Goal: Information Seeking & Learning: Learn about a topic

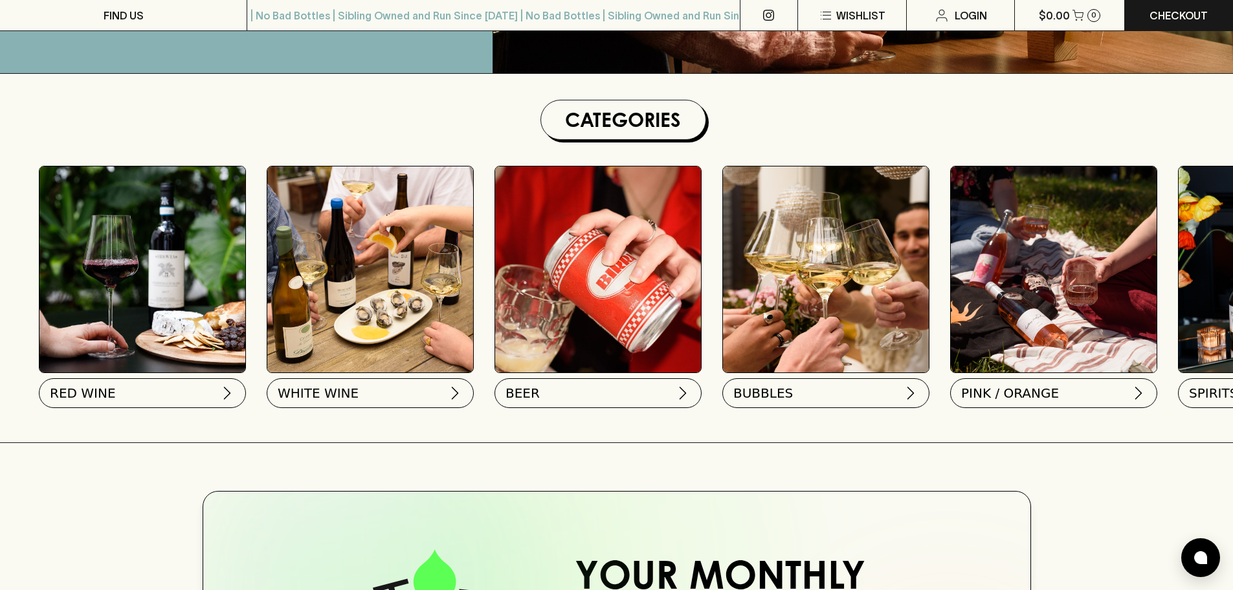
scroll to position [324, 0]
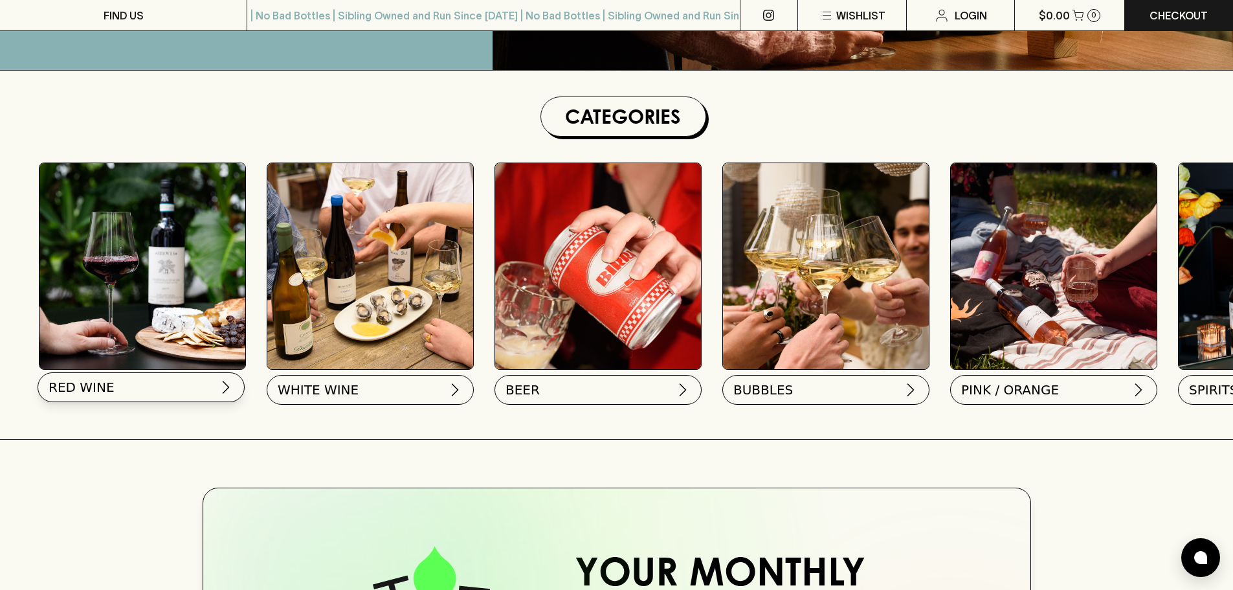
click at [122, 390] on button "RED WINE" at bounding box center [141, 387] width 207 height 30
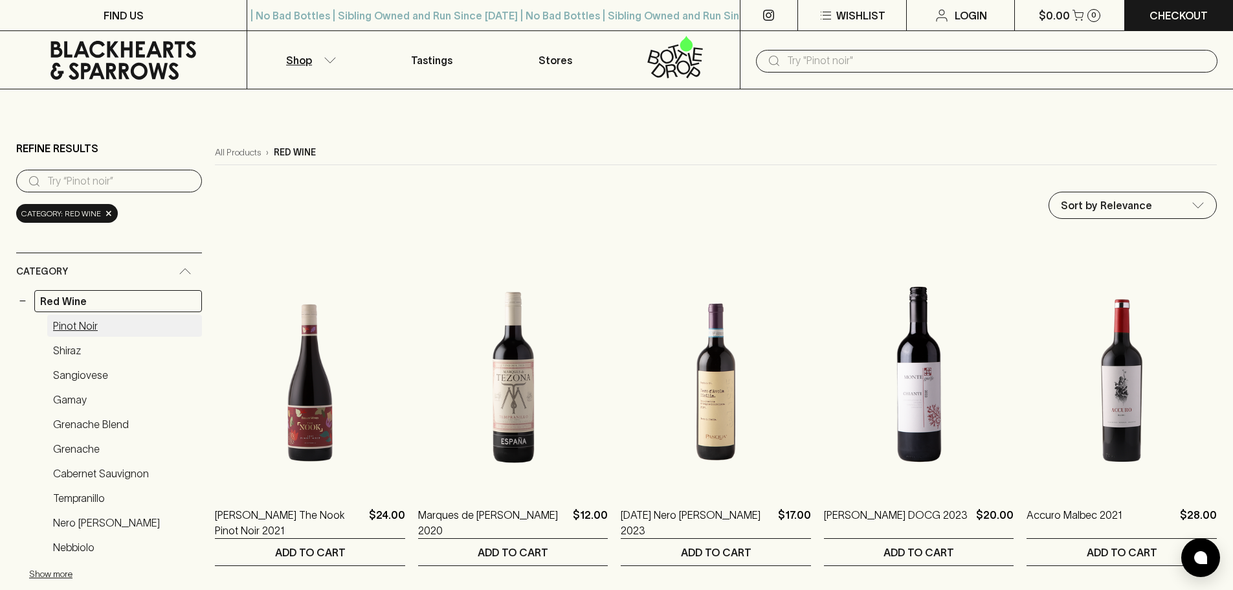
click at [84, 317] on link "Pinot Noir" at bounding box center [124, 326] width 155 height 22
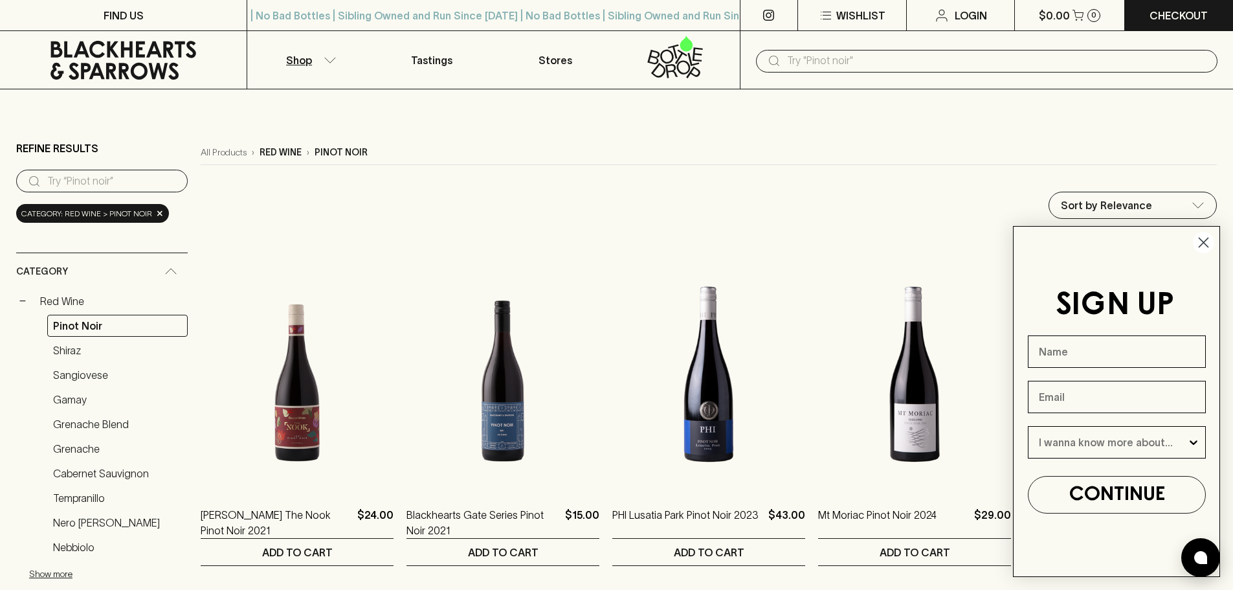
click at [1199, 239] on circle "Close dialog" at bounding box center [1203, 242] width 21 height 21
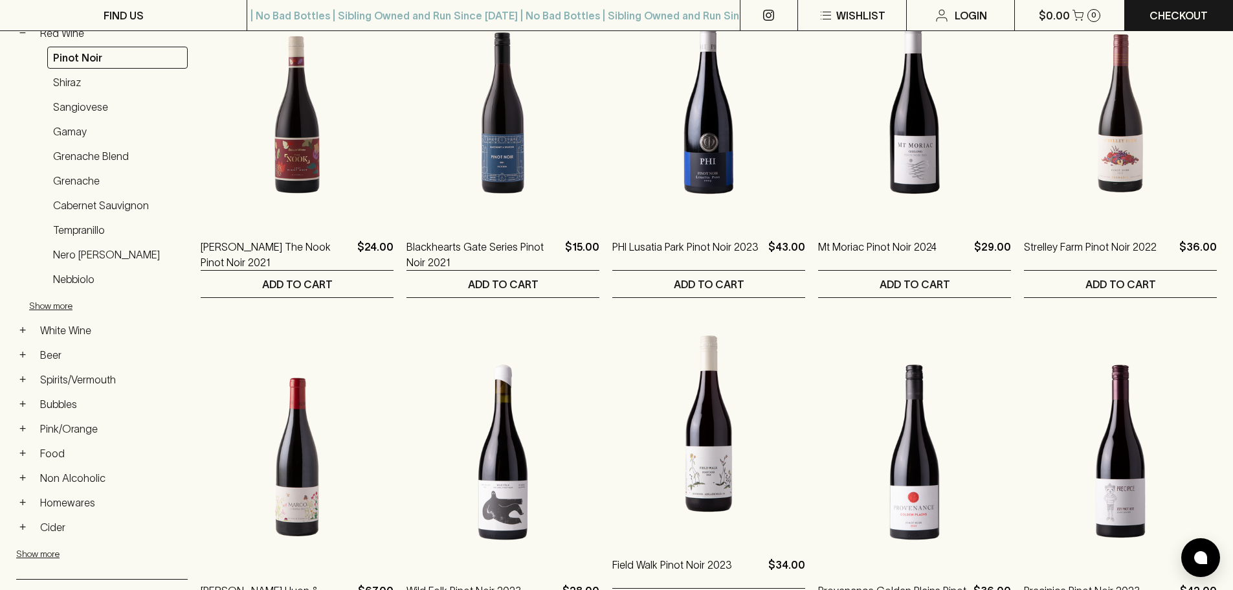
scroll to position [65, 0]
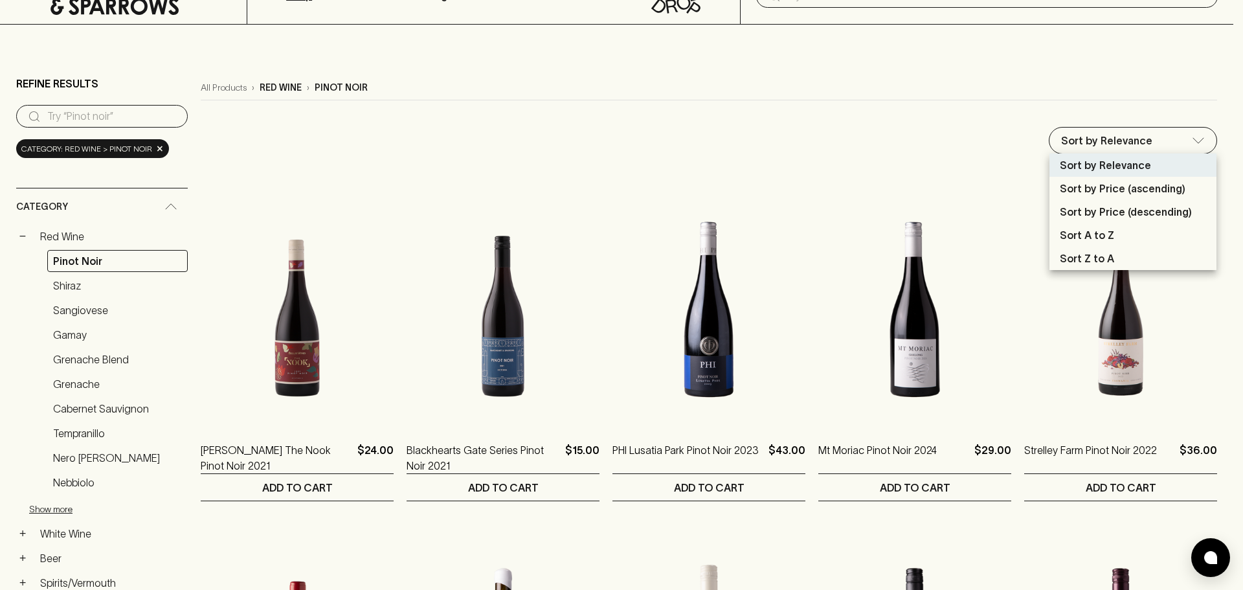
click at [840, 94] on div at bounding box center [621, 295] width 1243 height 590
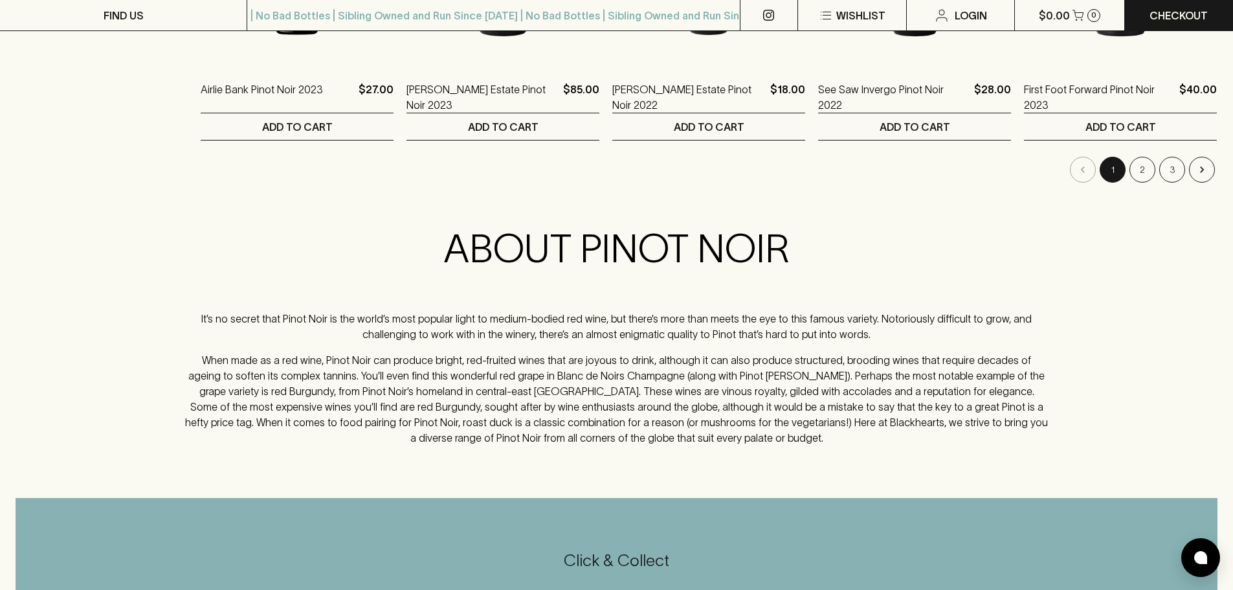
scroll to position [1489, 0]
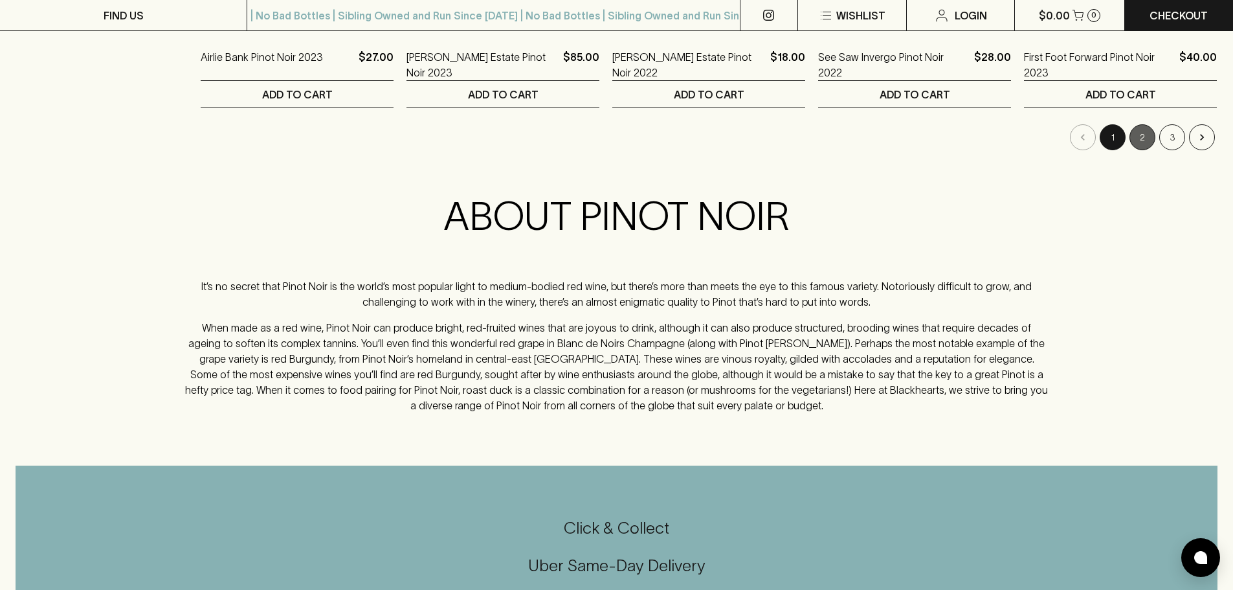
click at [1145, 137] on button "2" at bounding box center [1143, 137] width 26 height 26
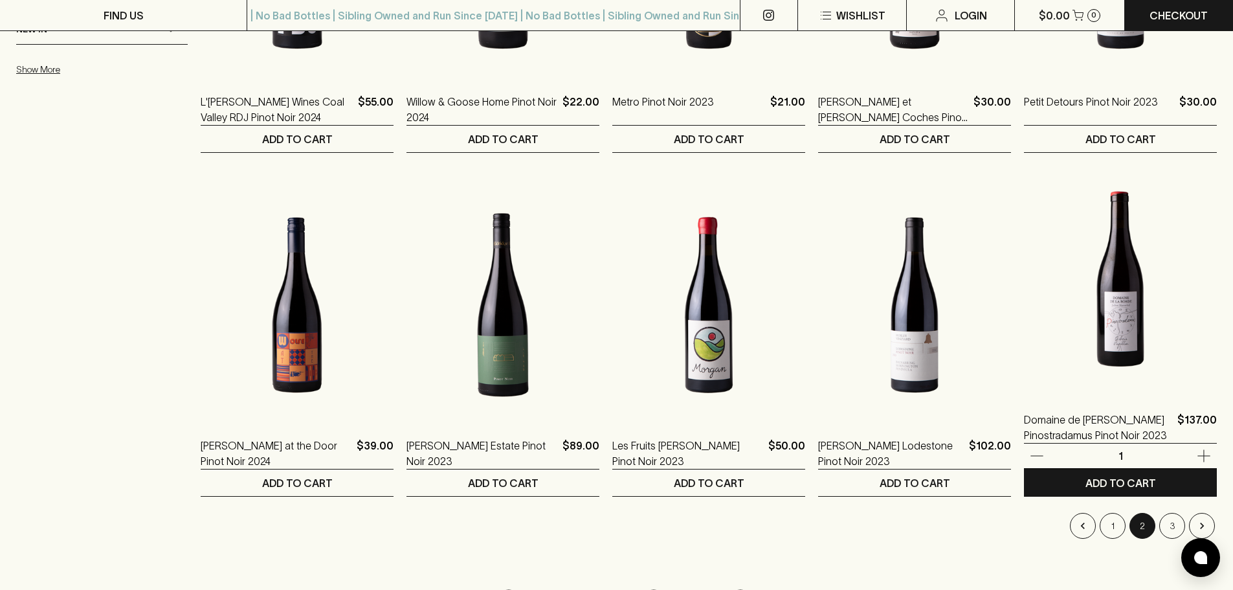
scroll to position [1165, 0]
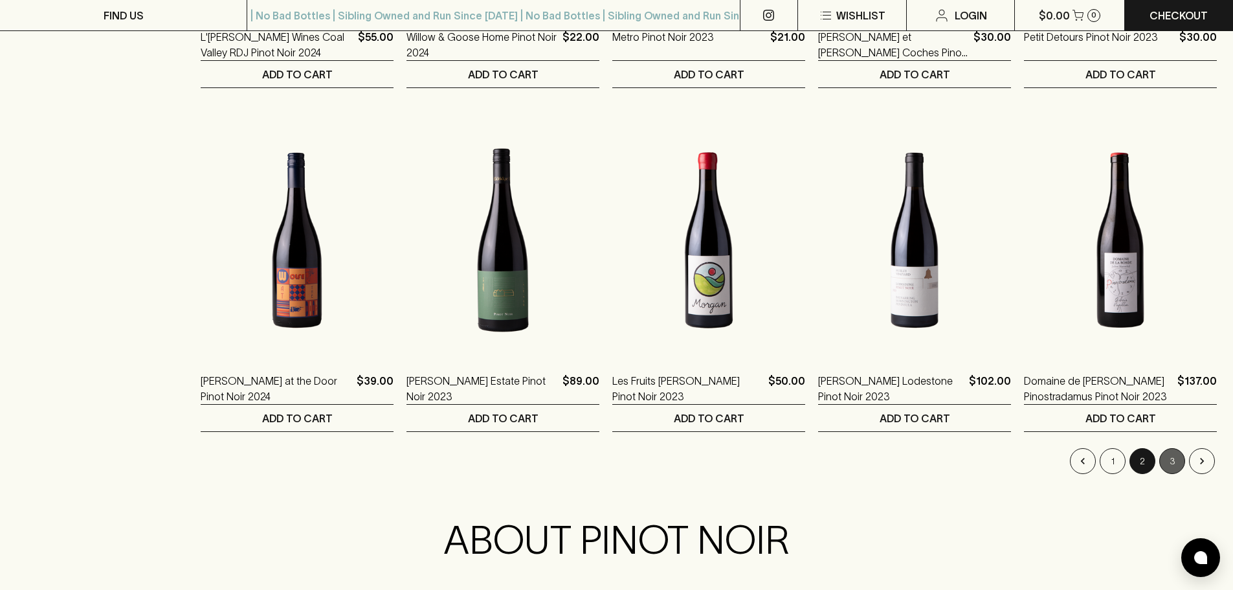
click at [1173, 468] on button "3" at bounding box center [1173, 461] width 26 height 26
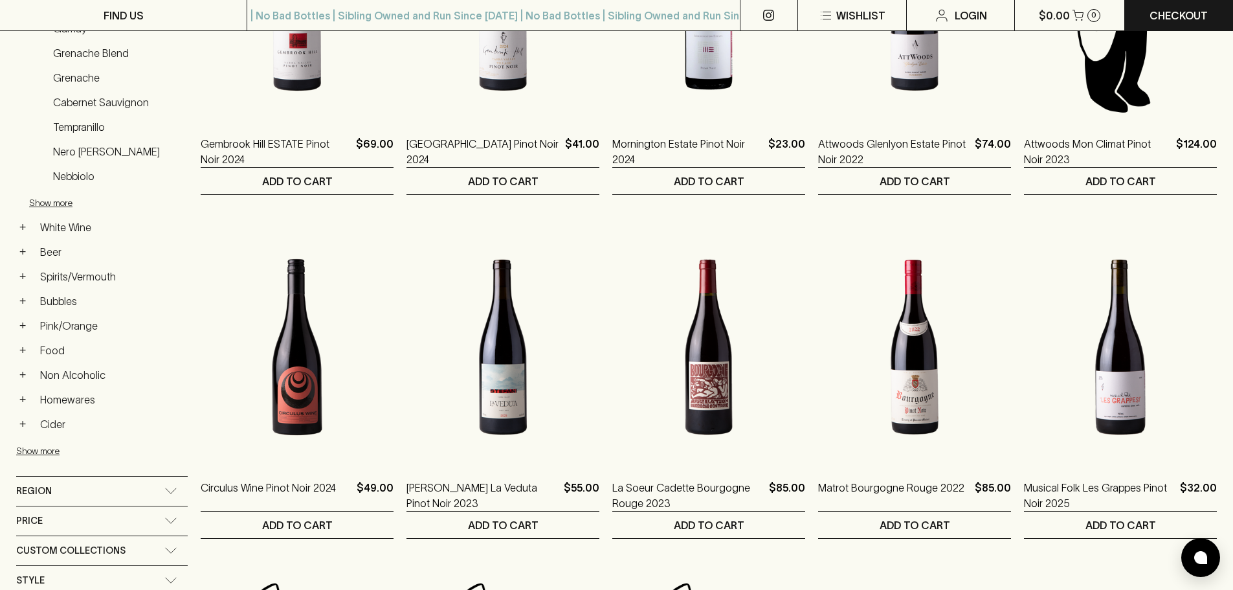
scroll to position [324, 0]
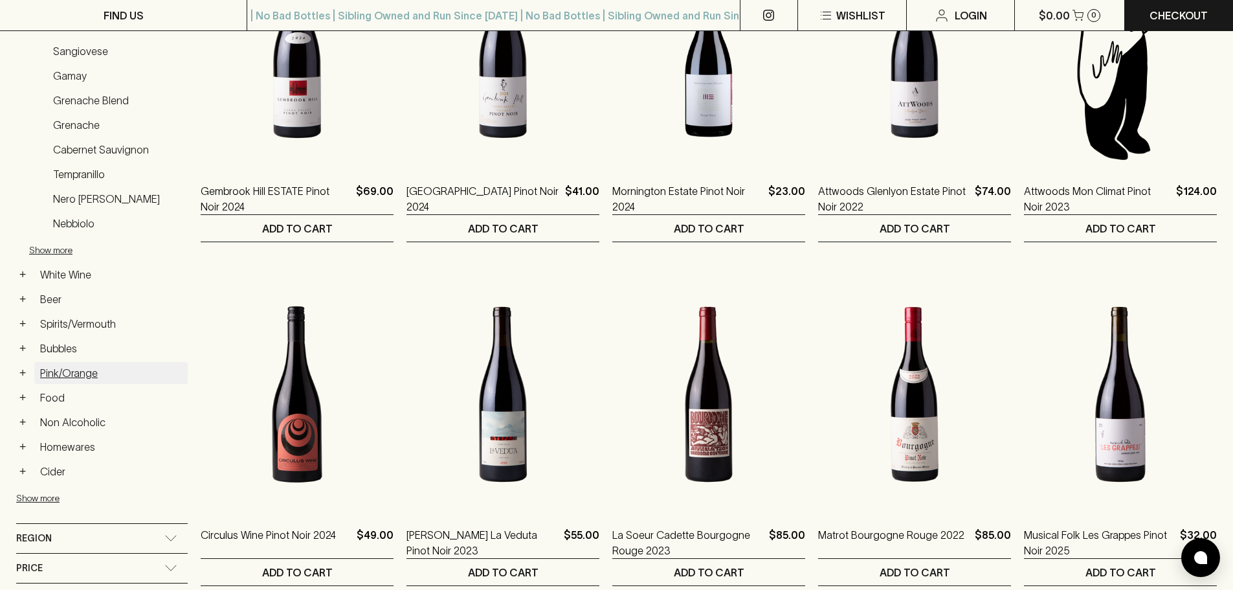
click at [78, 368] on link "Pink/Orange" at bounding box center [110, 373] width 153 height 22
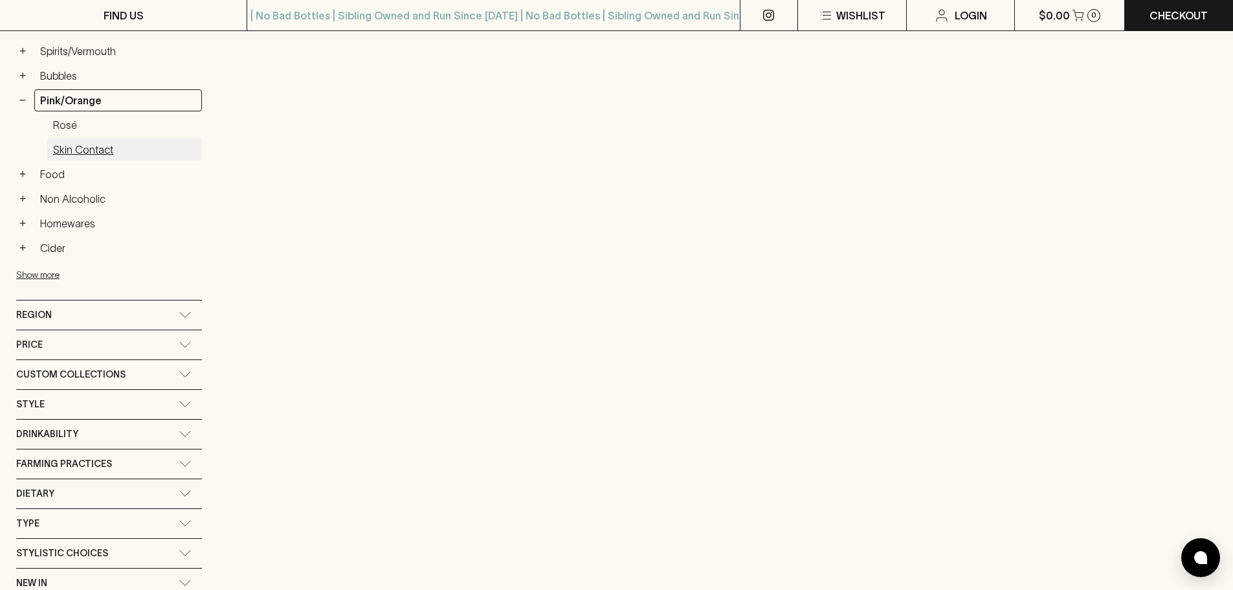
click at [73, 152] on link "Skin Contact" at bounding box center [124, 150] width 155 height 22
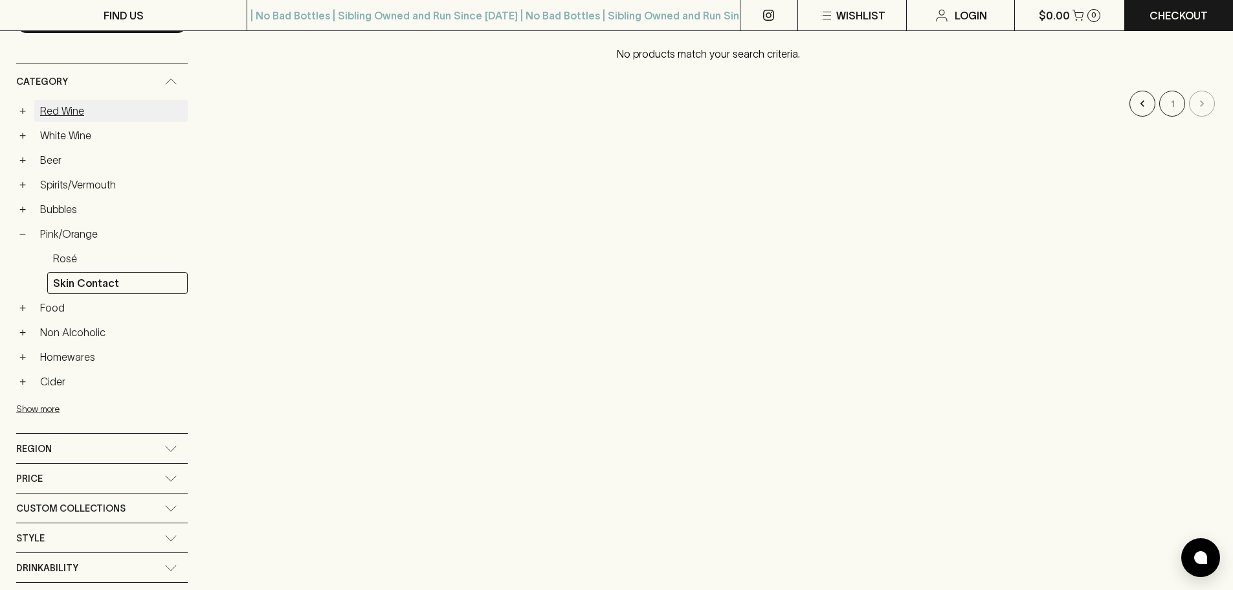
scroll to position [207, 0]
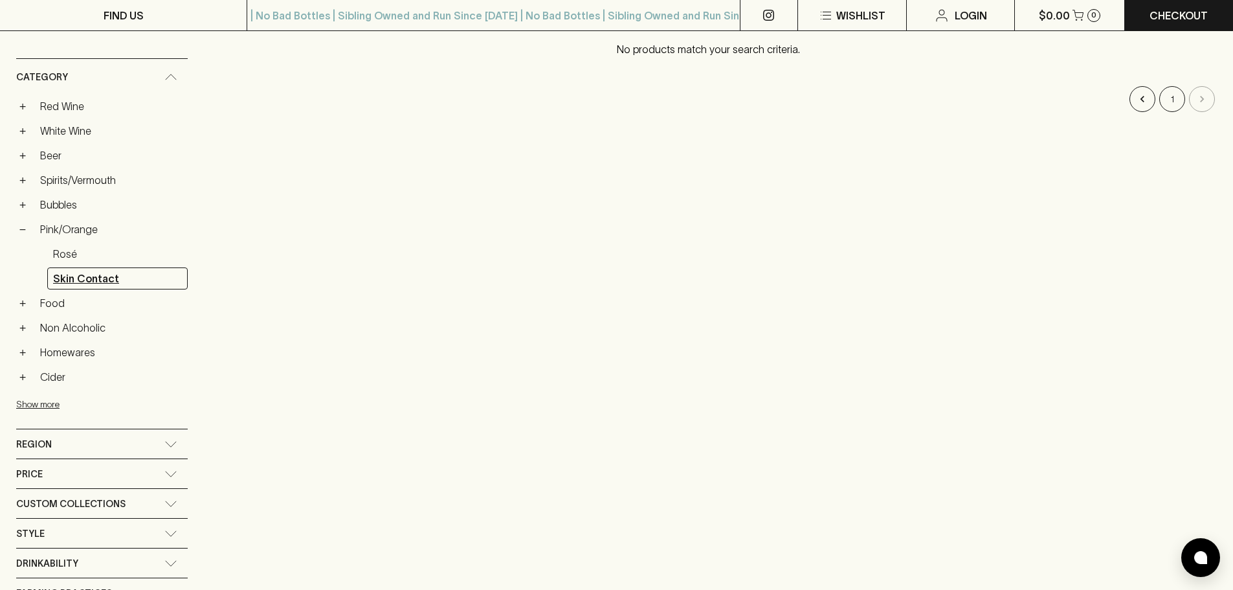
click at [91, 276] on link "Skin Contact" at bounding box center [117, 278] width 140 height 22
click at [65, 207] on link "Bubbles" at bounding box center [110, 205] width 153 height 22
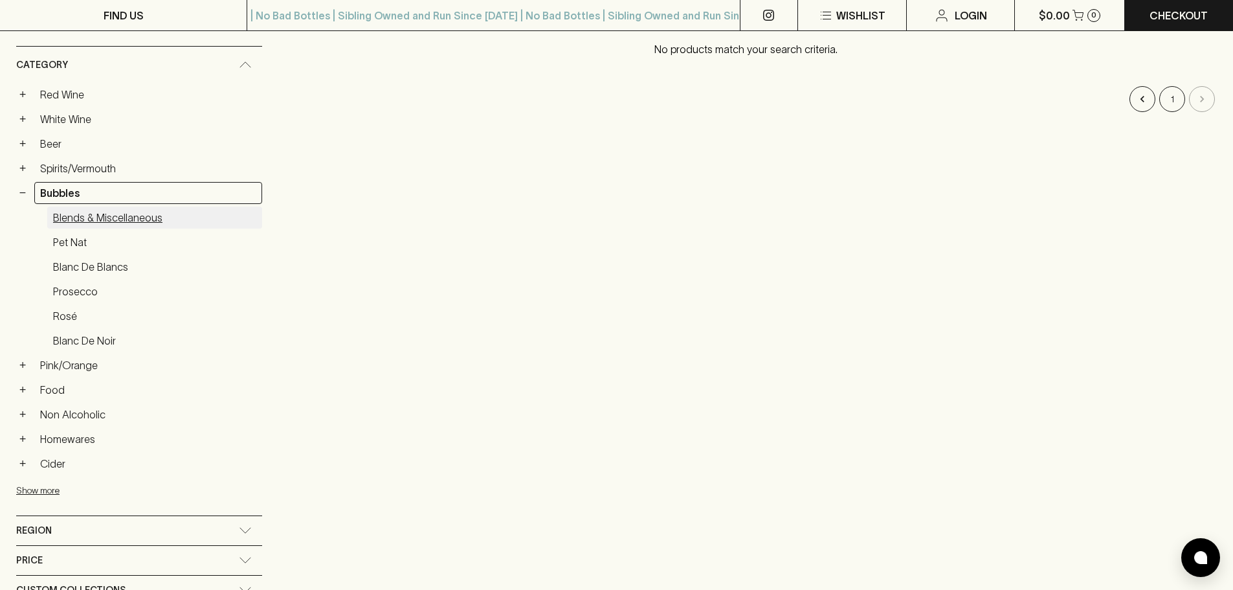
click at [61, 223] on link "Blends & Miscellaneous" at bounding box center [154, 218] width 215 height 22
click at [64, 204] on link "Bubbles" at bounding box center [148, 193] width 228 height 22
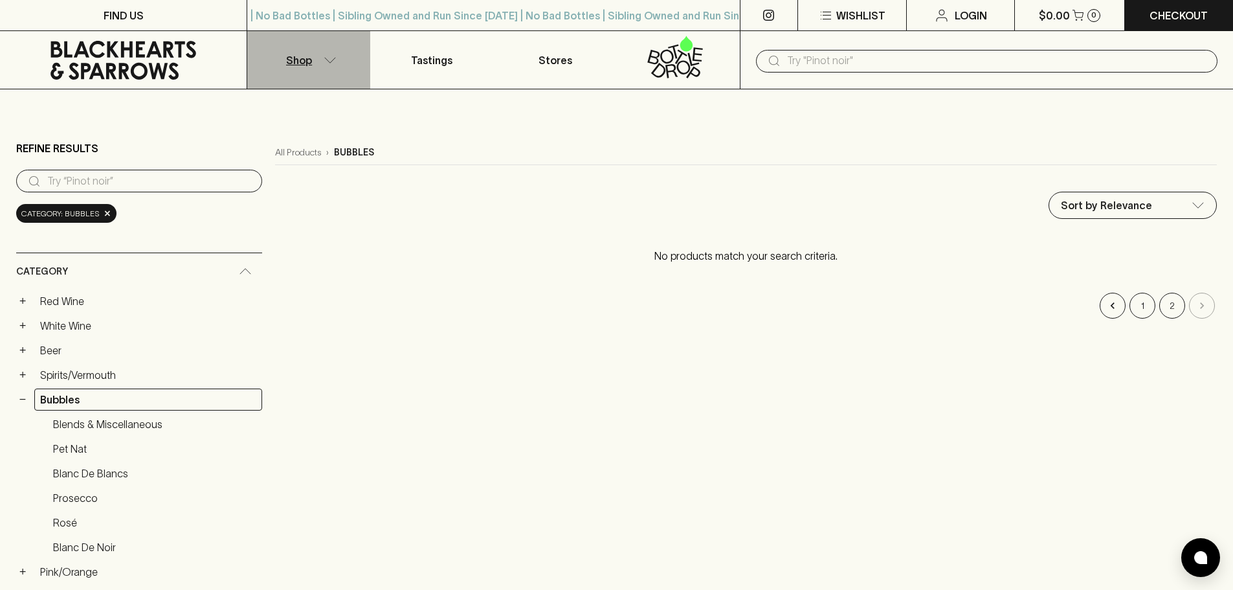
click at [331, 56] on button "Shop" at bounding box center [308, 60] width 123 height 58
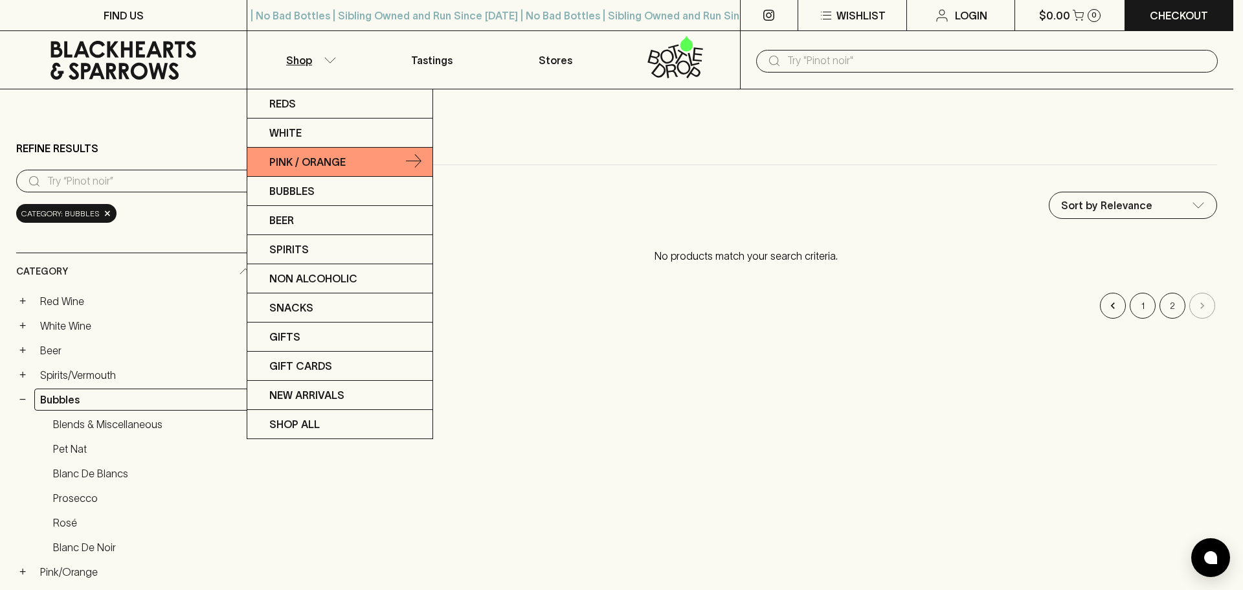
click at [308, 159] on p "Pink / Orange" at bounding box center [307, 162] width 76 height 16
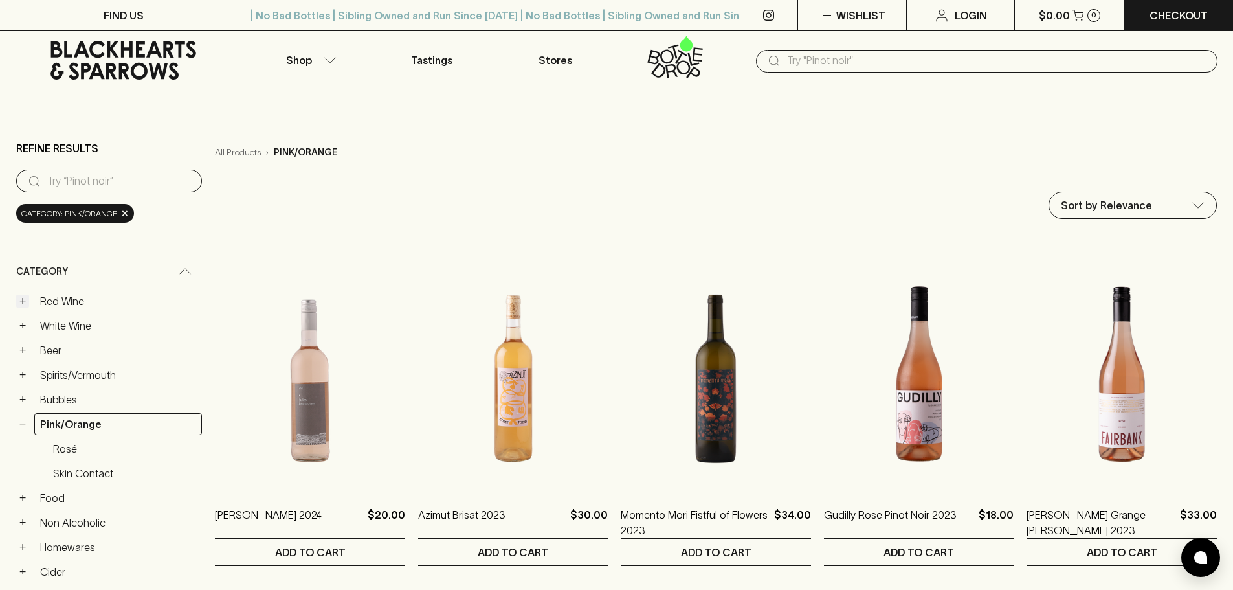
click at [23, 300] on button "+" at bounding box center [22, 301] width 13 height 13
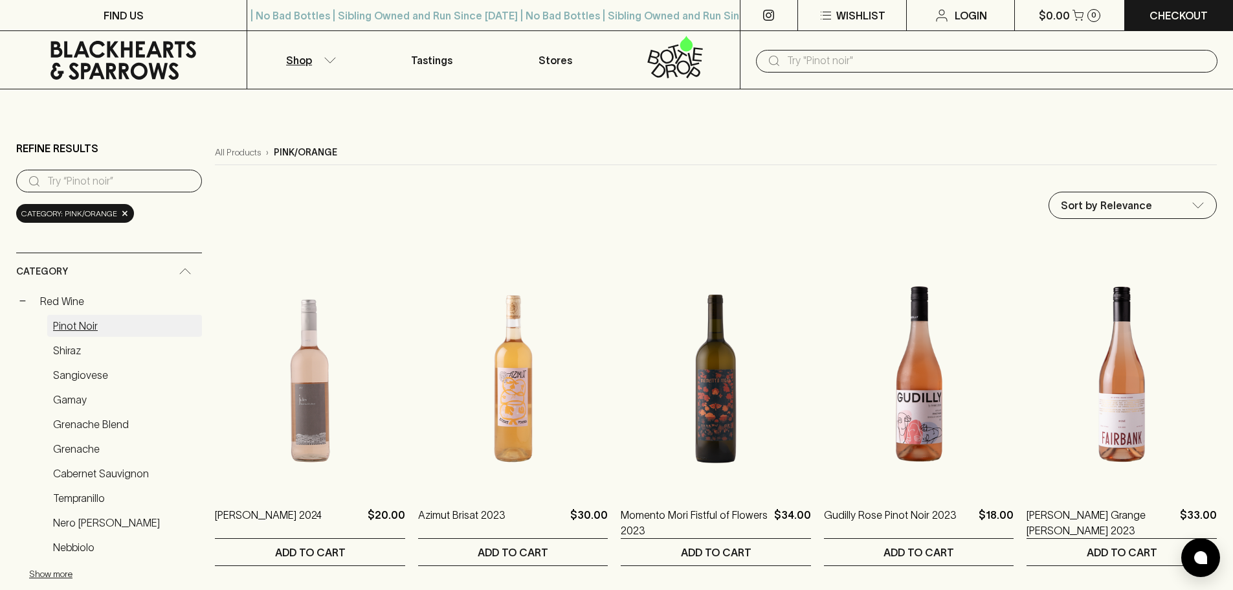
click at [83, 323] on link "Pinot Noir" at bounding box center [124, 326] width 155 height 22
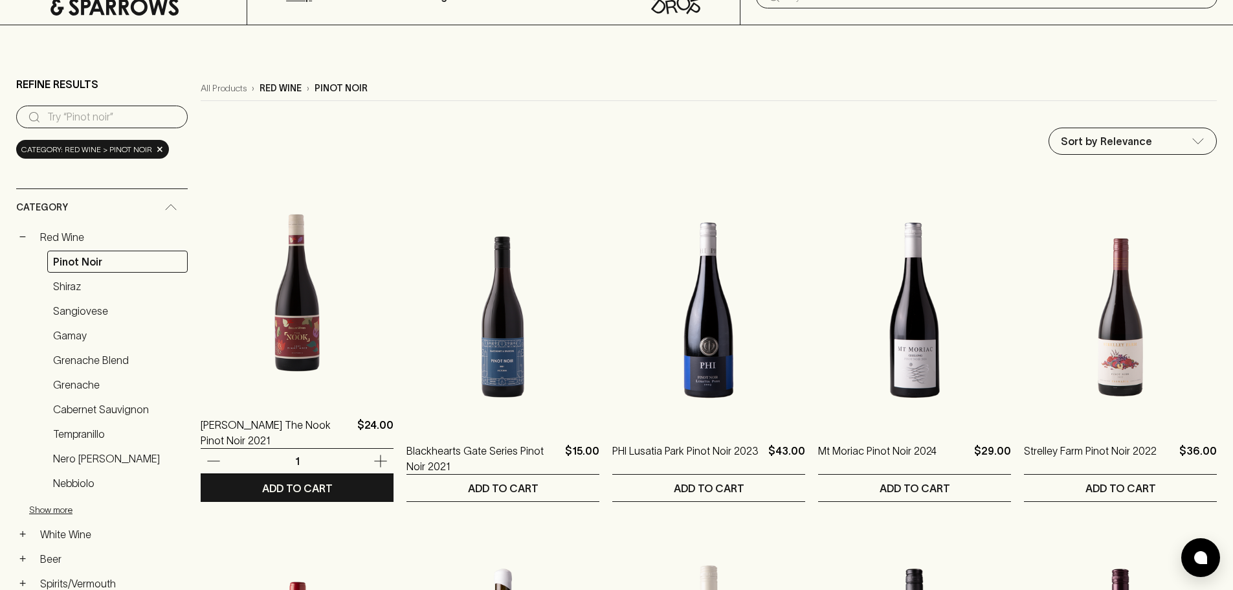
scroll to position [65, 0]
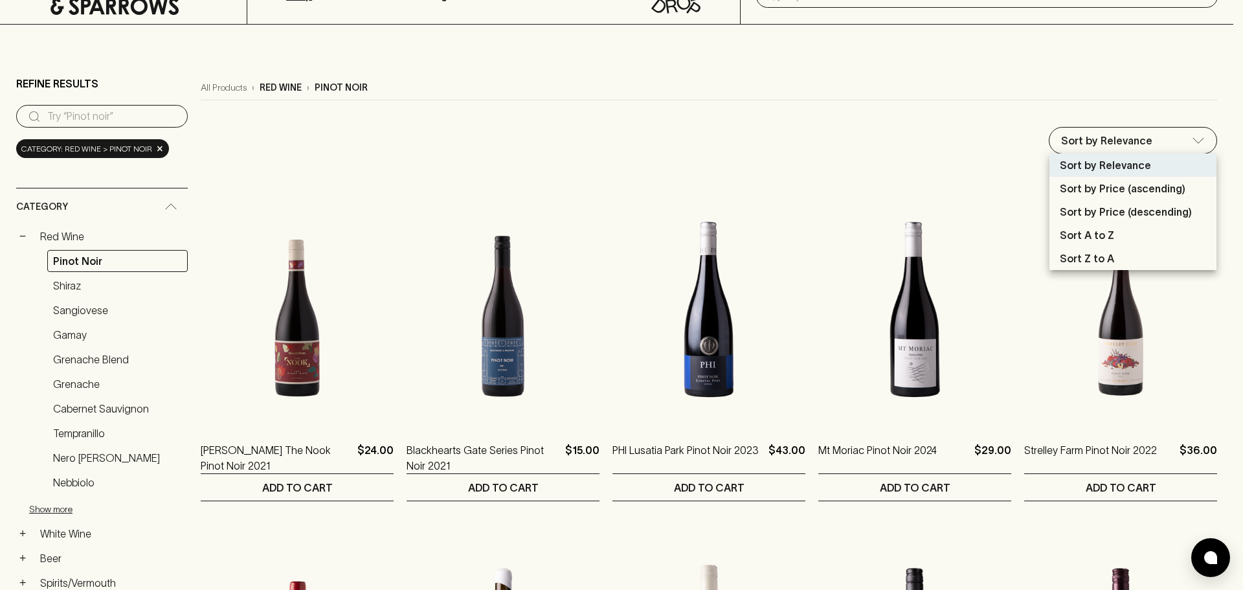
click at [1107, 212] on p "Sort by Price (descending)" at bounding box center [1126, 212] width 132 height 16
type input "price:desc"
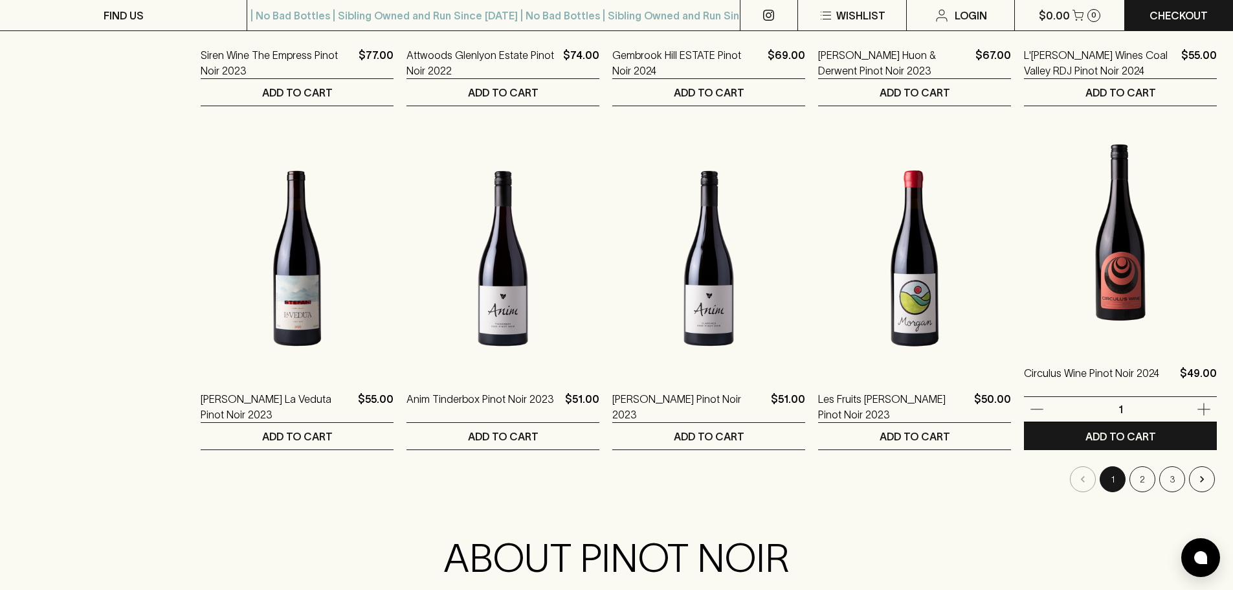
scroll to position [1165, 0]
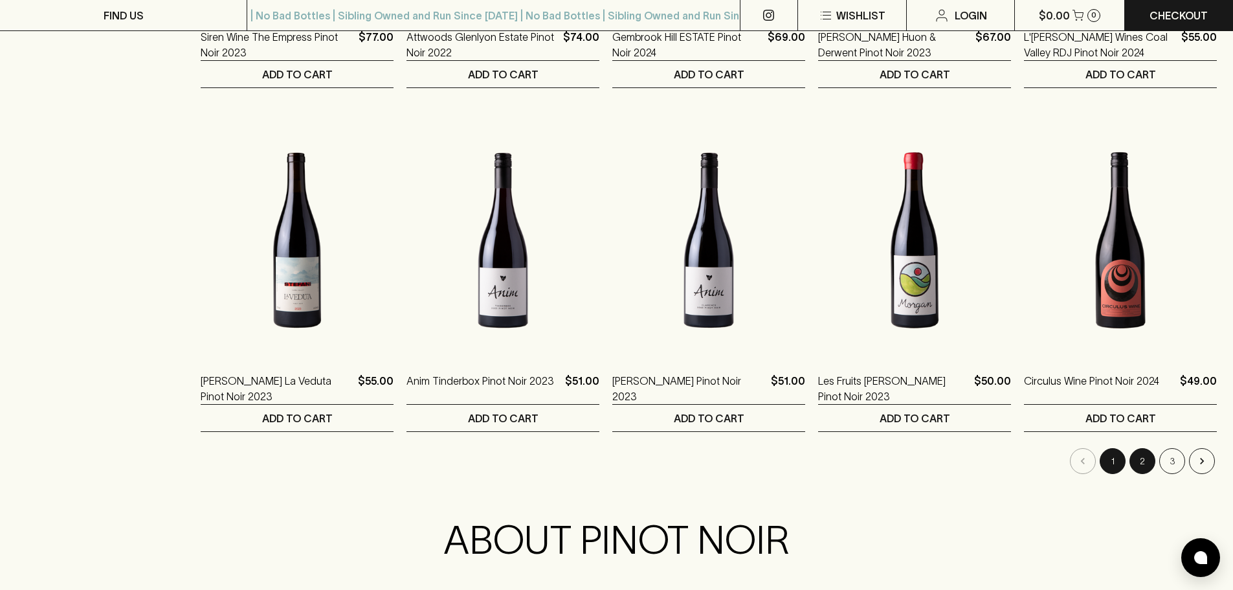
click at [1136, 456] on button "2" at bounding box center [1143, 461] width 26 height 26
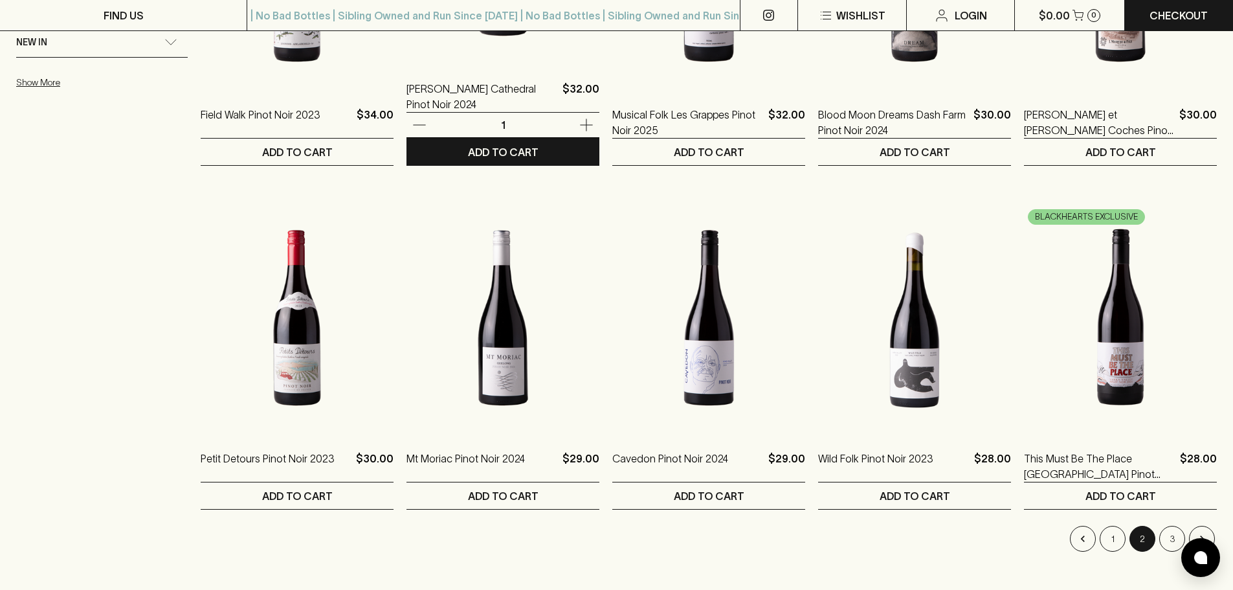
scroll to position [1295, 0]
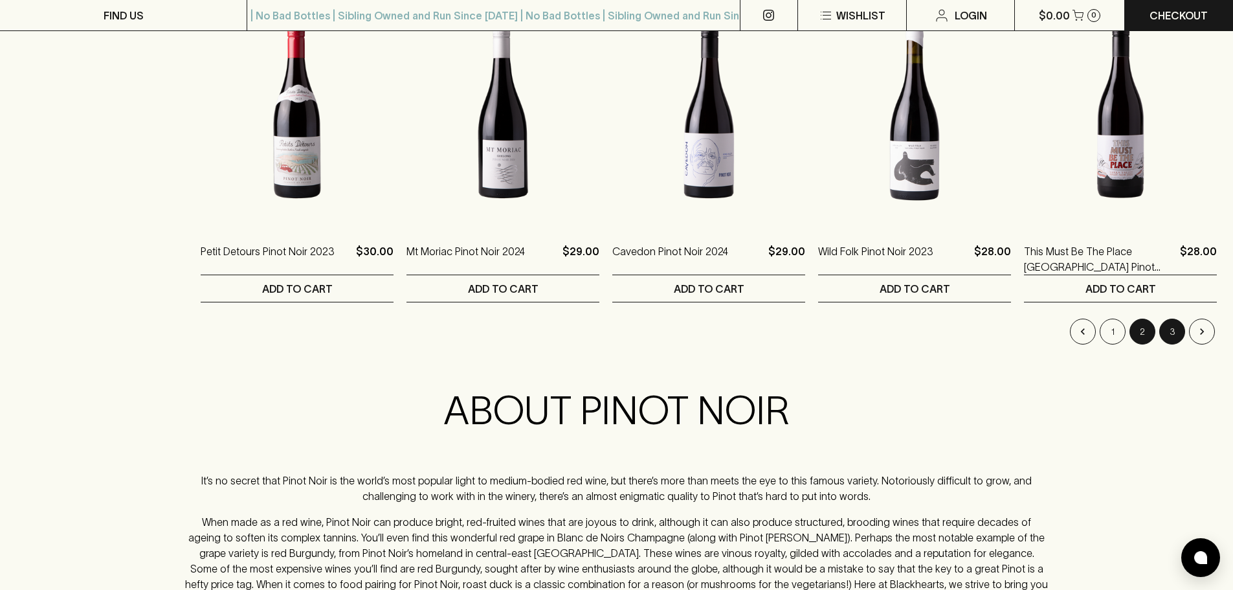
click at [1170, 334] on button "3" at bounding box center [1173, 332] width 26 height 26
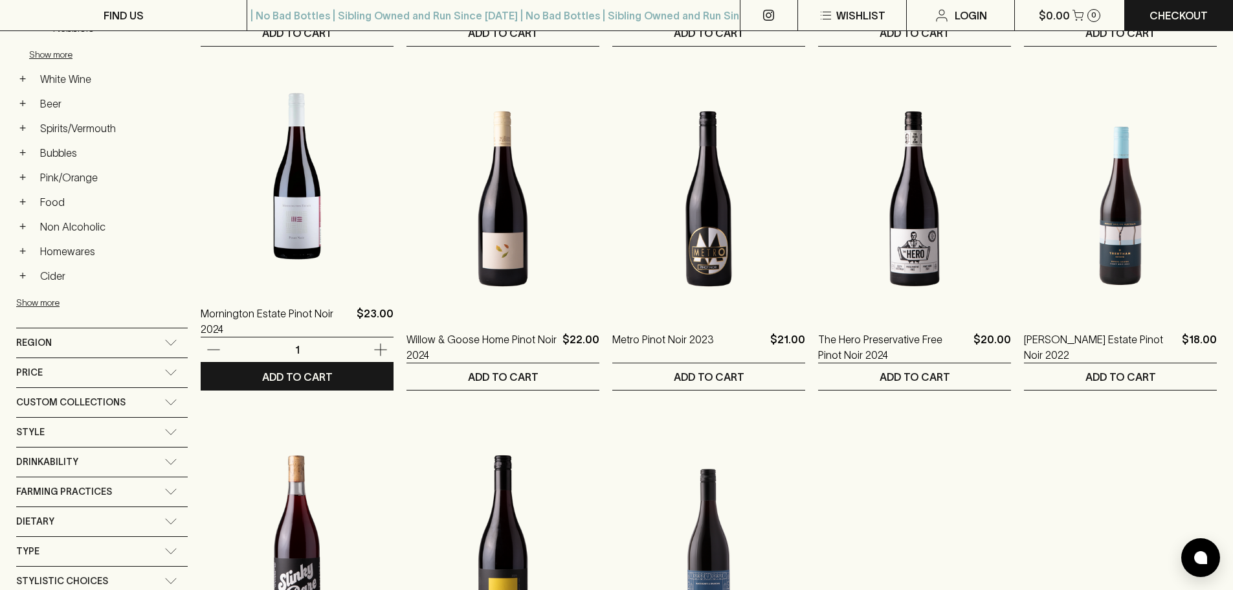
scroll to position [647, 0]
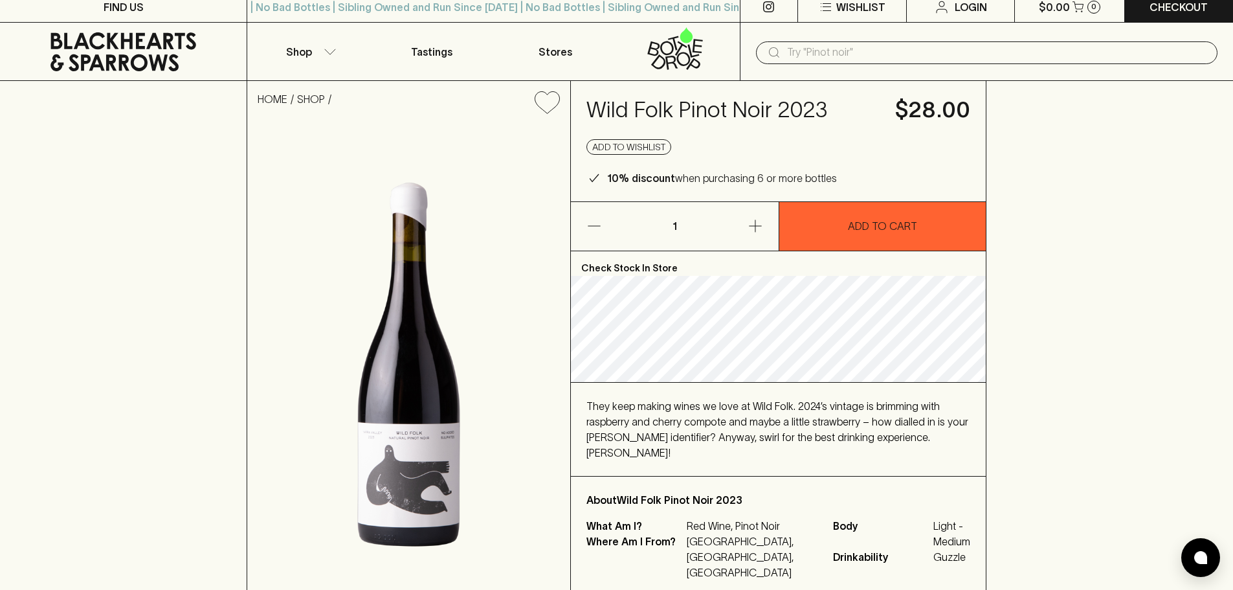
scroll to position [129, 0]
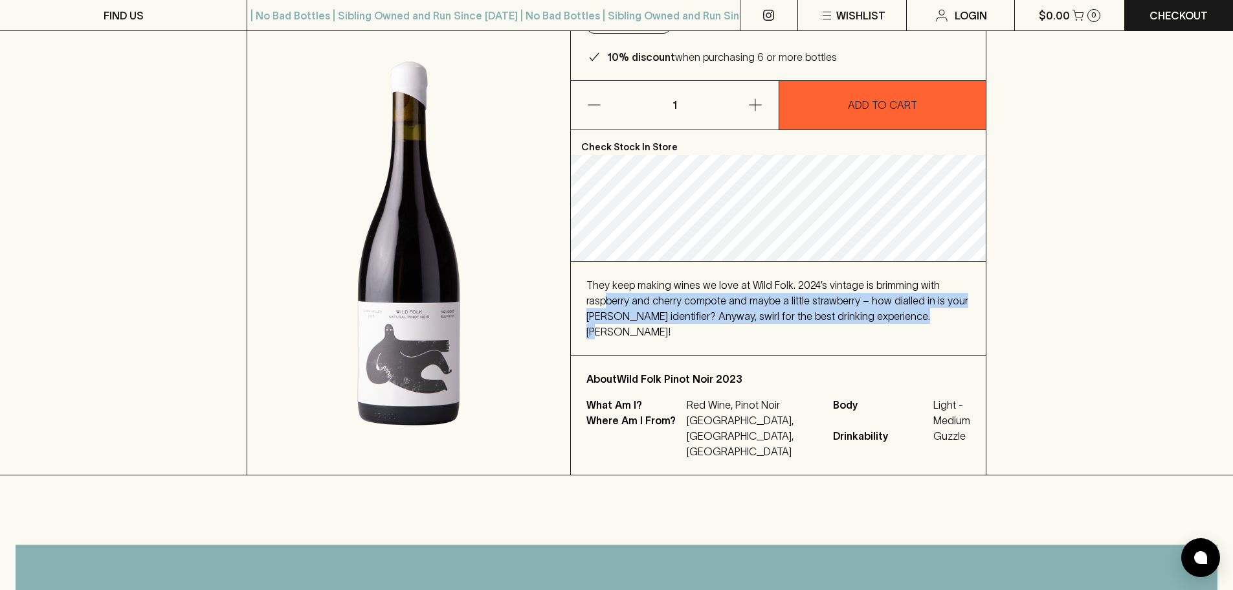
drag, startPoint x: 608, startPoint y: 293, endPoint x: 947, endPoint y: 317, distance: 340.1
click at [947, 317] on div "They keep making wines we love at Wild Folk. 2024’s vintage is brimming with ra…" at bounding box center [779, 308] width 384 height 62
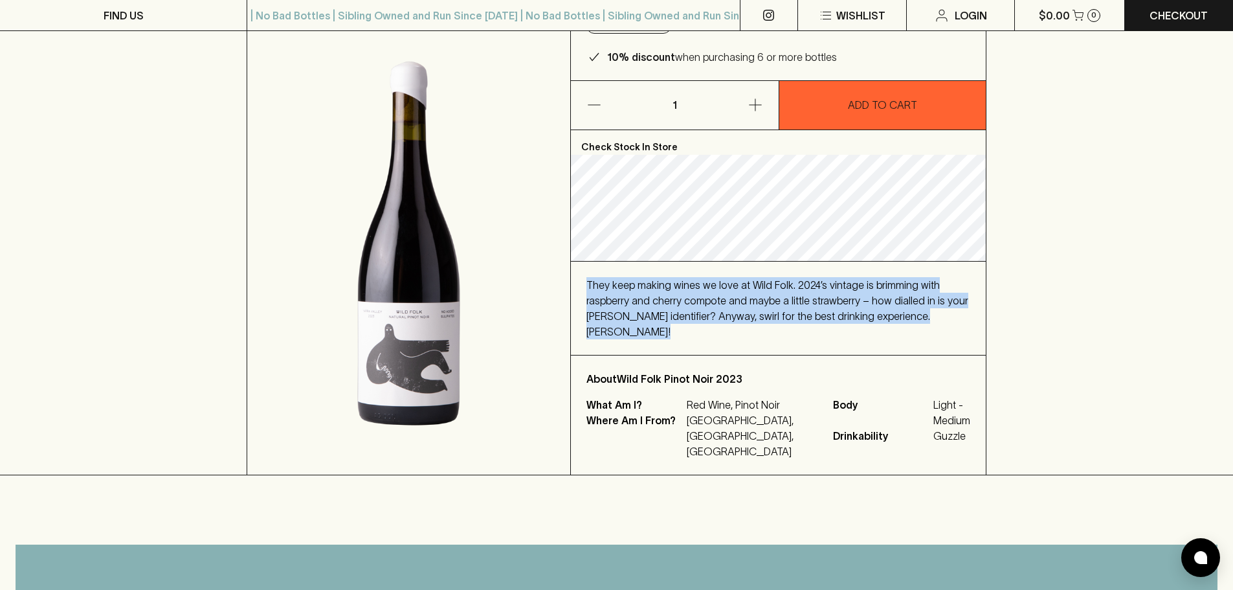
drag, startPoint x: 947, startPoint y: 317, endPoint x: 576, endPoint y: 288, distance: 372.1
click at [576, 288] on div "They keep making wines we love at Wild Folk. 2024’s vintage is brimming with ra…" at bounding box center [778, 308] width 415 height 93
click at [771, 302] on span "They keep making wines we love at Wild Folk. 2024’s vintage is brimming with ra…" at bounding box center [778, 308] width 382 height 58
drag, startPoint x: 884, startPoint y: 286, endPoint x: 925, endPoint y: 320, distance: 52.9
click at [925, 320] on div "They keep making wines we love at Wild Folk. 2024’s vintage is brimming with ra…" at bounding box center [779, 308] width 384 height 62
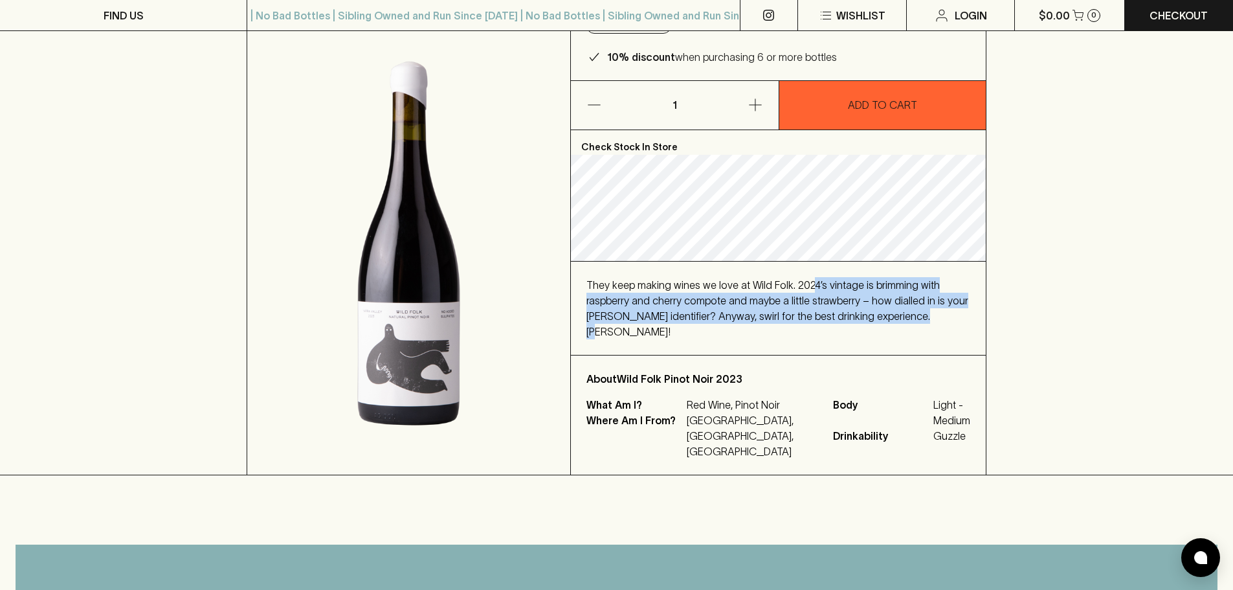
click at [925, 320] on div "They keep making wines we love at Wild Folk. 2024’s vintage is brimming with ra…" at bounding box center [779, 308] width 384 height 62
drag, startPoint x: 925, startPoint y: 320, endPoint x: 584, endPoint y: 287, distance: 342.8
click at [584, 287] on div "They keep making wines we love at Wild Folk. 2024’s vintage is brimming with ra…" at bounding box center [778, 308] width 415 height 93
click at [600, 289] on span "They keep making wines we love at Wild Folk. 2024’s vintage is brimming with ra…" at bounding box center [778, 308] width 382 height 58
drag, startPoint x: 694, startPoint y: 282, endPoint x: 963, endPoint y: 311, distance: 270.3
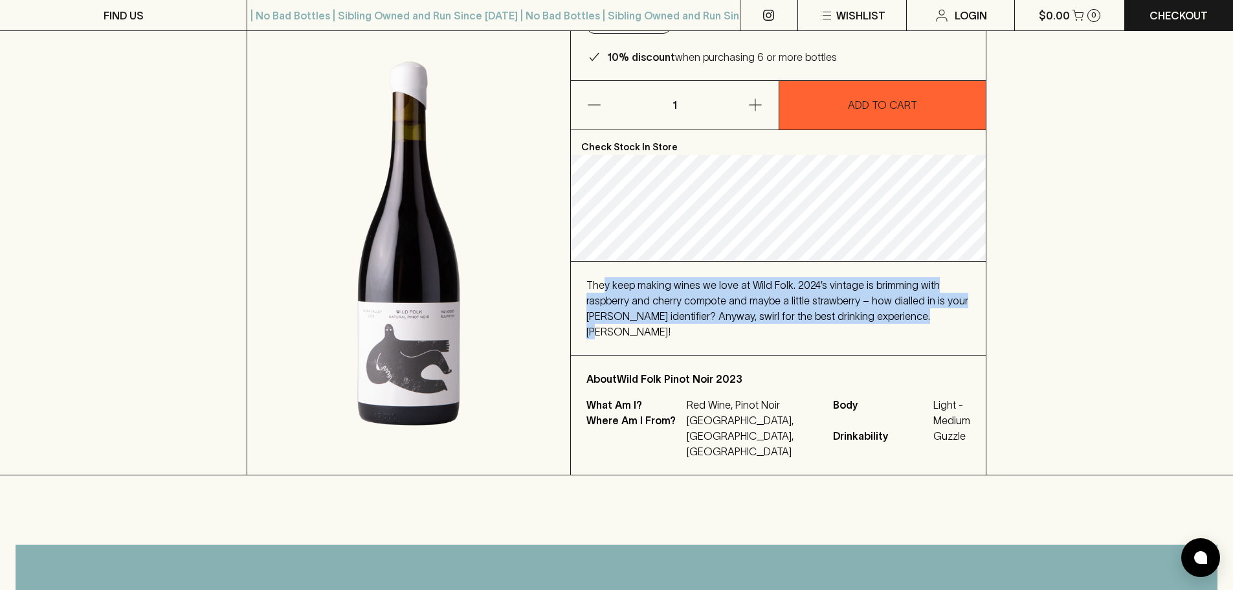
click at [963, 311] on div "They keep making wines we love at Wild Folk. 2024’s vintage is brimming with ra…" at bounding box center [779, 308] width 384 height 62
drag, startPoint x: 904, startPoint y: 318, endPoint x: 586, endPoint y: 280, distance: 320.2
click at [586, 280] on div "They keep making wines we love at Wild Folk. 2024’s vintage is brimming with ra…" at bounding box center [778, 308] width 415 height 93
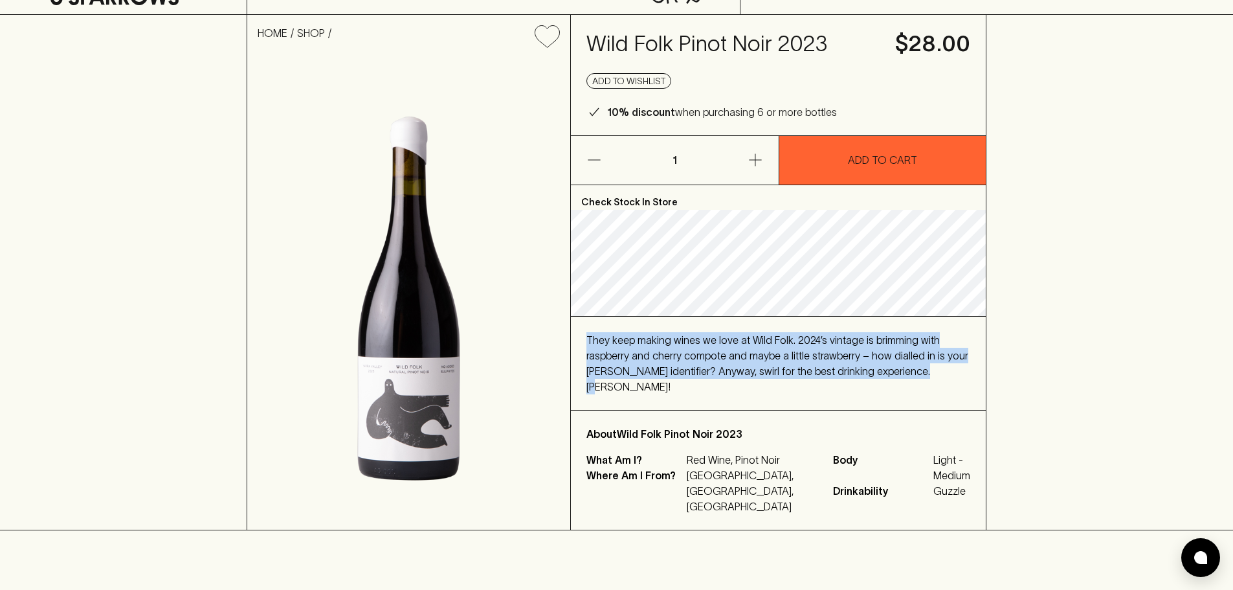
scroll to position [0, 0]
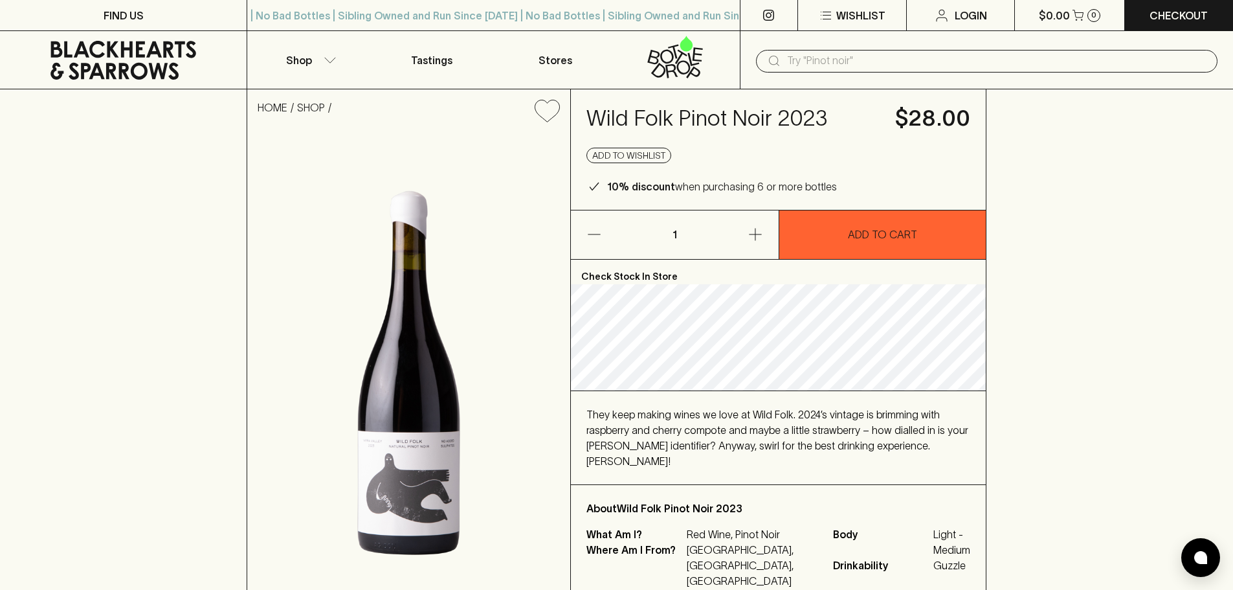
click at [606, 109] on h4 "Wild Folk Pinot Noir 2023" at bounding box center [733, 118] width 293 height 27
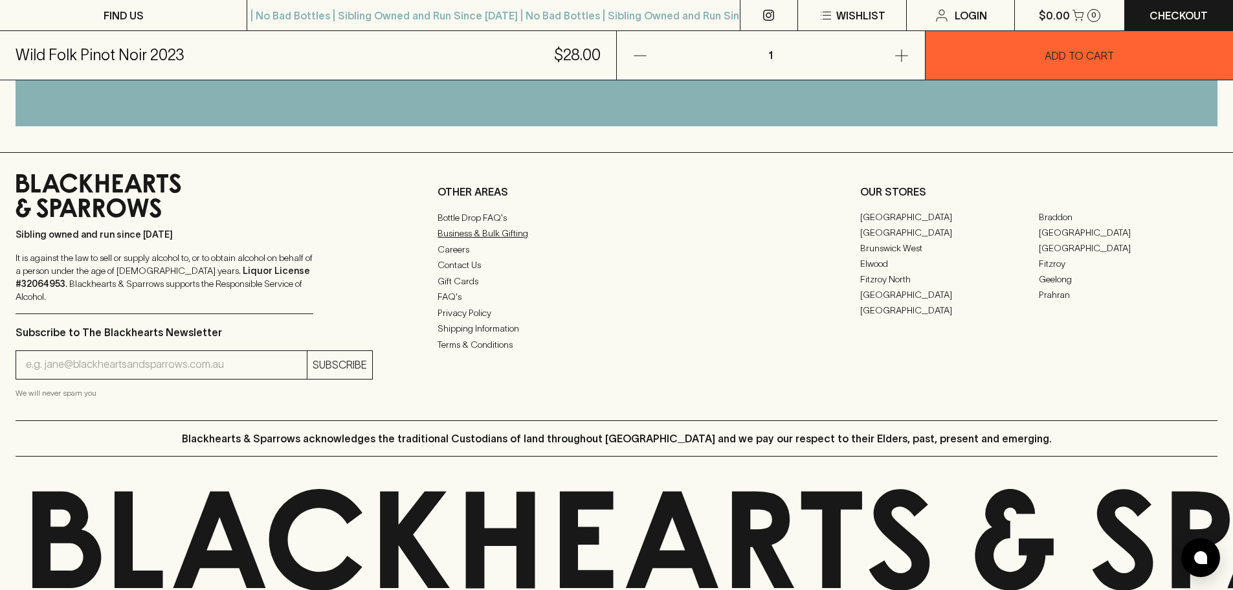
scroll to position [801, 0]
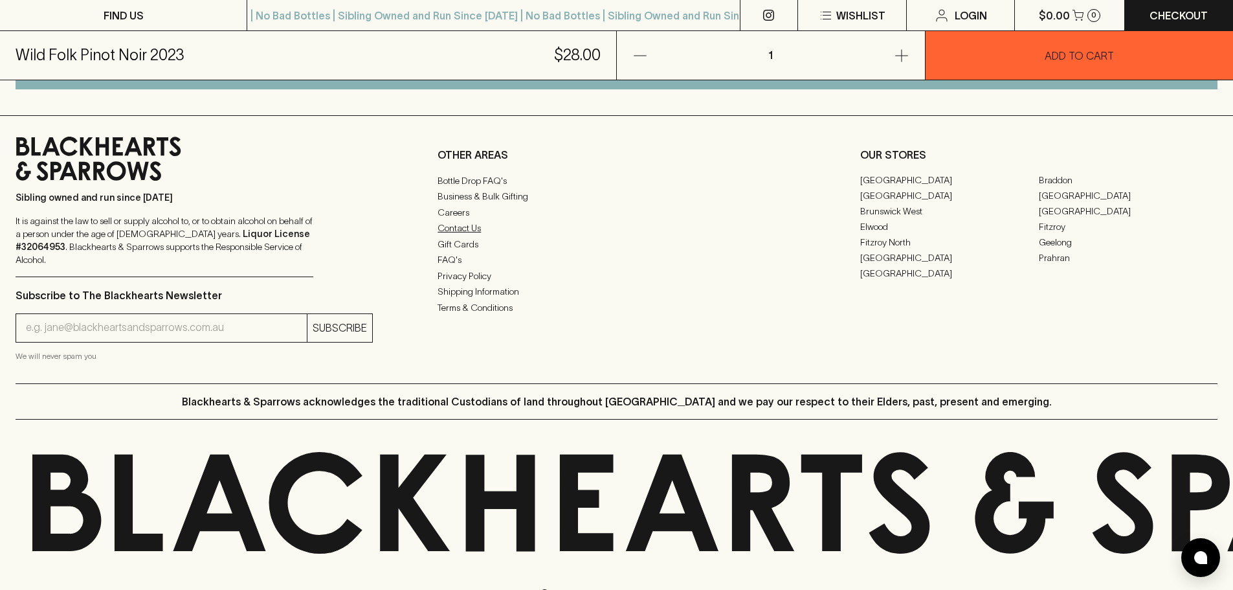
drag, startPoint x: 495, startPoint y: 151, endPoint x: 754, endPoint y: 204, distance: 263.6
click at [754, 221] on link "Contact Us" at bounding box center [616, 229] width 357 height 16
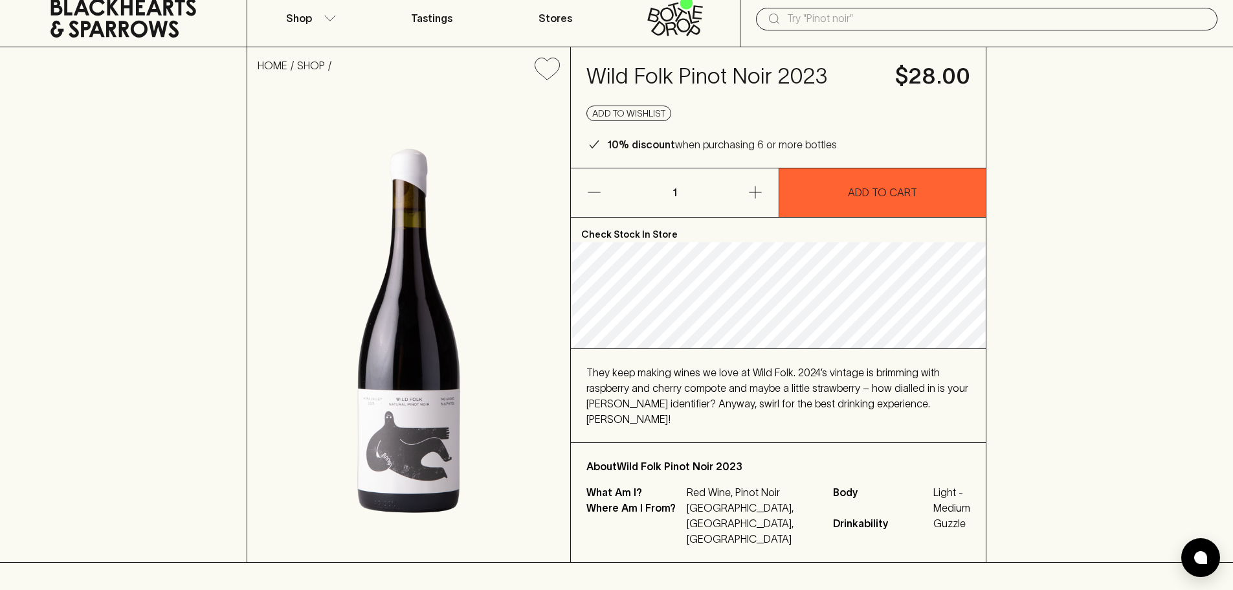
scroll to position [25, 0]
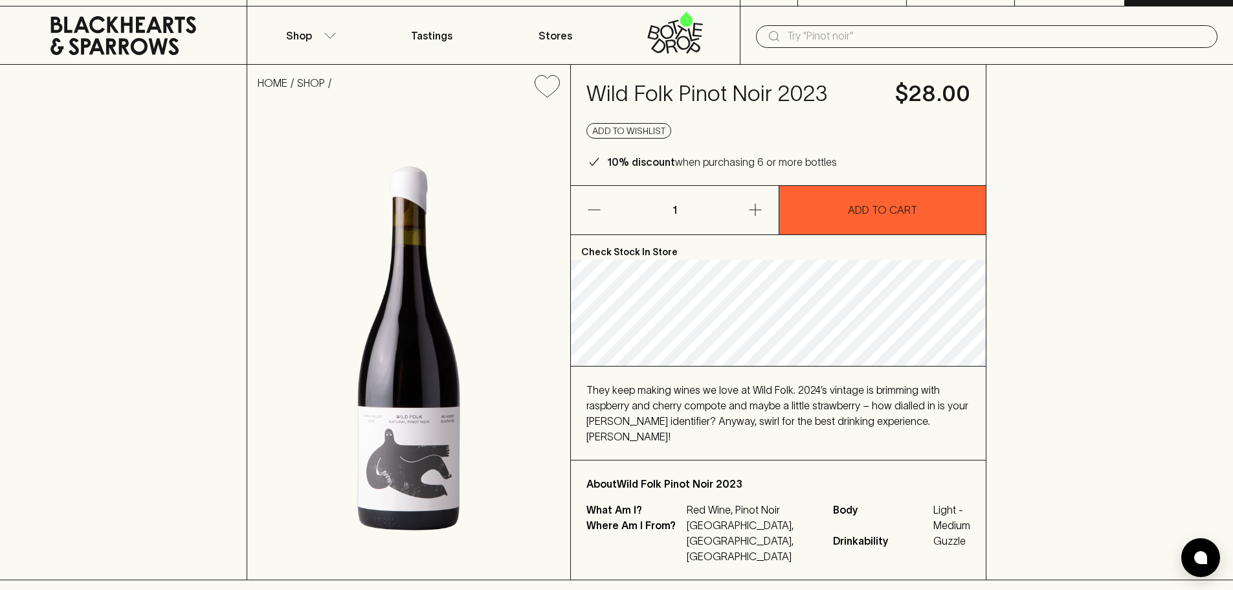
click at [841, 533] on span "Drinkability" at bounding box center [881, 541] width 97 height 16
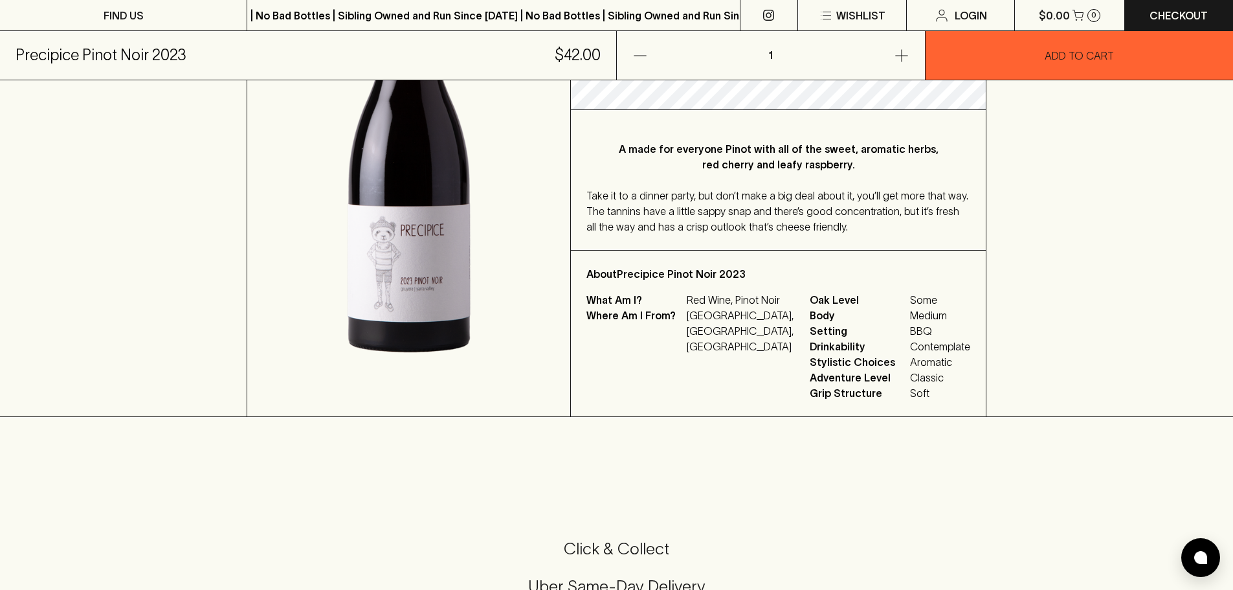
scroll to position [259, 0]
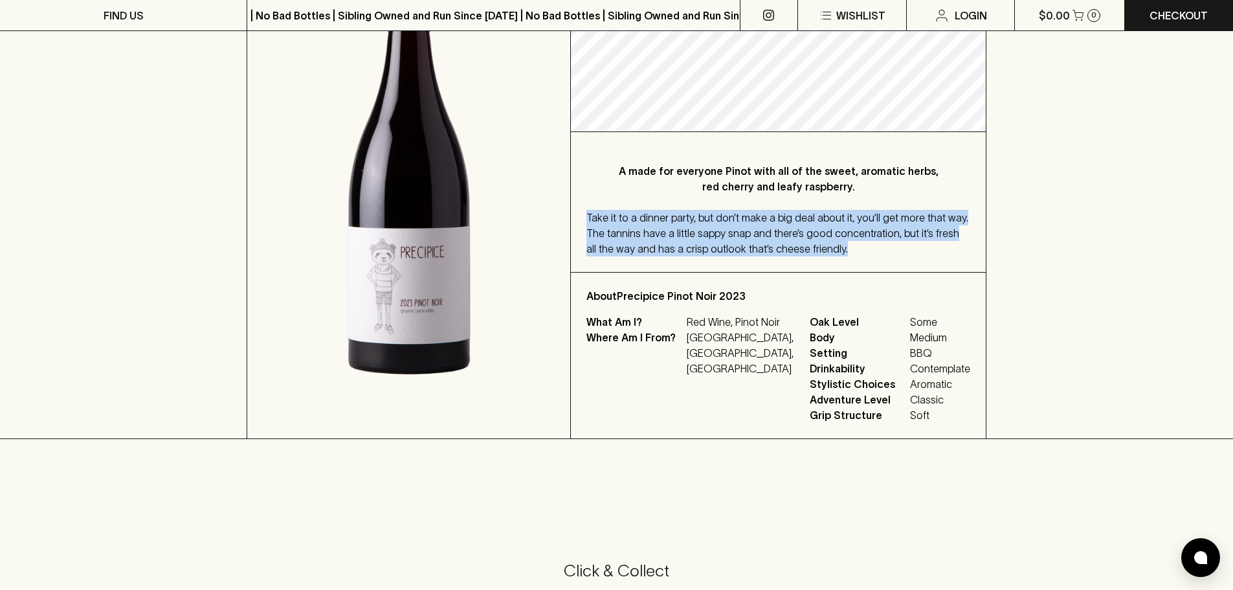
drag, startPoint x: 642, startPoint y: 214, endPoint x: 864, endPoint y: 249, distance: 224.2
click at [864, 249] on div "A made for everyone Pinot with all of the sweet, aromatic herbs, red cherry and…" at bounding box center [778, 202] width 415 height 140
click at [864, 249] on div "Take it to a dinner party, but don’t make a big deal about it, you’ll get more …" at bounding box center [779, 233] width 384 height 47
drag, startPoint x: 787, startPoint y: 240, endPoint x: 581, endPoint y: 217, distance: 207.2
click at [581, 217] on div "A made for everyone Pinot with all of the sweet, aromatic herbs, red cherry and…" at bounding box center [778, 202] width 415 height 140
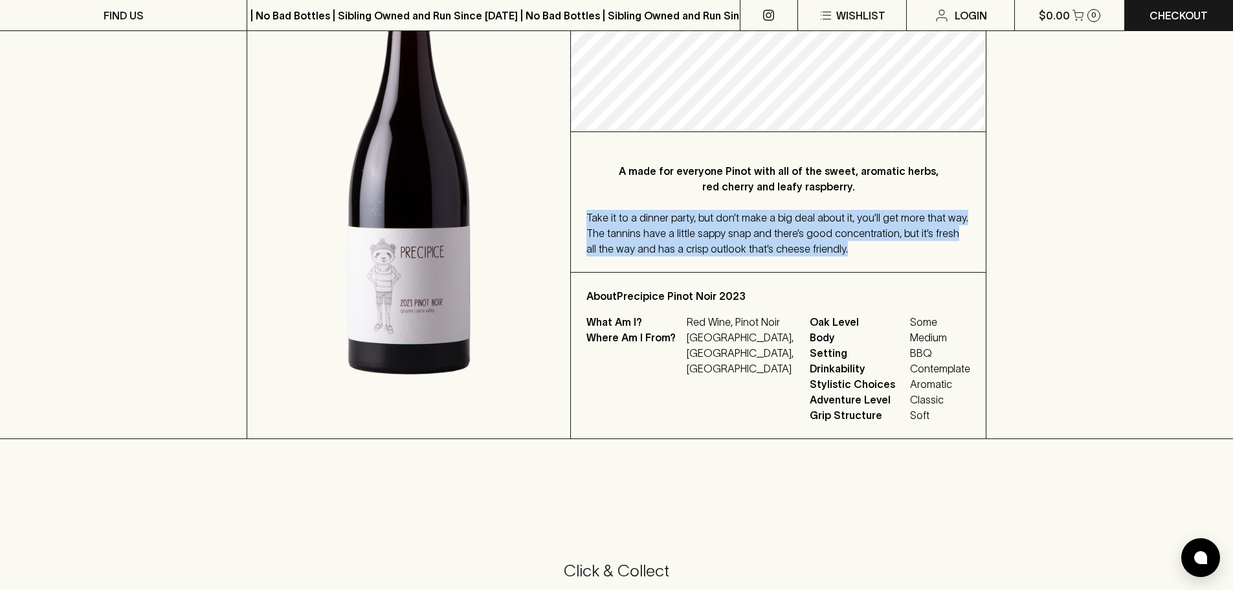
click at [581, 217] on div "A made for everyone Pinot with all of the sweet, aromatic herbs, red cherry and…" at bounding box center [778, 202] width 415 height 140
drag, startPoint x: 587, startPoint y: 214, endPoint x: 904, endPoint y: 251, distance: 320.0
click at [904, 251] on div "Take it to a dinner party, but don’t make a big deal about it, you’ll get more …" at bounding box center [779, 233] width 384 height 47
drag, startPoint x: 780, startPoint y: 243, endPoint x: 653, endPoint y: 227, distance: 128.6
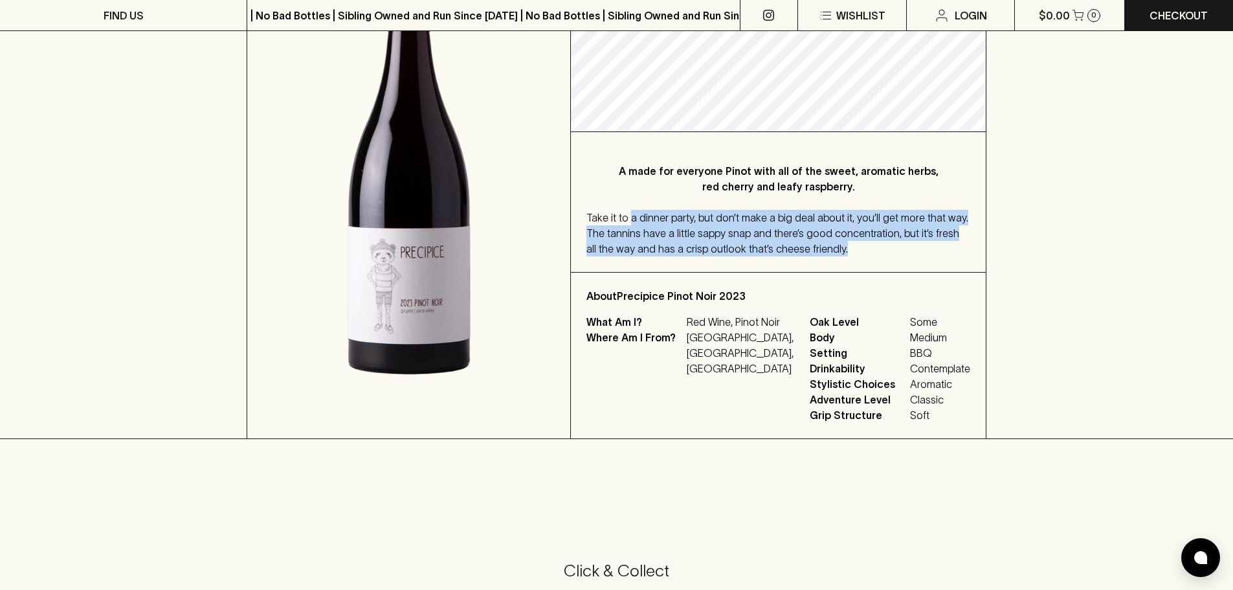
click at [627, 218] on div "Take it to a dinner party, but don’t make a big deal about it, you’ll get more …" at bounding box center [779, 233] width 384 height 47
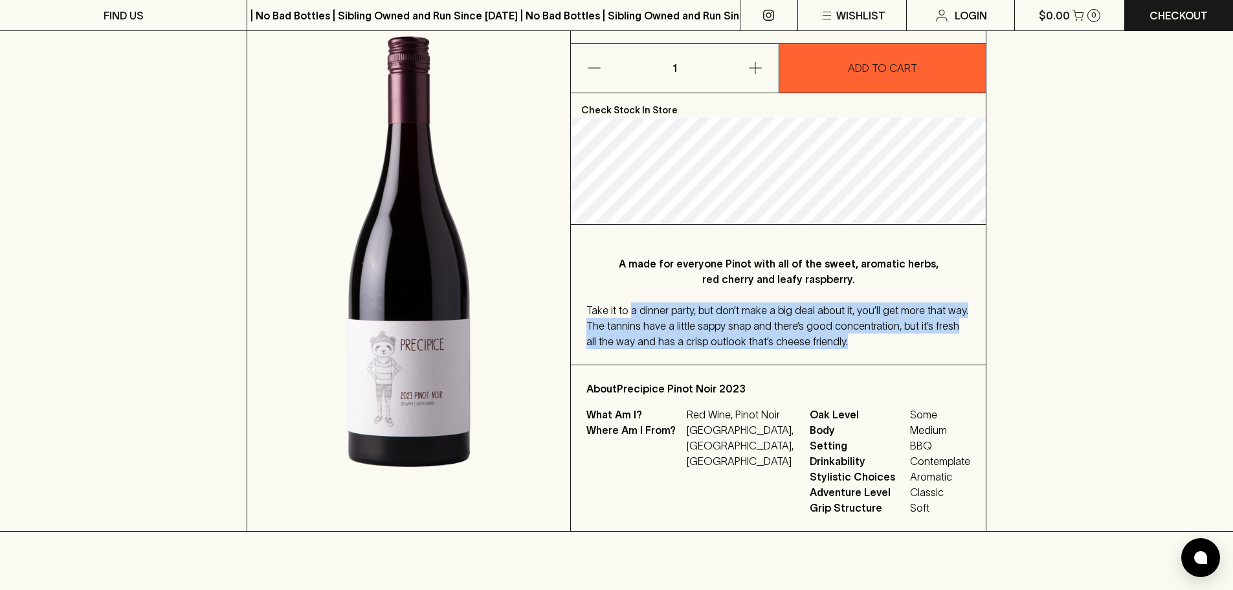
scroll to position [0, 0]
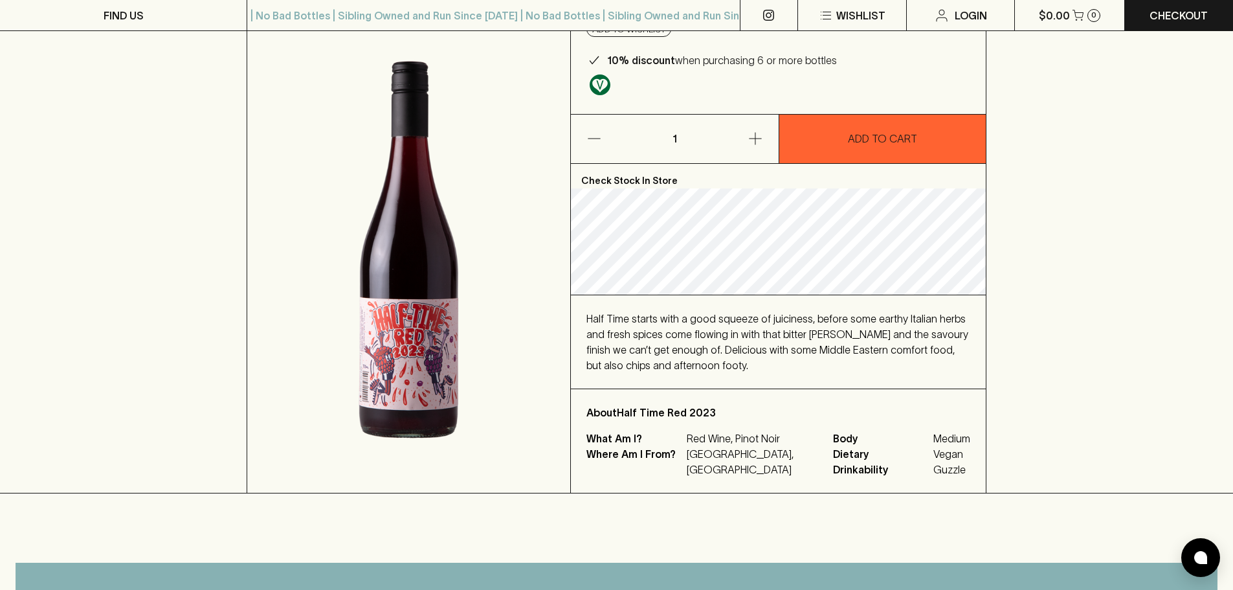
scroll to position [129, 0]
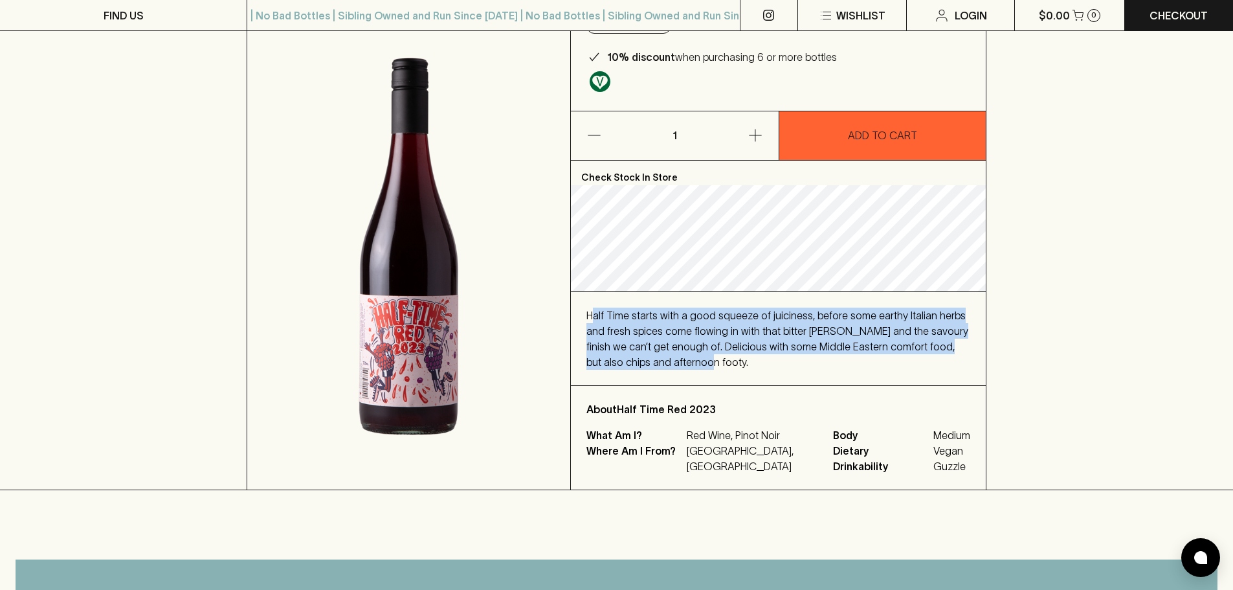
drag, startPoint x: 592, startPoint y: 311, endPoint x: 789, endPoint y: 366, distance: 204.5
click at [789, 366] on div "Half Time starts with a good squeeze of juiciness, before some earthy Italian h…" at bounding box center [779, 339] width 384 height 62
drag, startPoint x: 792, startPoint y: 366, endPoint x: 576, endPoint y: 312, distance: 222.2
click at [576, 312] on div "Half Time starts with a good squeeze of juiciness, before some earthy Italian h…" at bounding box center [778, 338] width 415 height 93
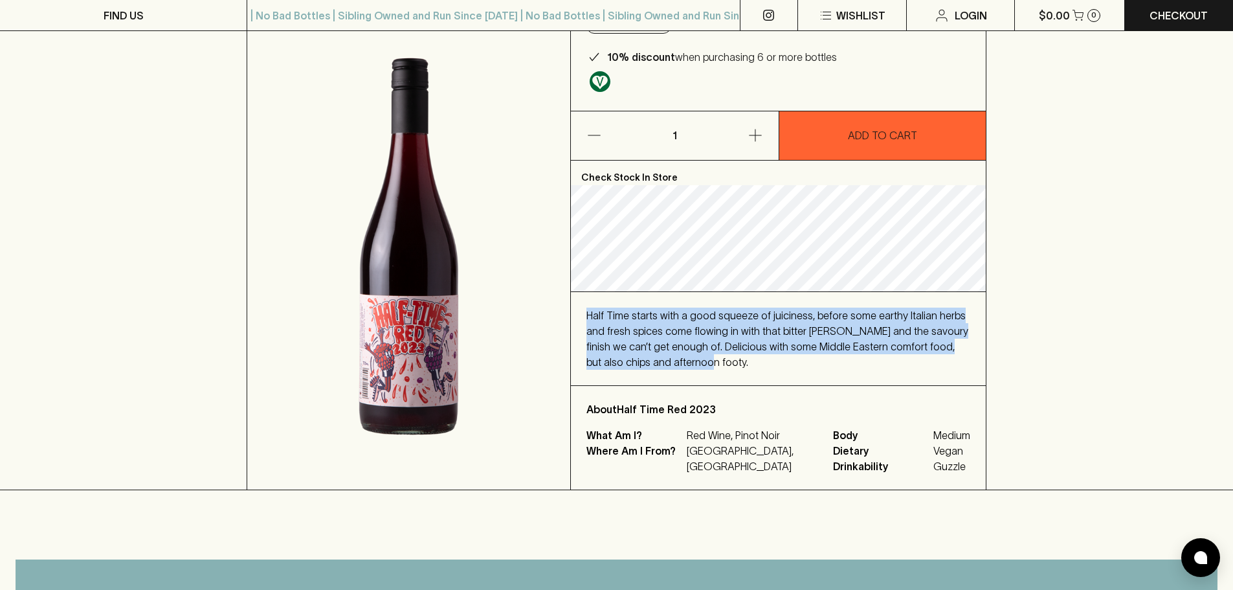
click at [576, 312] on div "Half Time starts with a good squeeze of juiciness, before some earthy Italian h…" at bounding box center [778, 338] width 415 height 93
drag, startPoint x: 583, startPoint y: 306, endPoint x: 860, endPoint y: 365, distance: 284.1
click at [860, 365] on div "Half Time starts with a good squeeze of juiciness, before some earthy Italian h…" at bounding box center [778, 338] width 415 height 93
click at [860, 365] on div "Half Time starts with a good squeeze of juiciness, before some earthy Italian h…" at bounding box center [779, 339] width 384 height 62
drag, startPoint x: 860, startPoint y: 365, endPoint x: 598, endPoint y: 313, distance: 267.3
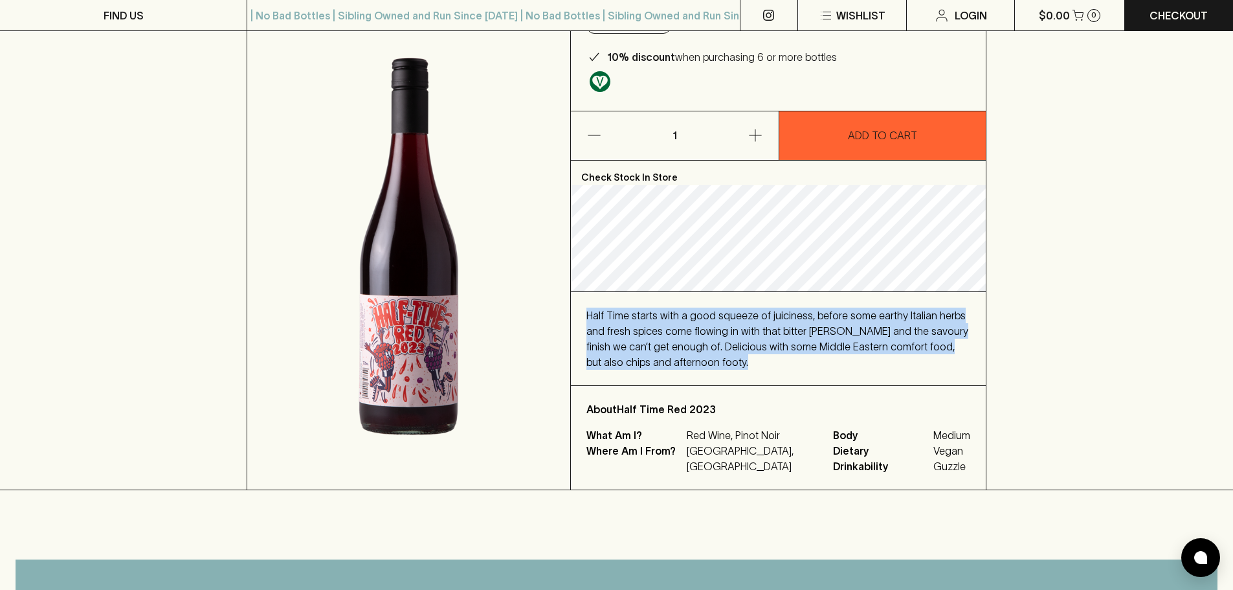
click at [598, 313] on div "Half Time starts with a good squeeze of juiciness, before some earthy Italian h…" at bounding box center [779, 339] width 384 height 62
click at [962, 353] on div "Half Time starts with a good squeeze of juiciness, before some earthy Italian h…" at bounding box center [779, 339] width 384 height 62
drag, startPoint x: 933, startPoint y: 360, endPoint x: 581, endPoint y: 306, distance: 355.6
click at [581, 306] on div "Half Time starts with a good squeeze of juiciness, before some earthy Italian h…" at bounding box center [778, 338] width 415 height 93
click at [699, 366] on div "Half Time starts with a good squeeze of juiciness, before some earthy Italian h…" at bounding box center [779, 339] width 384 height 62
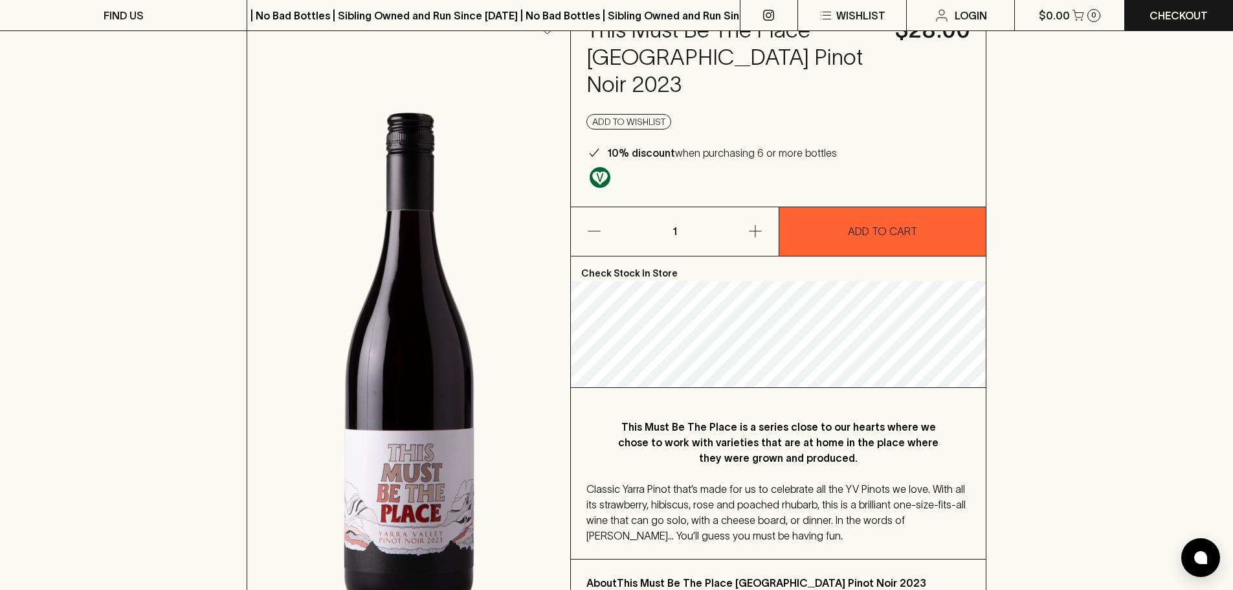
scroll to position [65, 0]
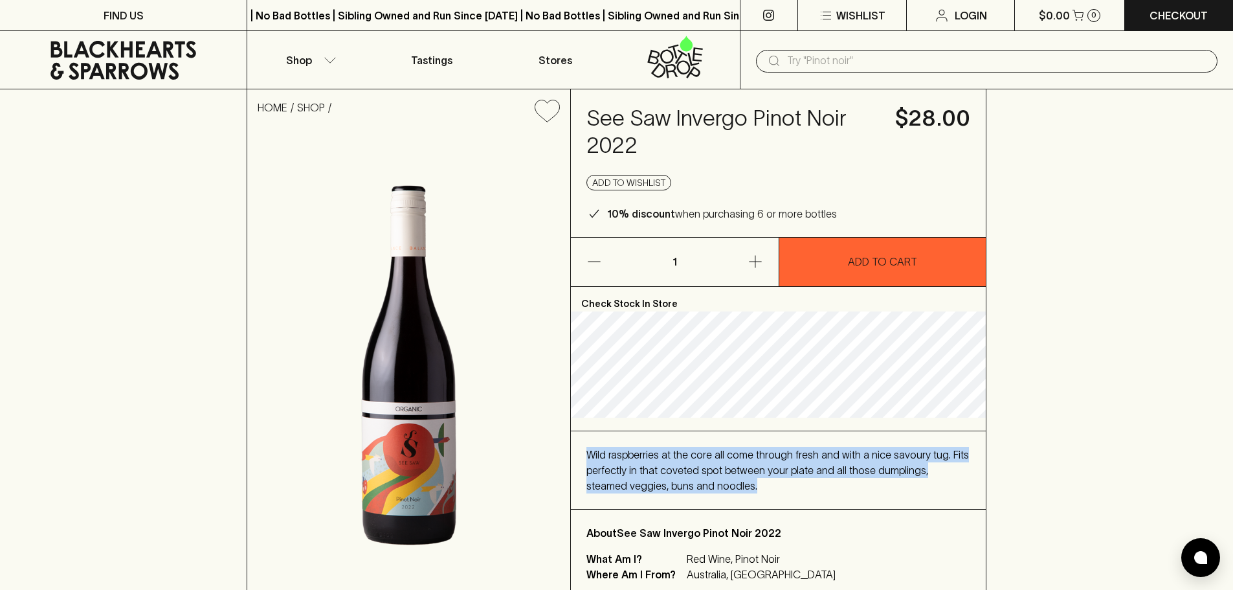
drag, startPoint x: 721, startPoint y: 482, endPoint x: 586, endPoint y: 455, distance: 137.9
click at [586, 455] on div "Wild raspberries at the core all come through fresh and with a nice savoury tug…" at bounding box center [778, 470] width 415 height 78
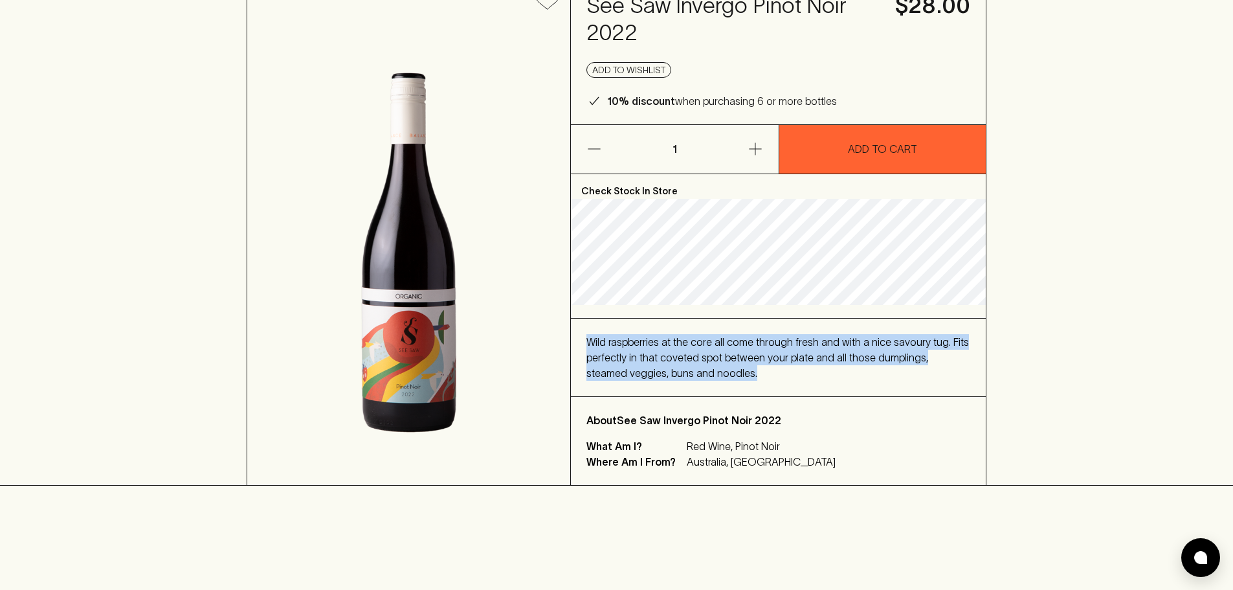
scroll to position [129, 0]
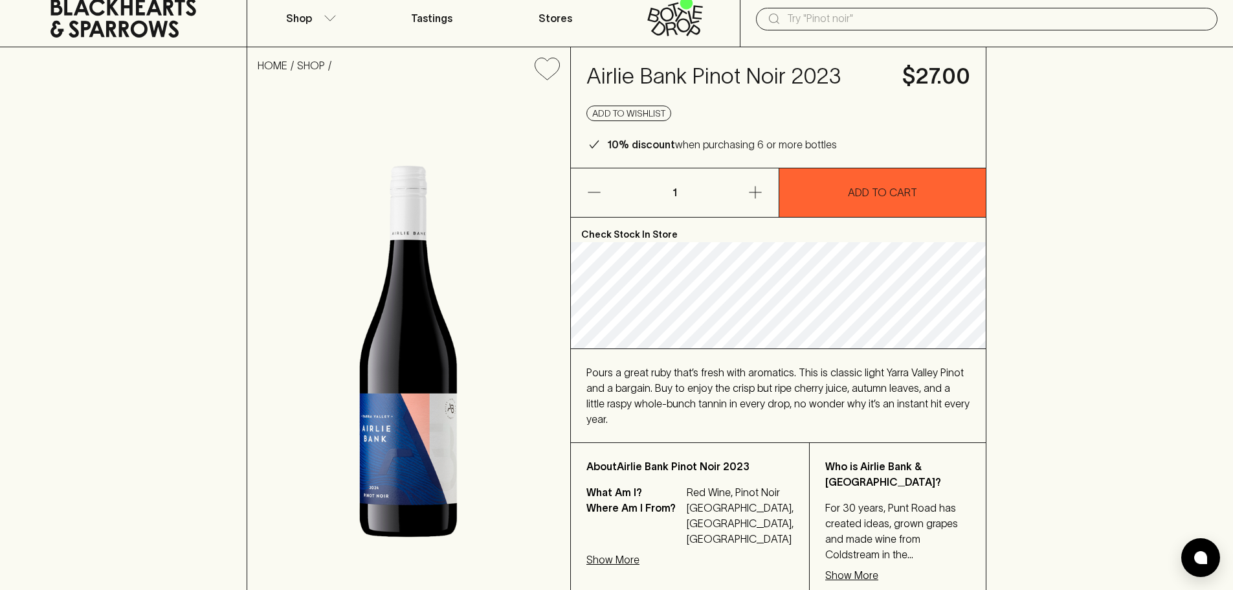
scroll to position [65, 0]
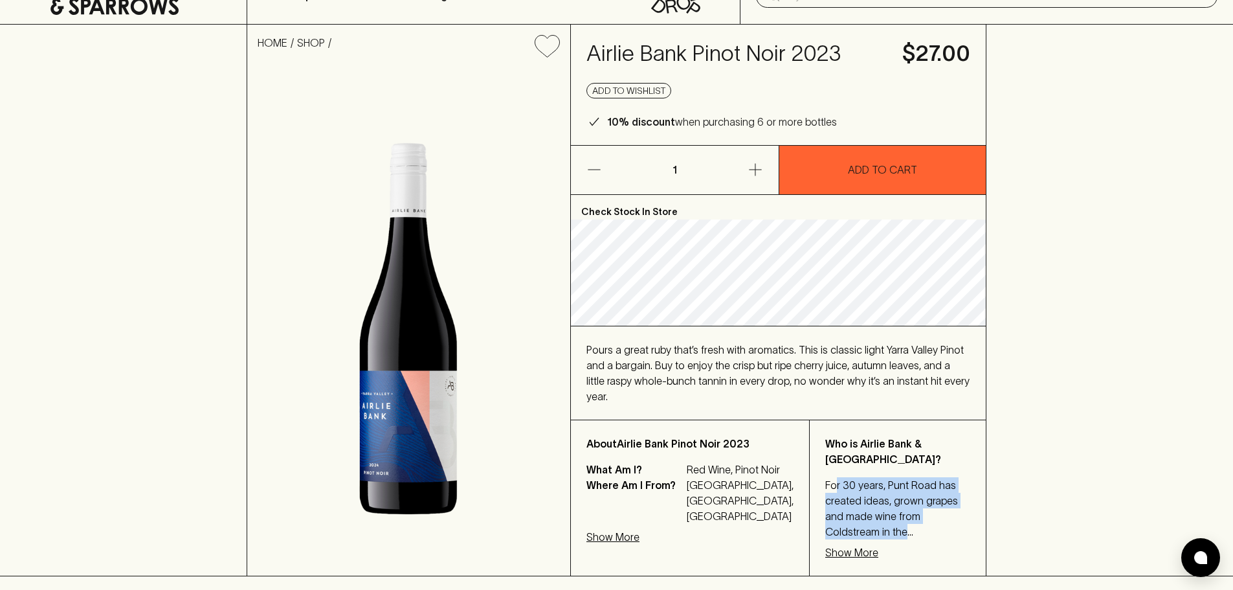
drag, startPoint x: 811, startPoint y: 446, endPoint x: 971, endPoint y: 506, distance: 171.5
click at [971, 506] on div "Who is Airlie Bank & Punt Road? For 30 years, Punt Road has created ideas, grow…" at bounding box center [897, 497] width 177 height 155
drag, startPoint x: 801, startPoint y: 418, endPoint x: 927, endPoint y: 517, distance: 160.0
click at [927, 517] on div "Who is Airlie Bank & Punt Road? For 30 years, Punt Road has created ideas, grow…" at bounding box center [897, 497] width 177 height 155
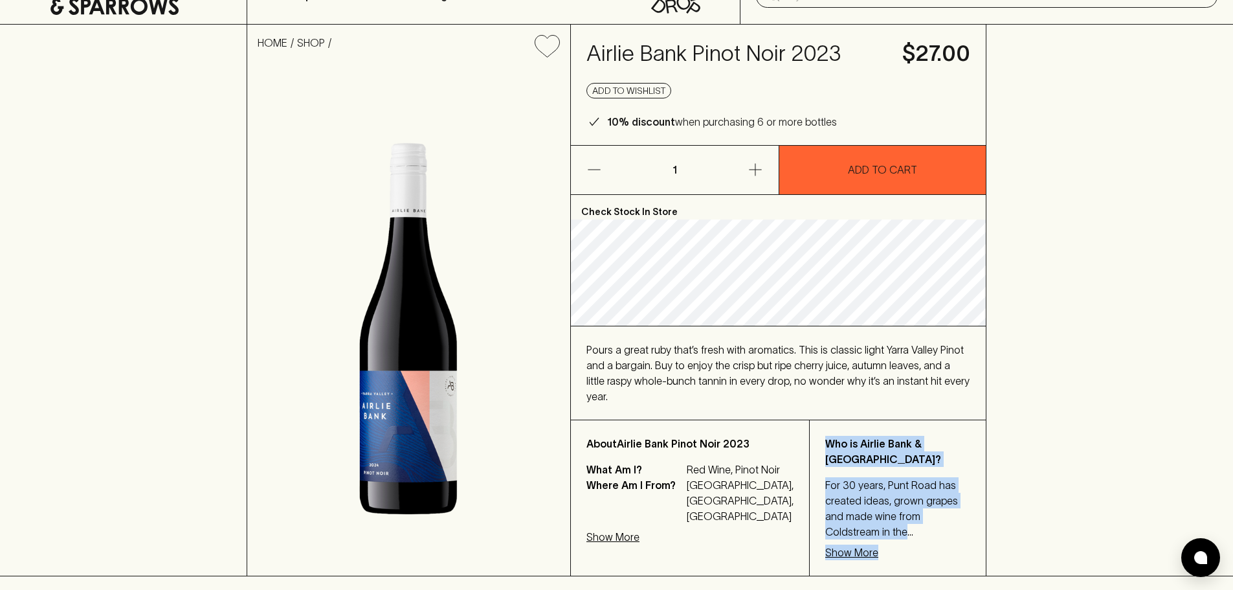
click at [1039, 486] on div "HOME SHOP Airlie Bank Pinot Noir 2023 $27.00 Add to wishlist 10% discount when …" at bounding box center [616, 301] width 1233 height 552
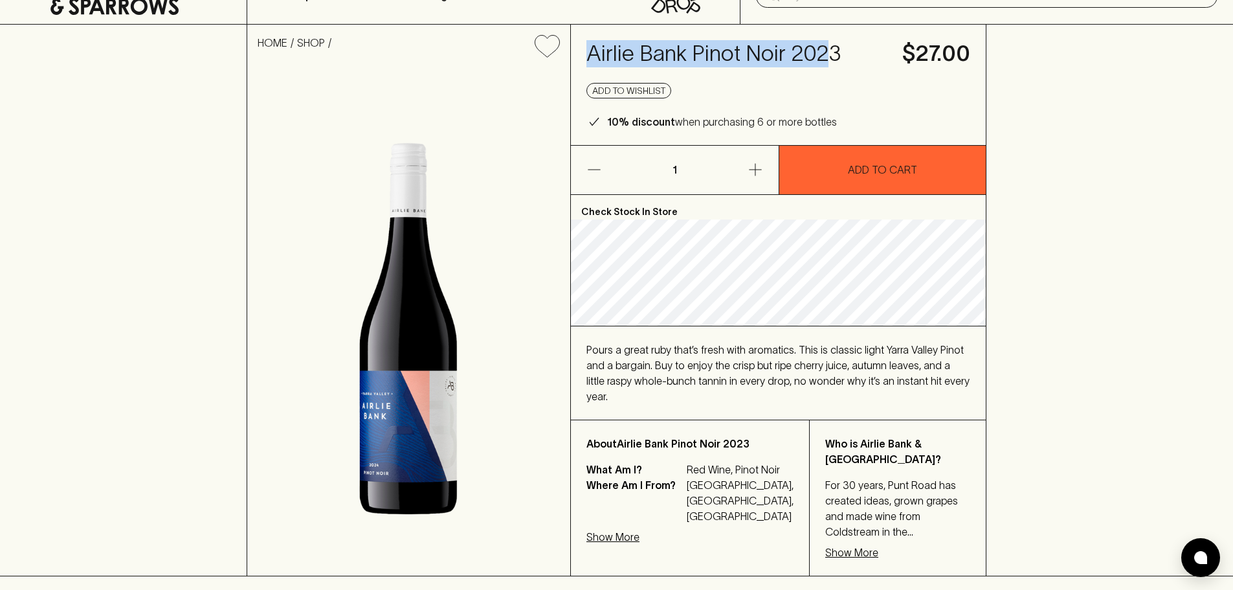
drag, startPoint x: 590, startPoint y: 52, endPoint x: 828, endPoint y: 49, distance: 238.3
click at [828, 49] on h4 "Airlie Bank Pinot Noir 2023" at bounding box center [737, 53] width 300 height 27
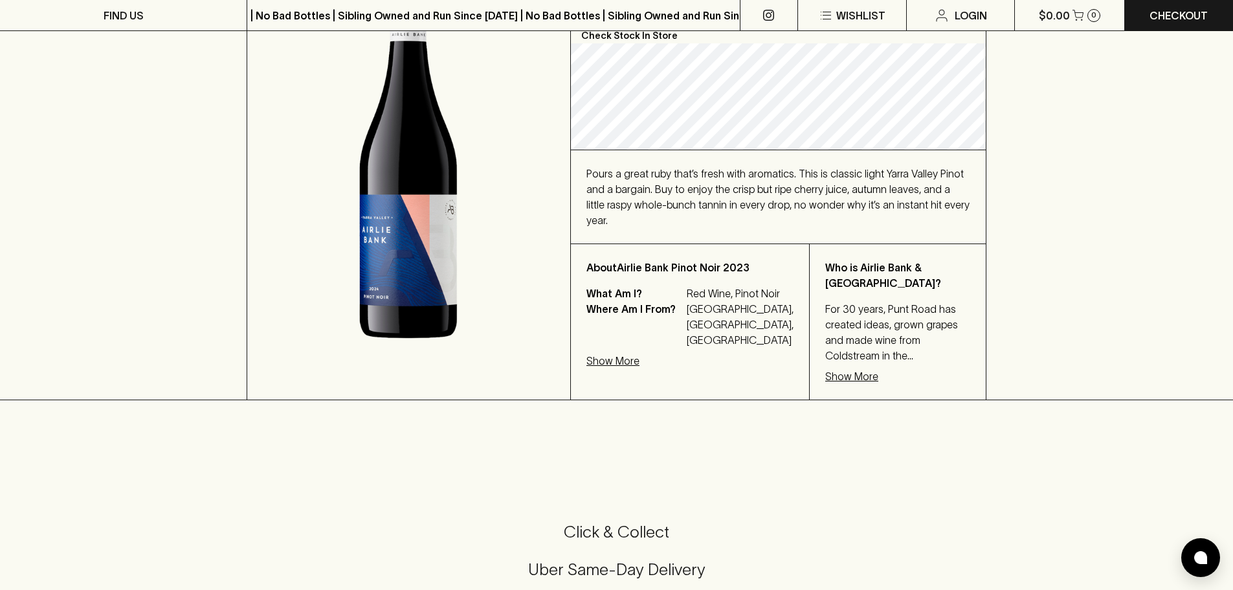
scroll to position [259, 0]
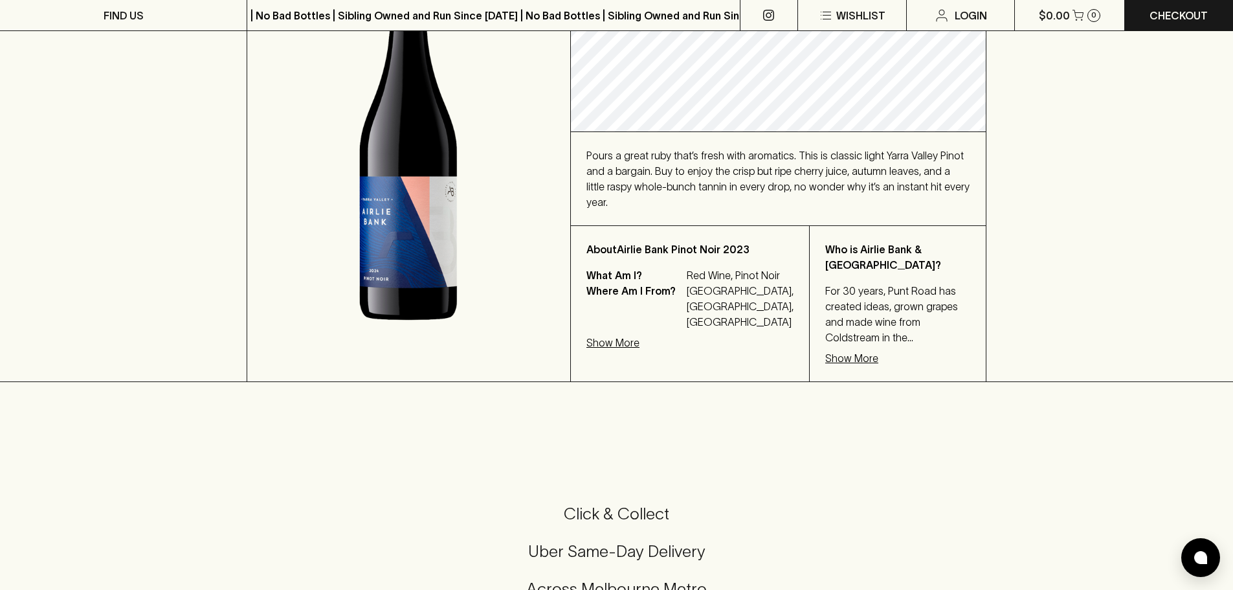
click at [836, 306] on p "For 30 years, Punt Road has created ideas, grown grapes and made wine from Cold…" at bounding box center [897, 314] width 145 height 62
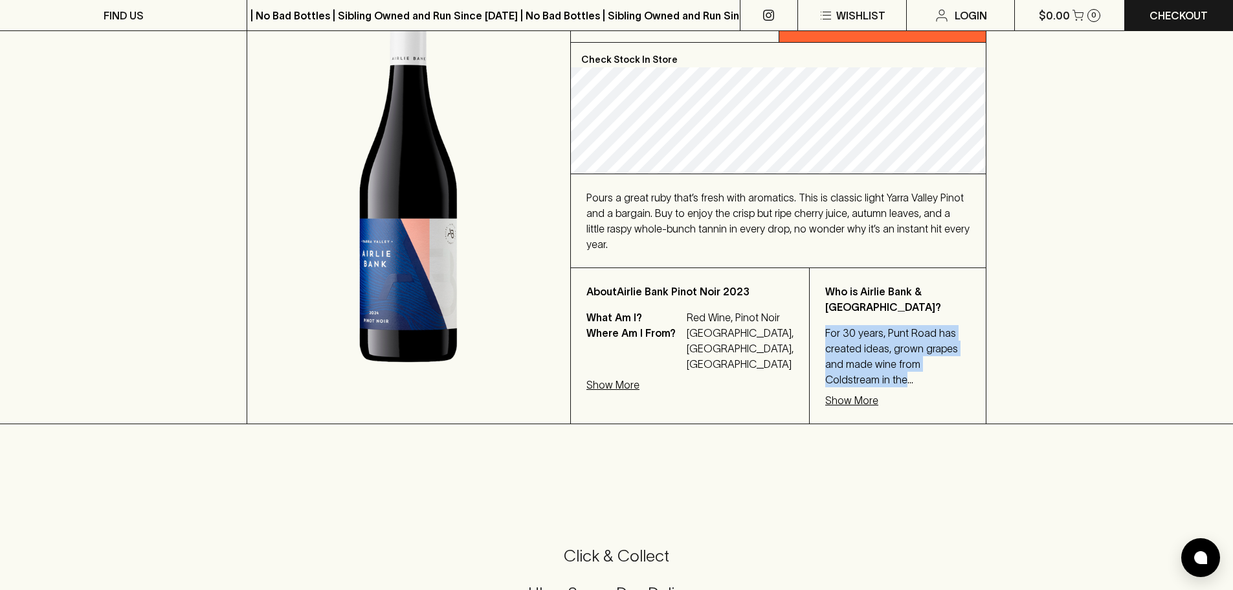
scroll to position [194, 0]
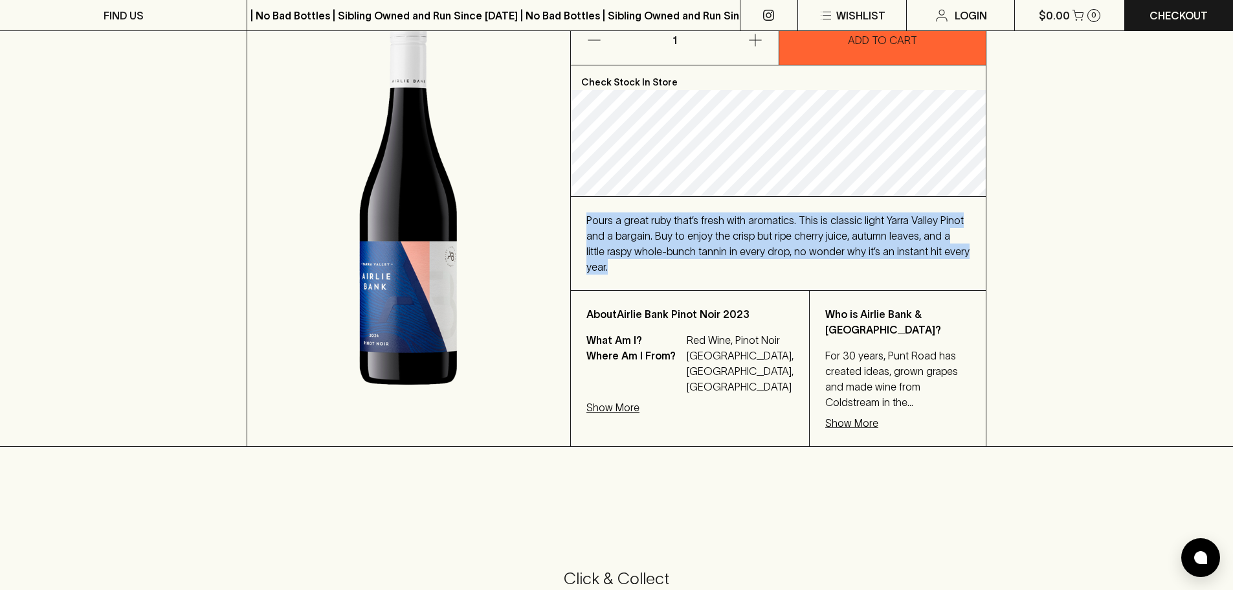
drag, startPoint x: 903, startPoint y: 249, endPoint x: 614, endPoint y: 225, distance: 290.4
click at [590, 221] on div "Pours a great ruby that’s fresh with aromatics. This is classic light Yarra Val…" at bounding box center [779, 243] width 384 height 62
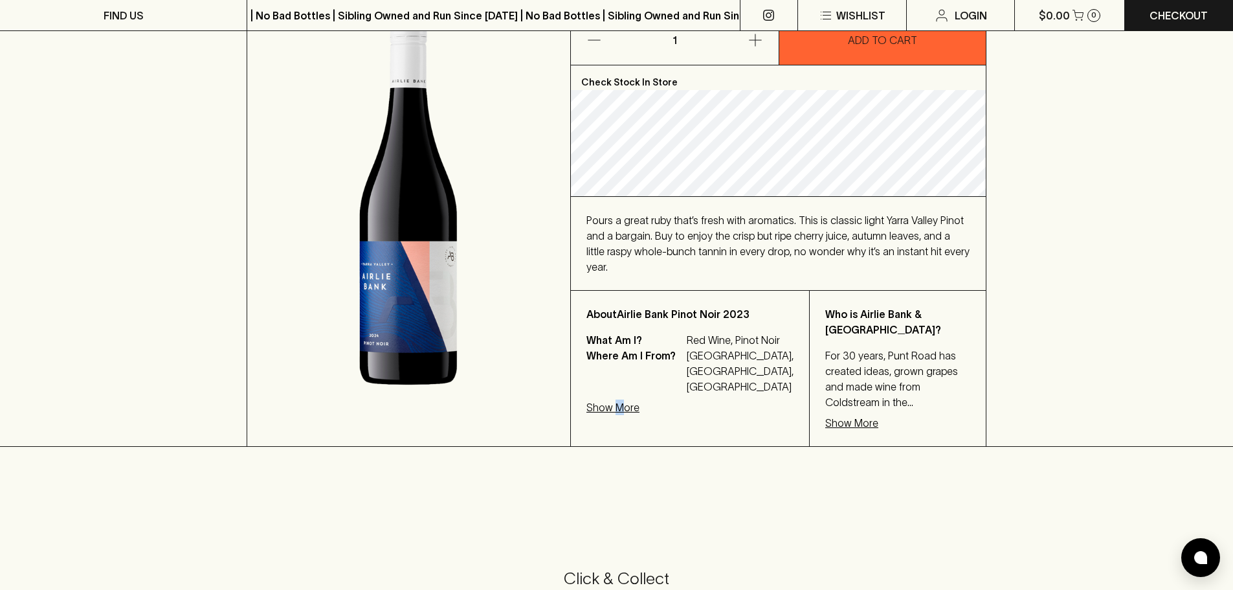
click at [618, 411] on p "Show More" at bounding box center [613, 407] width 53 height 16
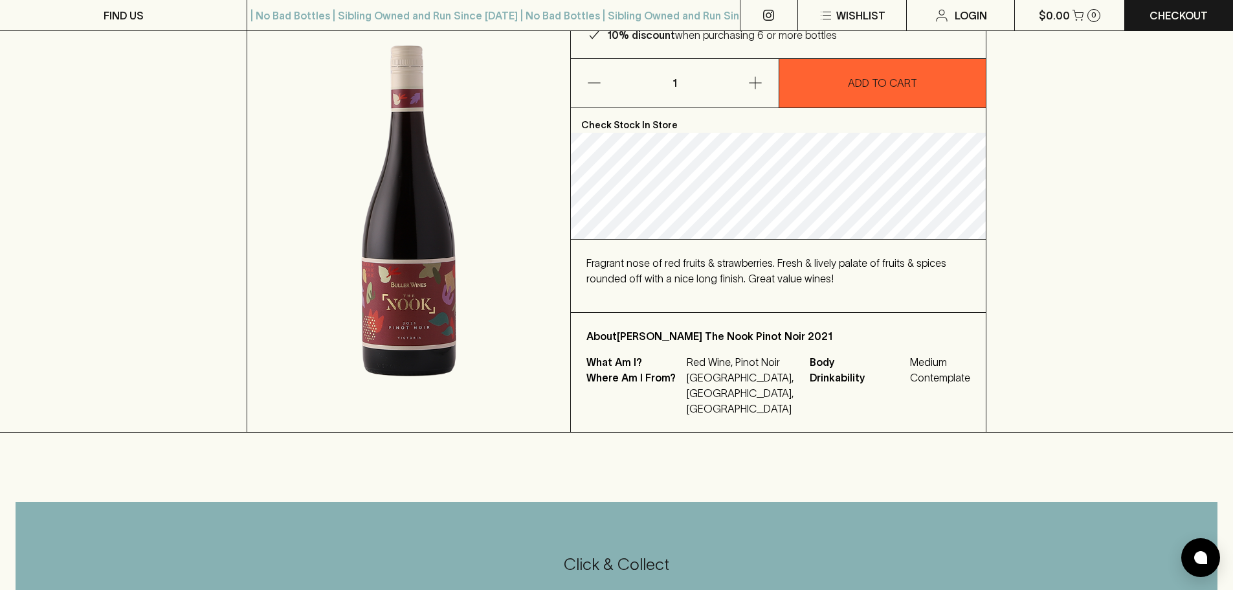
scroll to position [194, 0]
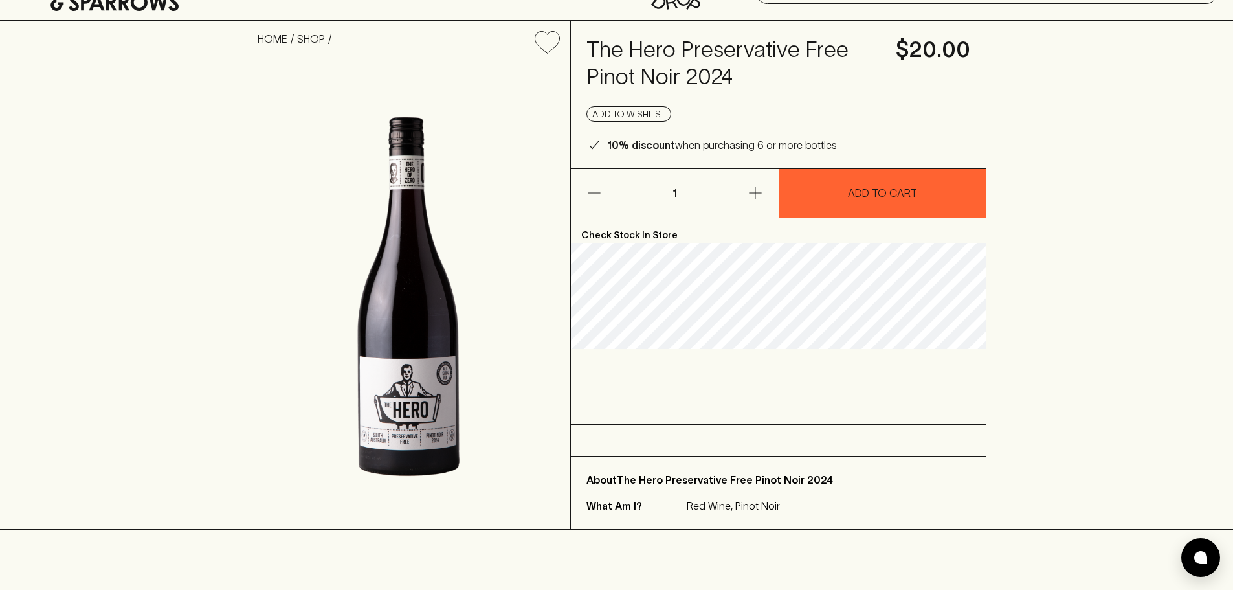
scroll to position [65, 0]
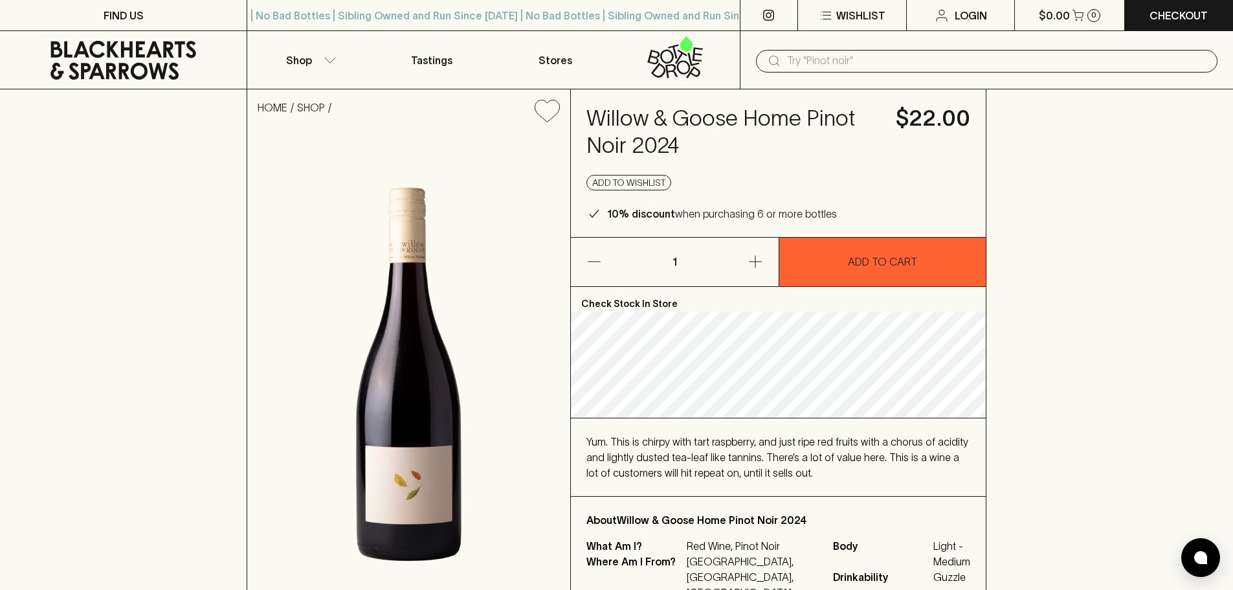
scroll to position [65, 0]
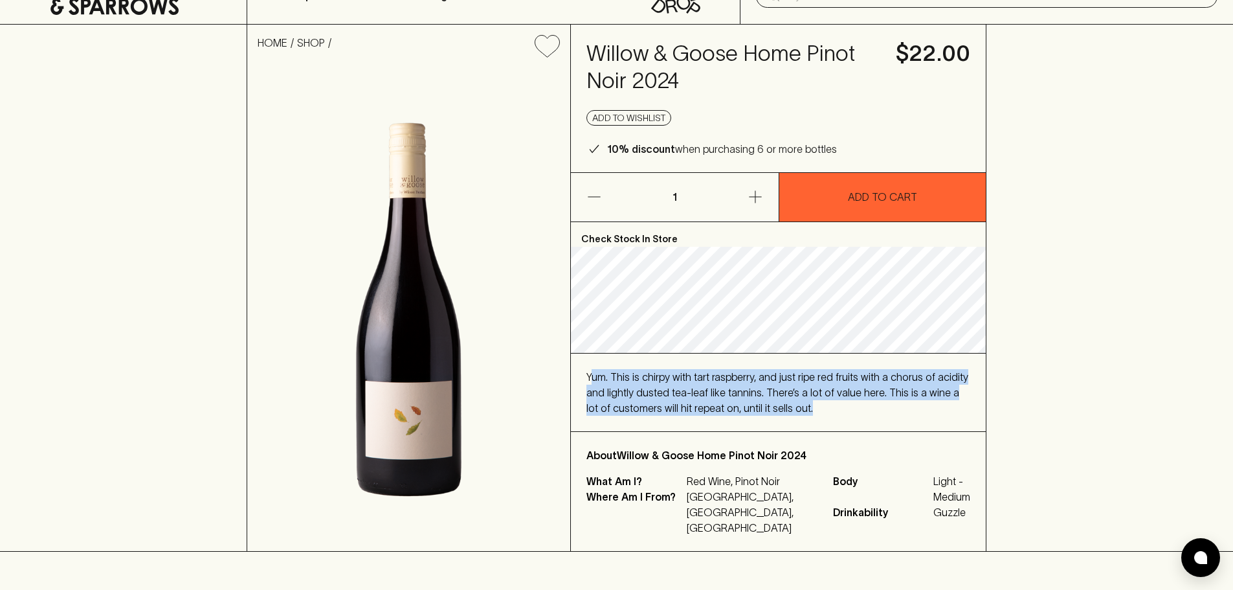
drag, startPoint x: 607, startPoint y: 374, endPoint x: 851, endPoint y: 405, distance: 246.1
click at [851, 405] on div "Yum. This is chirpy with tart raspberry, and just ripe red fruits with a chorus…" at bounding box center [779, 392] width 384 height 47
drag, startPoint x: 808, startPoint y: 403, endPoint x: 611, endPoint y: 377, distance: 199.1
click at [611, 377] on div "Yum. This is chirpy with tart raspberry, and just ripe red fruits with a chorus…" at bounding box center [779, 392] width 384 height 47
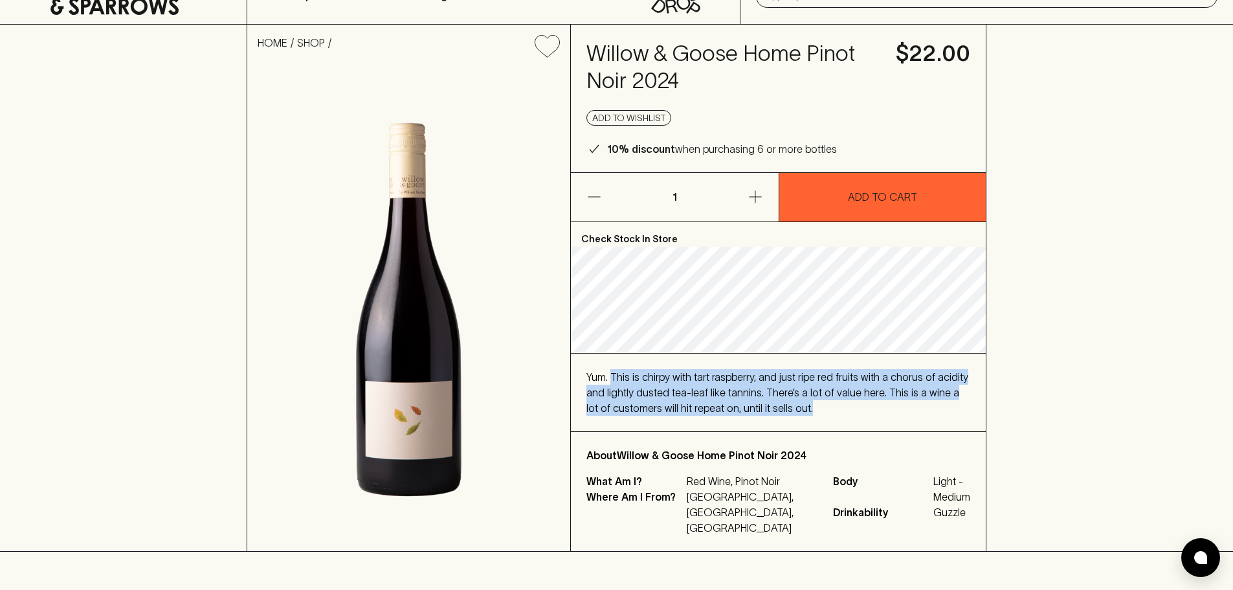
click at [651, 377] on span "Yum. This is chirpy with tart raspberry, and just ripe red fruits with a chorus…" at bounding box center [778, 392] width 382 height 43
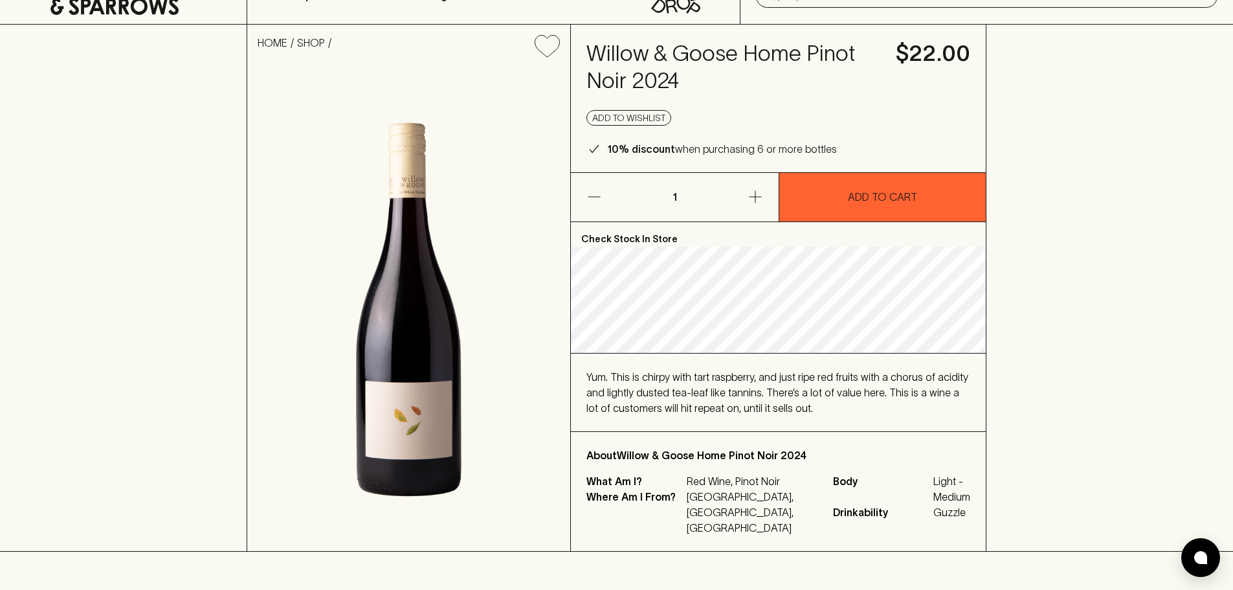
click at [599, 383] on div "Yum. This is chirpy with tart raspberry, and just ripe red fruits with a chorus…" at bounding box center [779, 392] width 384 height 47
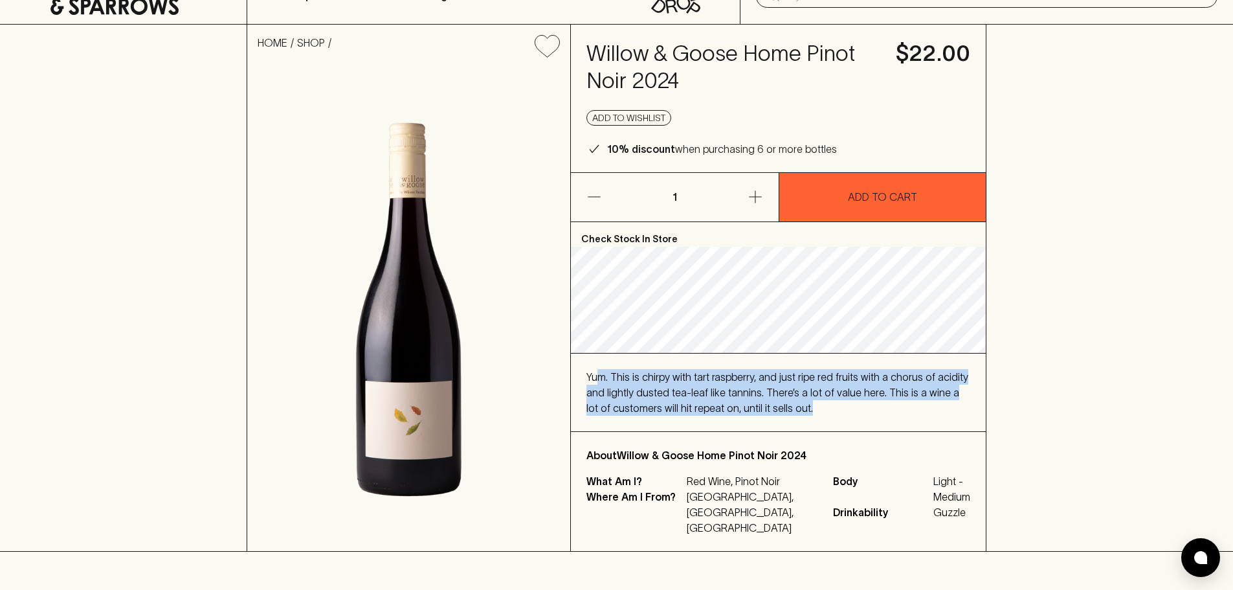
drag, startPoint x: 599, startPoint y: 379, endPoint x: 840, endPoint y: 413, distance: 242.5
click at [840, 413] on div "Yum. This is chirpy with tart raspberry, and just ripe red fruits with a chorus…" at bounding box center [779, 392] width 384 height 47
click at [840, 414] on div "Yum. This is chirpy with tart raspberry, and just ripe red fruits with a chorus…" at bounding box center [779, 392] width 384 height 47
drag, startPoint x: 751, startPoint y: 402, endPoint x: 613, endPoint y: 380, distance: 139.6
click at [613, 380] on div "Yum. This is chirpy with tart raspberry, and just ripe red fruits with a chorus…" at bounding box center [779, 392] width 384 height 47
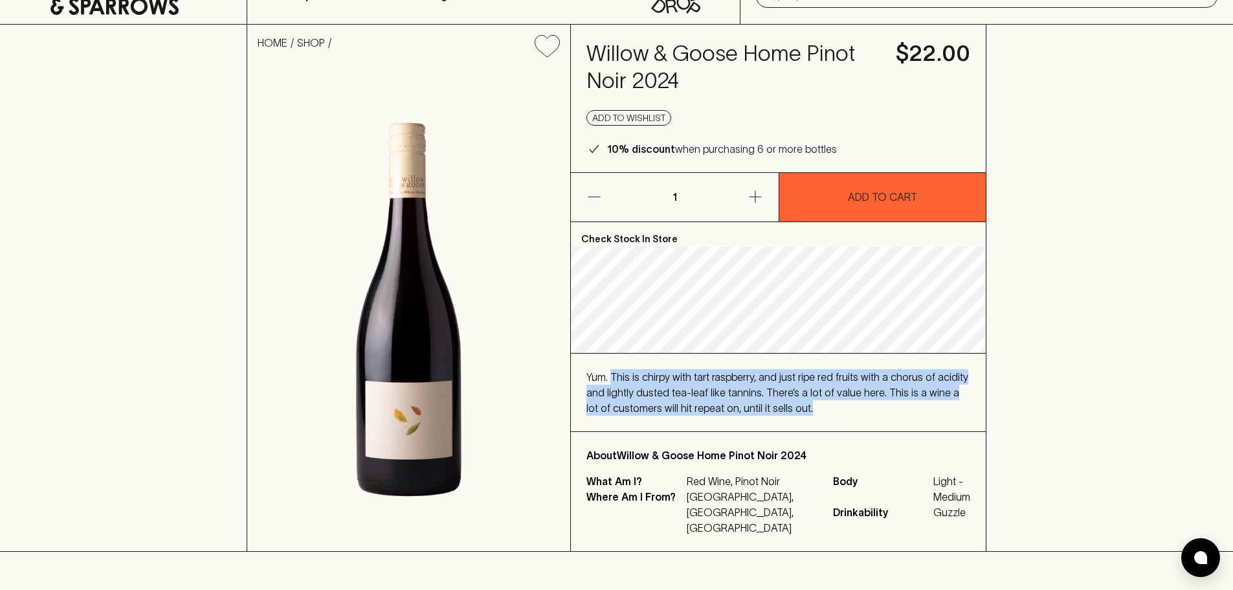
click at [793, 401] on div "Yum. This is chirpy with tart raspberry, and just ripe red fruits with a chorus…" at bounding box center [779, 392] width 384 height 47
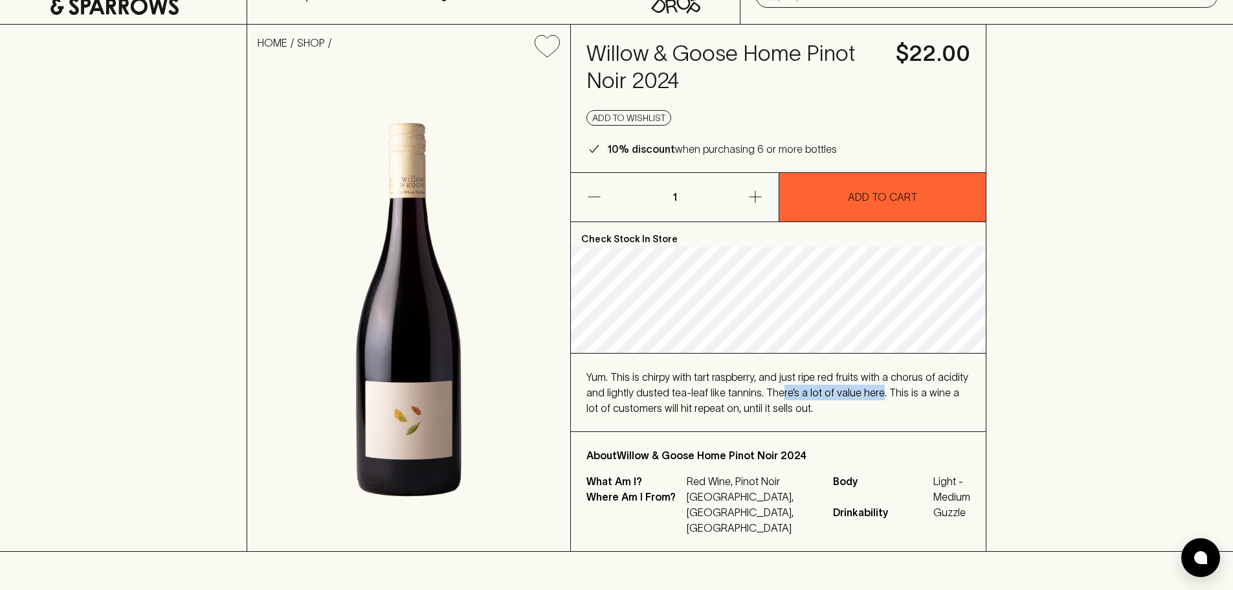
drag, startPoint x: 833, startPoint y: 388, endPoint x: 871, endPoint y: 394, distance: 38.7
click at [871, 394] on span "Yum. This is chirpy with tart raspberry, and just ripe red fruits with a chorus…" at bounding box center [778, 392] width 382 height 43
drag, startPoint x: 861, startPoint y: 400, endPoint x: 851, endPoint y: 405, distance: 10.7
click at [859, 401] on div "Yum. This is chirpy with tart raspberry, and just ripe red fruits with a chorus…" at bounding box center [779, 392] width 384 height 47
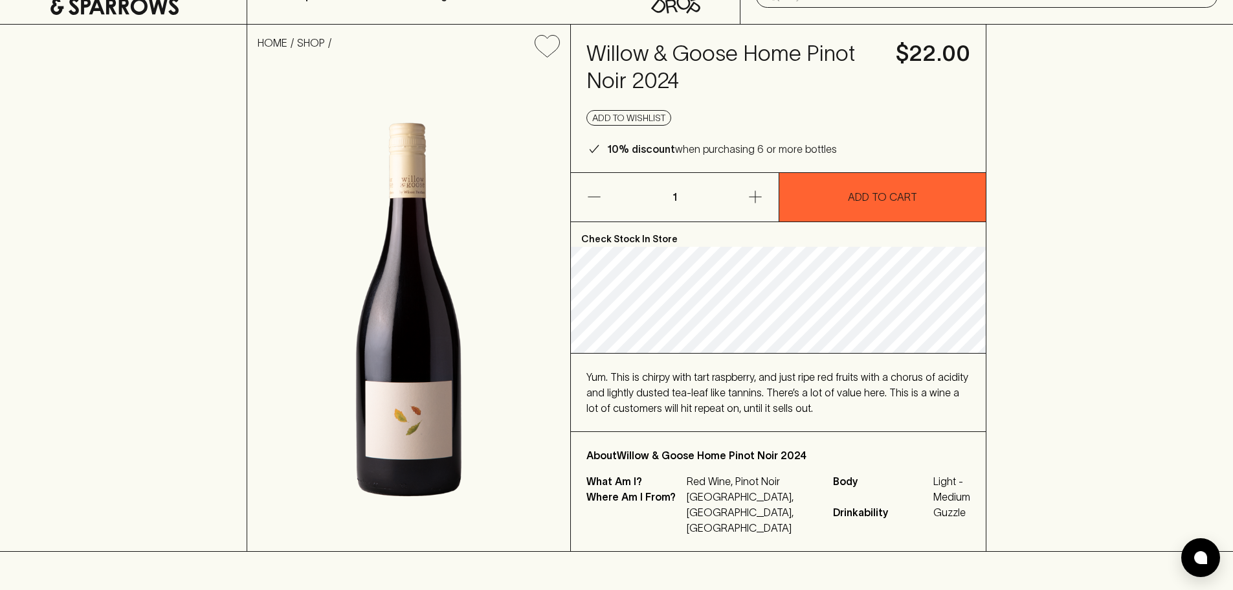
click at [833, 410] on div "Yum. This is chirpy with tart raspberry, and just ripe red fruits with a chorus…" at bounding box center [779, 392] width 384 height 47
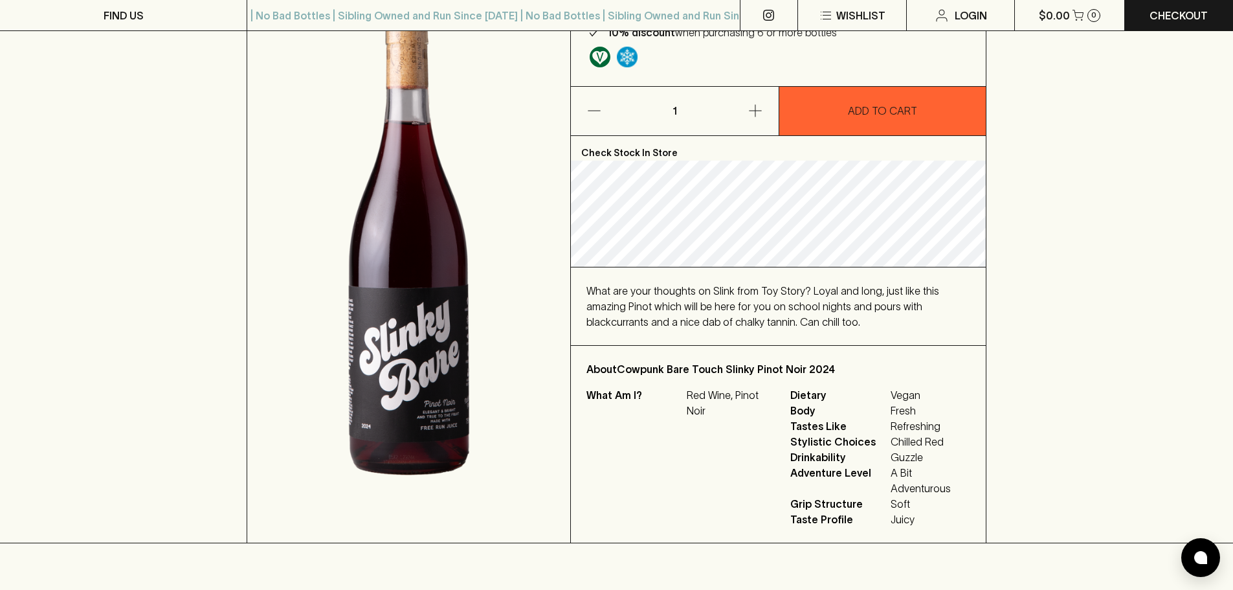
scroll to position [194, 0]
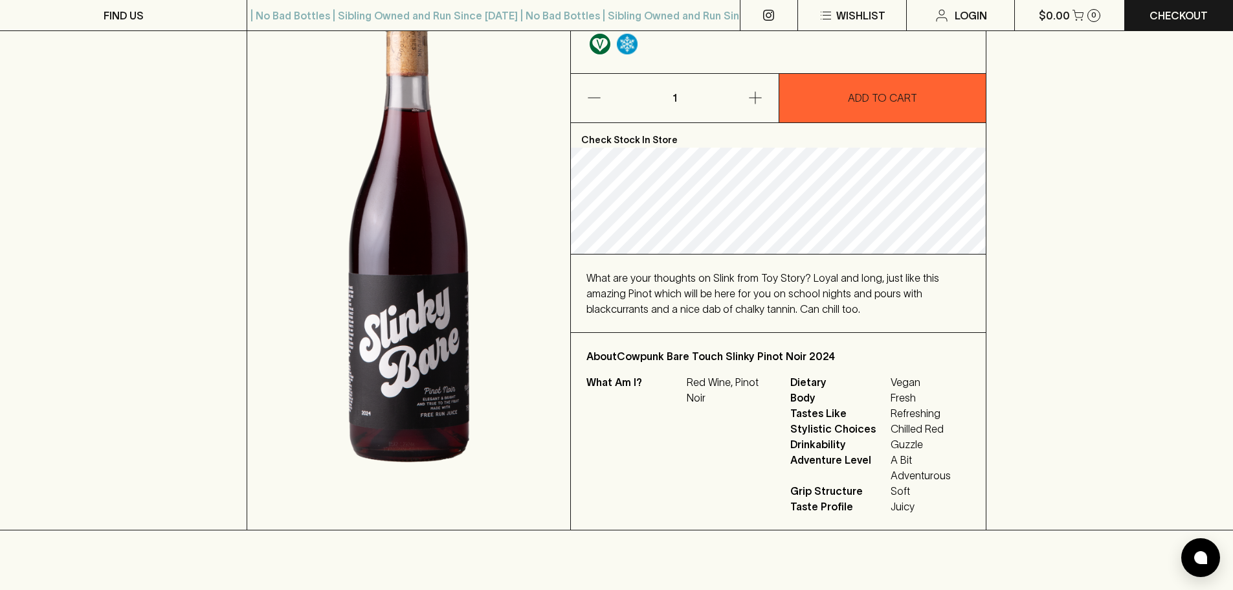
click at [891, 445] on p "Drinkability Guzzle" at bounding box center [880, 444] width 180 height 16
click at [890, 457] on p "Adventure Level A Bit Adventurous" at bounding box center [880, 467] width 180 height 31
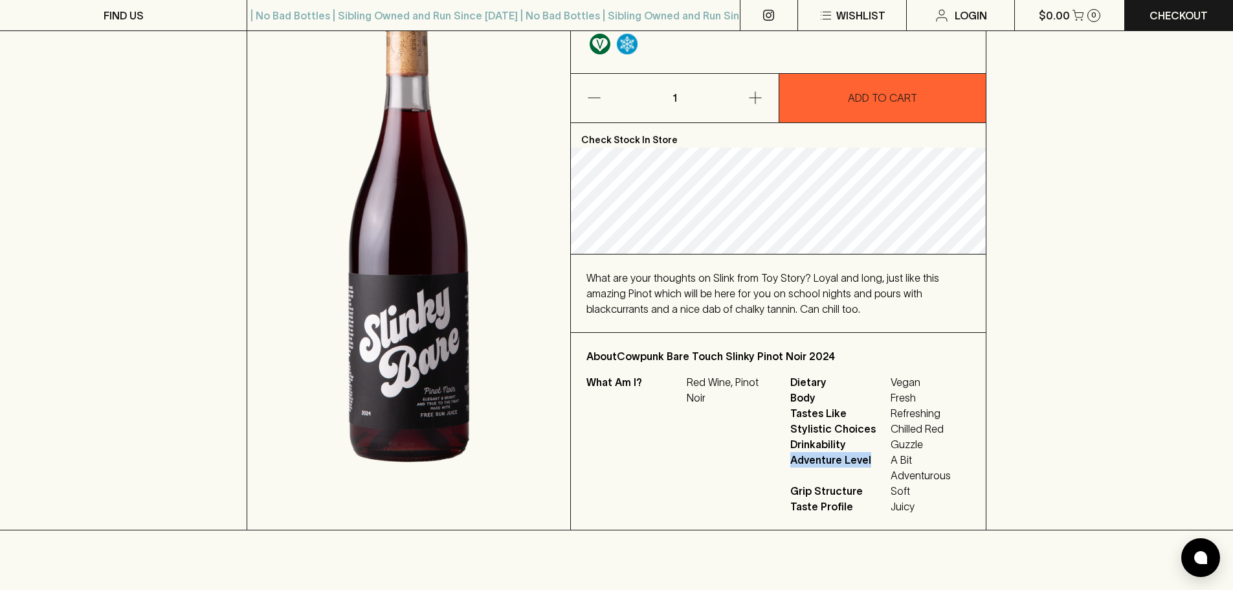
click at [890, 457] on p "Adventure Level A Bit Adventurous" at bounding box center [880, 467] width 180 height 31
click at [928, 473] on span "A Bit Adventurous" at bounding box center [931, 467] width 80 height 31
click at [906, 497] on span "Soft" at bounding box center [931, 491] width 80 height 16
click at [912, 506] on span "Juicy" at bounding box center [931, 507] width 80 height 16
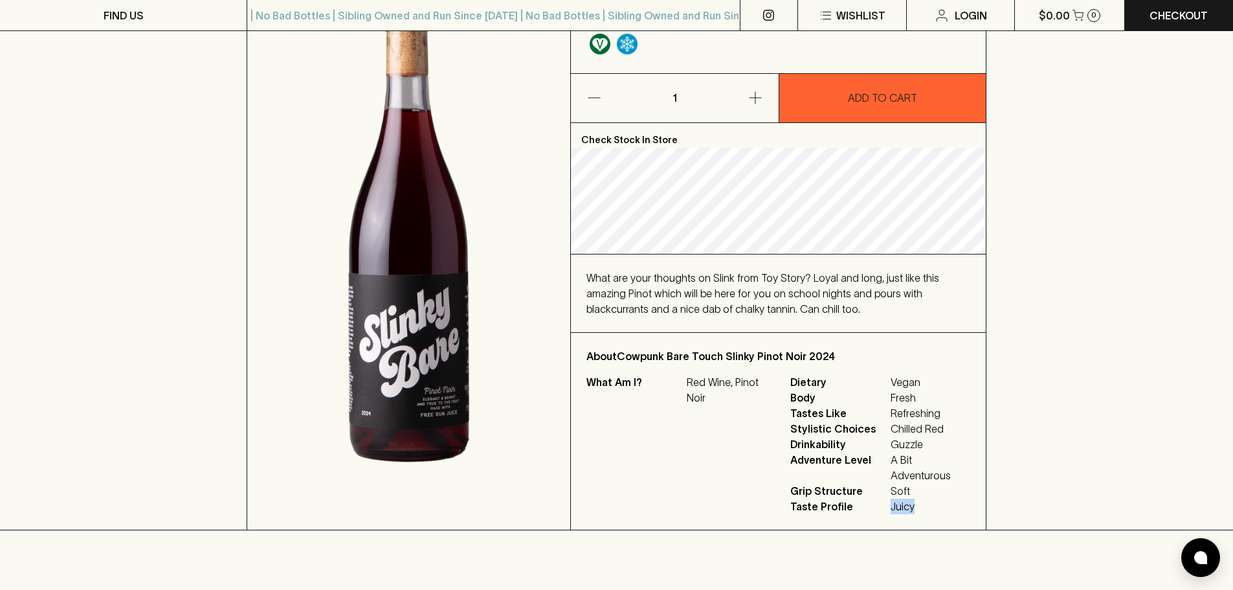
click at [912, 506] on span "Juicy" at bounding box center [931, 507] width 80 height 16
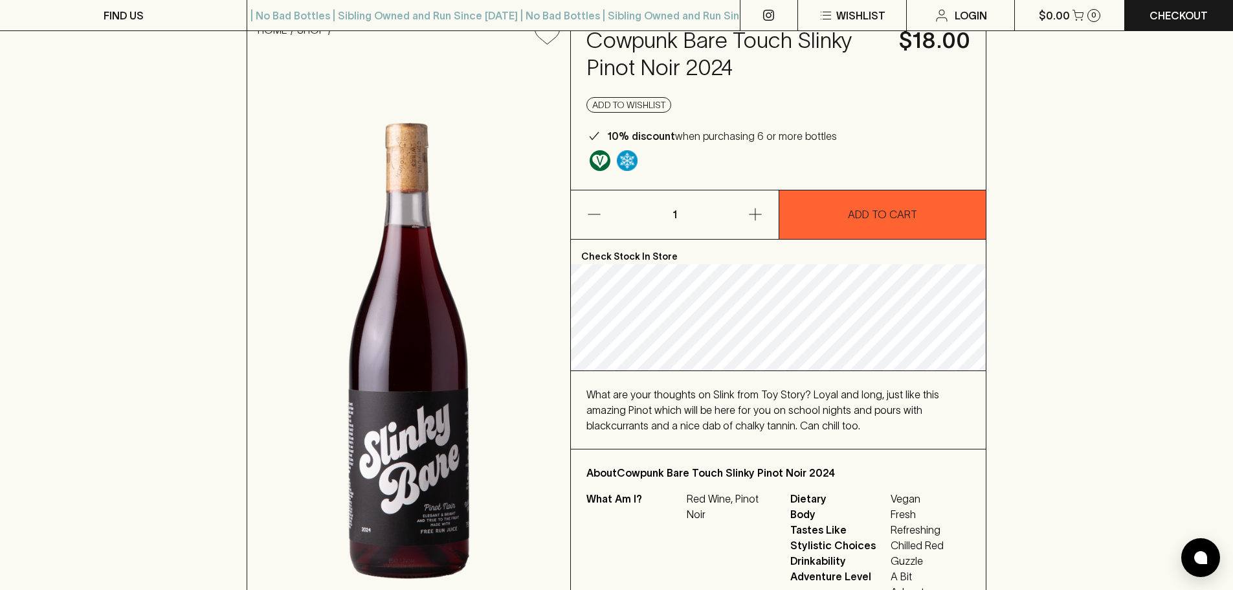
scroll to position [65, 0]
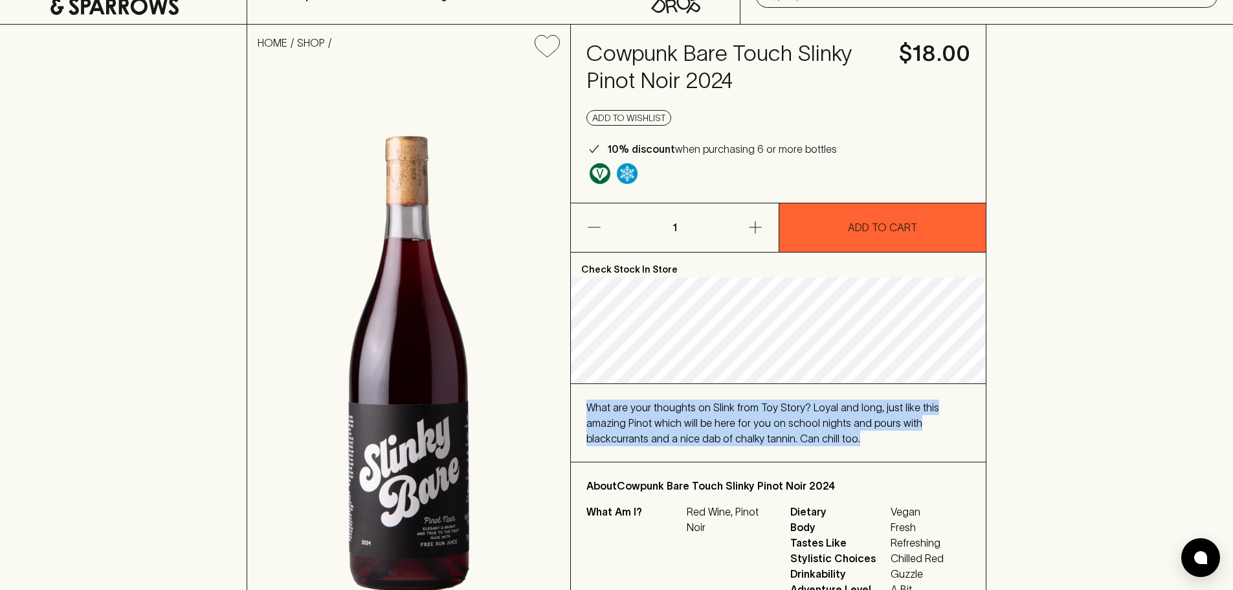
drag, startPoint x: 581, startPoint y: 403, endPoint x: 851, endPoint y: 445, distance: 272.7
click at [851, 445] on div "What are your thoughts on Slink from Toy Story? Loyal and long, just like this …" at bounding box center [778, 423] width 415 height 78
click at [851, 445] on div "What are your thoughts on Slink from Toy Story? Loyal and long, just like this …" at bounding box center [779, 422] width 384 height 47
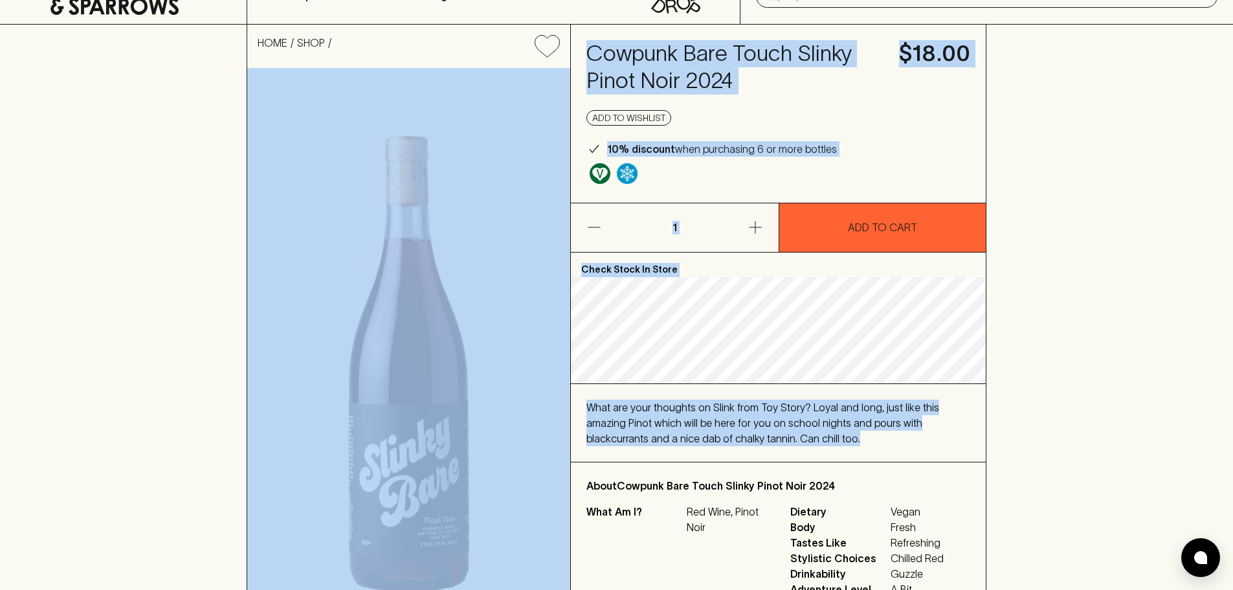
drag, startPoint x: 854, startPoint y: 444, endPoint x: 585, endPoint y: 407, distance: 271.3
click at [572, 403] on div "What are your thoughts on Slink from Toy Story? Loyal and long, just like this …" at bounding box center [778, 423] width 415 height 78
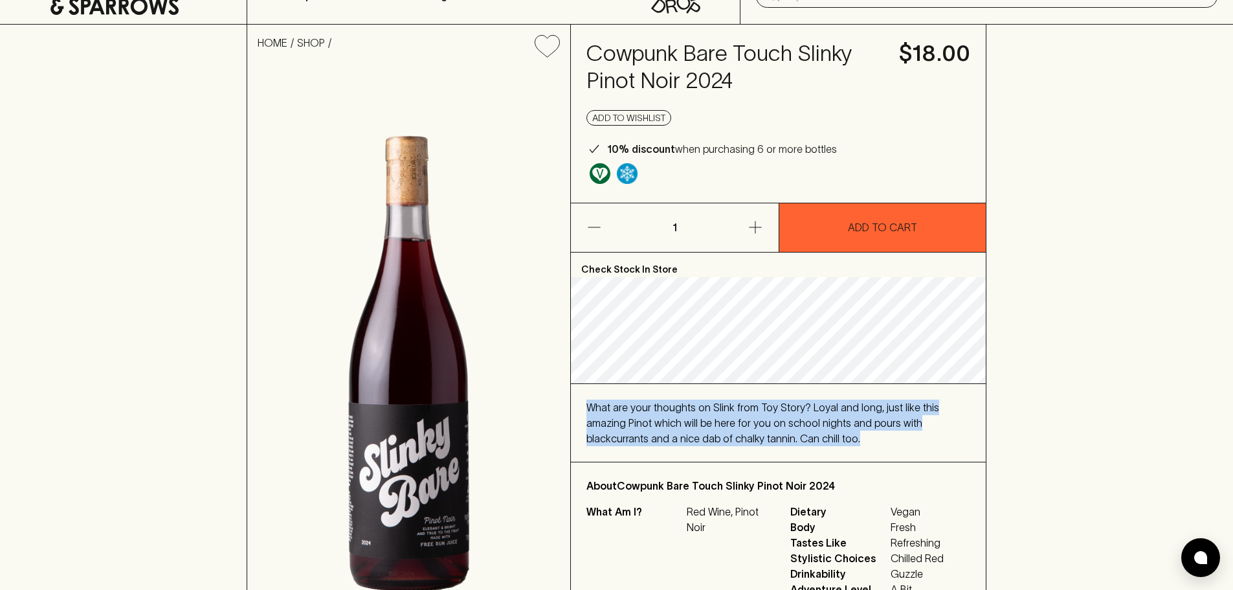
click at [604, 410] on span "What are your thoughts on Slink from Toy Story? Loyal and long, just like this …" at bounding box center [763, 422] width 353 height 43
drag, startPoint x: 592, startPoint y: 405, endPoint x: 805, endPoint y: 443, distance: 216.4
click at [805, 443] on div "What are your thoughts on Slink from Toy Story? Loyal and long, just like this …" at bounding box center [779, 422] width 384 height 47
drag, startPoint x: 600, startPoint y: 425, endPoint x: 785, endPoint y: 436, distance: 185.5
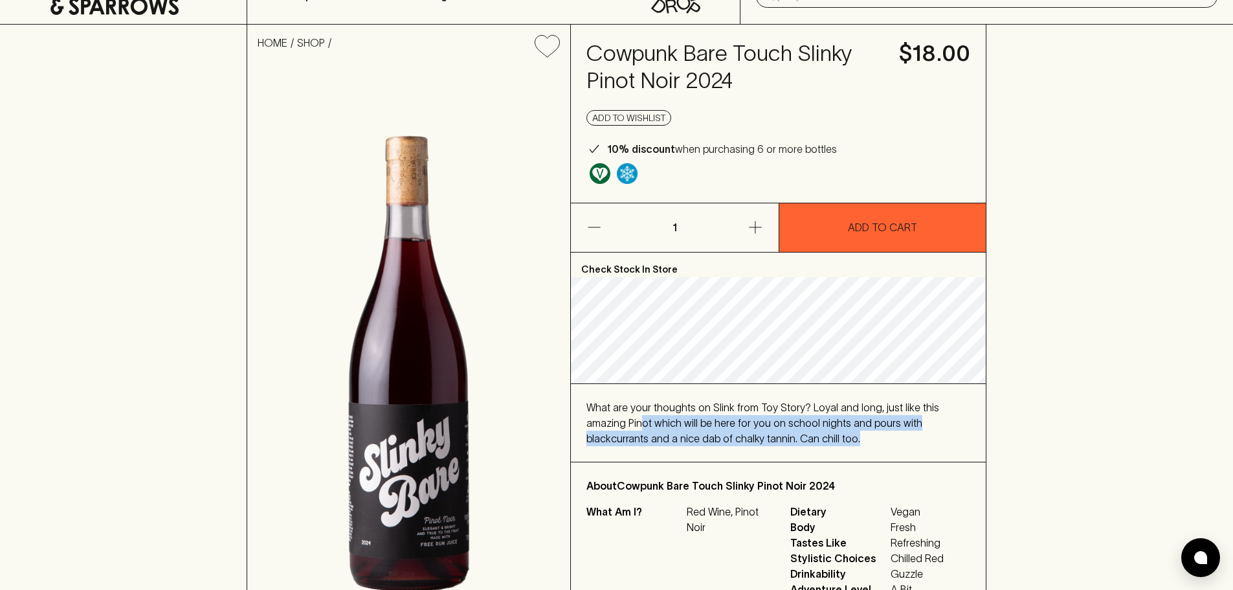
click at [785, 436] on div "What are your thoughts on Slink from Toy Story? Loyal and long, just like this …" at bounding box center [779, 422] width 384 height 47
drag, startPoint x: 792, startPoint y: 437, endPoint x: 586, endPoint y: 406, distance: 208.2
click at [586, 406] on div "What are your thoughts on Slink from Toy Story? Loyal and long, just like this …" at bounding box center [778, 423] width 415 height 78
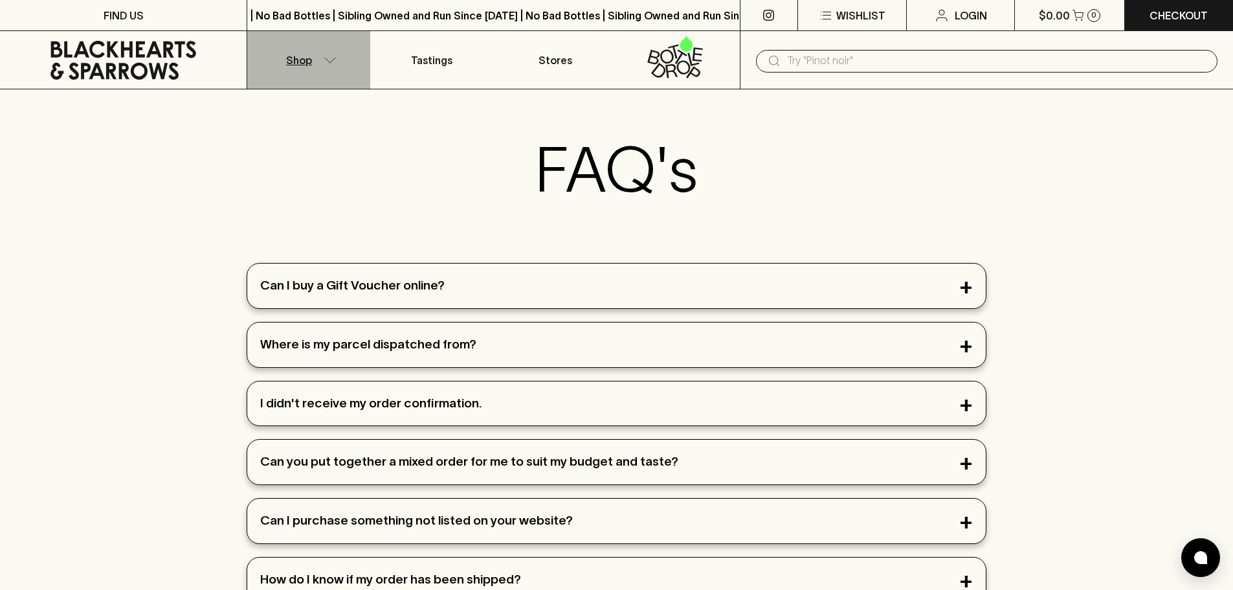
click at [327, 63] on icon "button" at bounding box center [330, 60] width 13 height 6
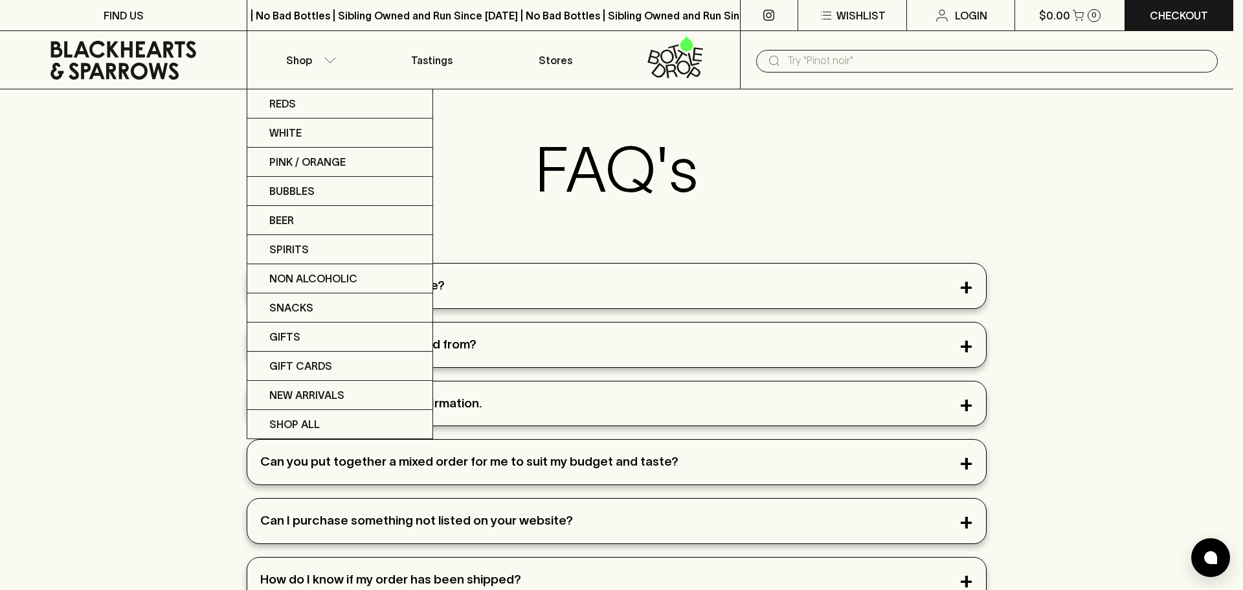
click at [862, 170] on div at bounding box center [621, 295] width 1243 height 590
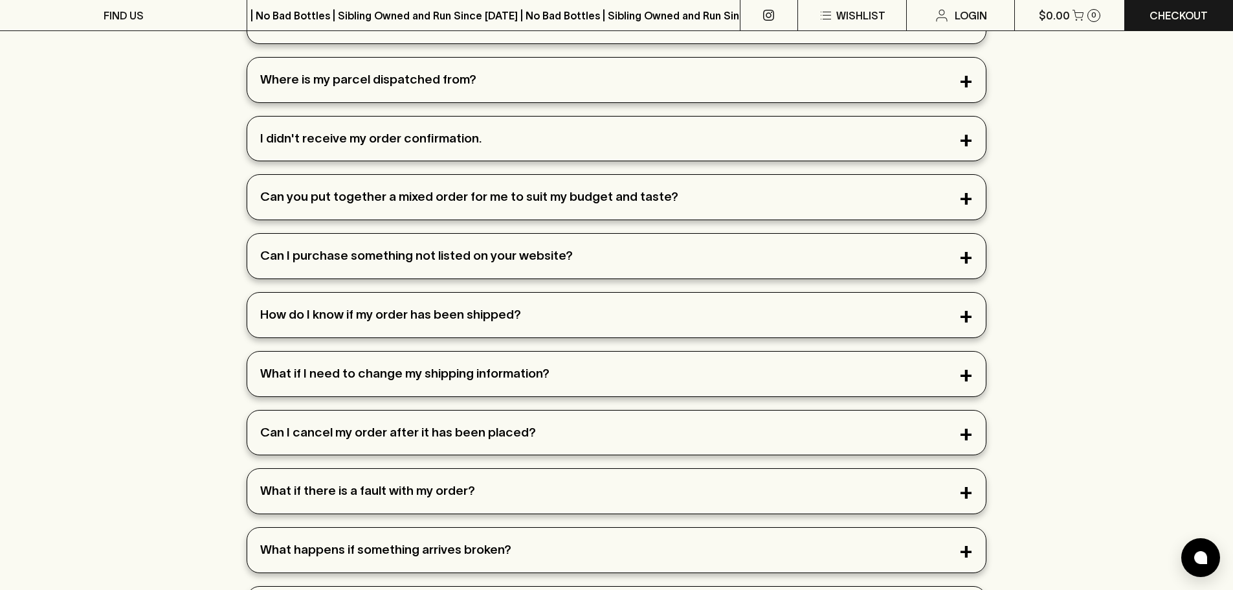
scroll to position [259, 0]
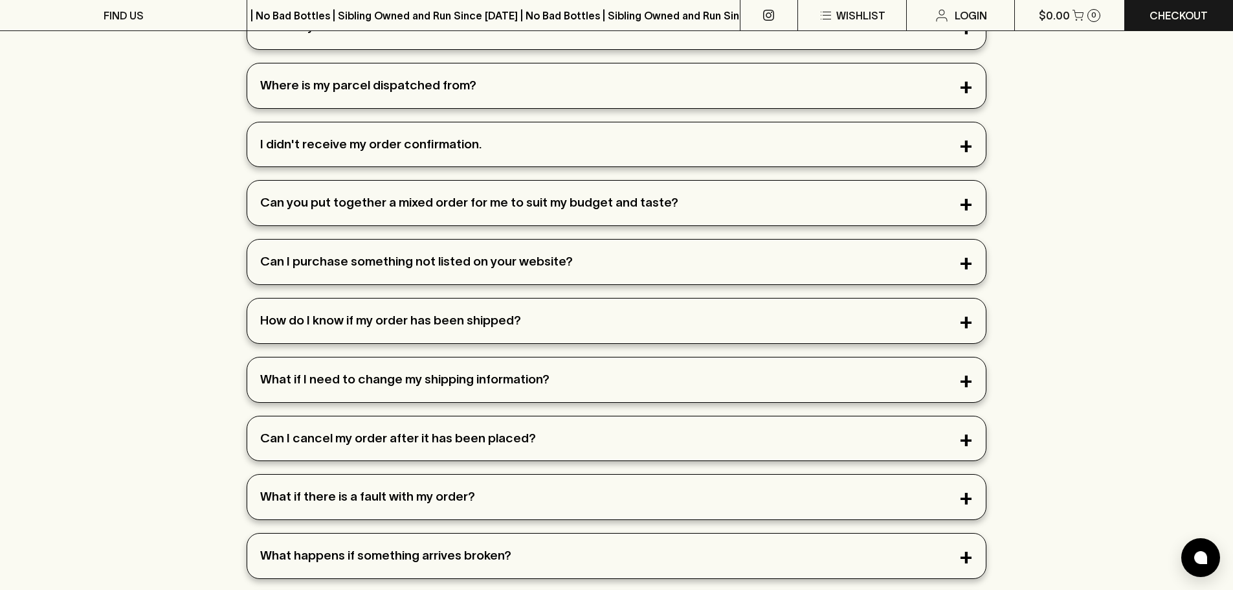
click at [469, 195] on div "Can you put together a mixed order for me to suit my budget and taste?" at bounding box center [616, 203] width 739 height 45
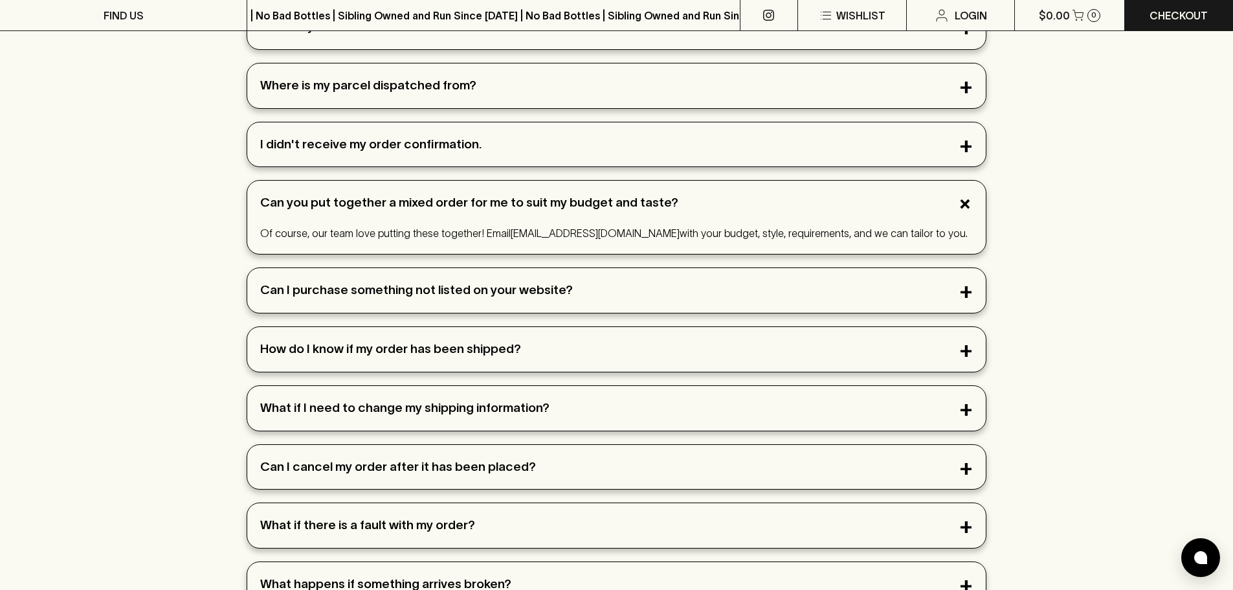
click at [469, 195] on div "Can you put together a mixed order for me to suit my budget and taste?" at bounding box center [616, 203] width 739 height 45
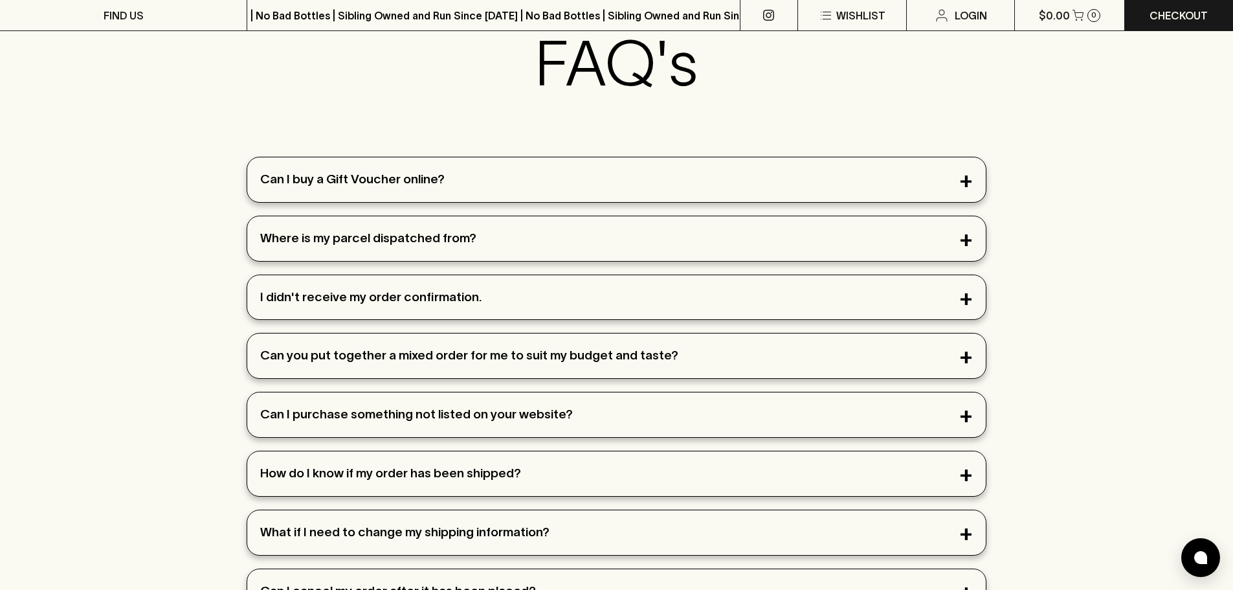
scroll to position [0, 0]
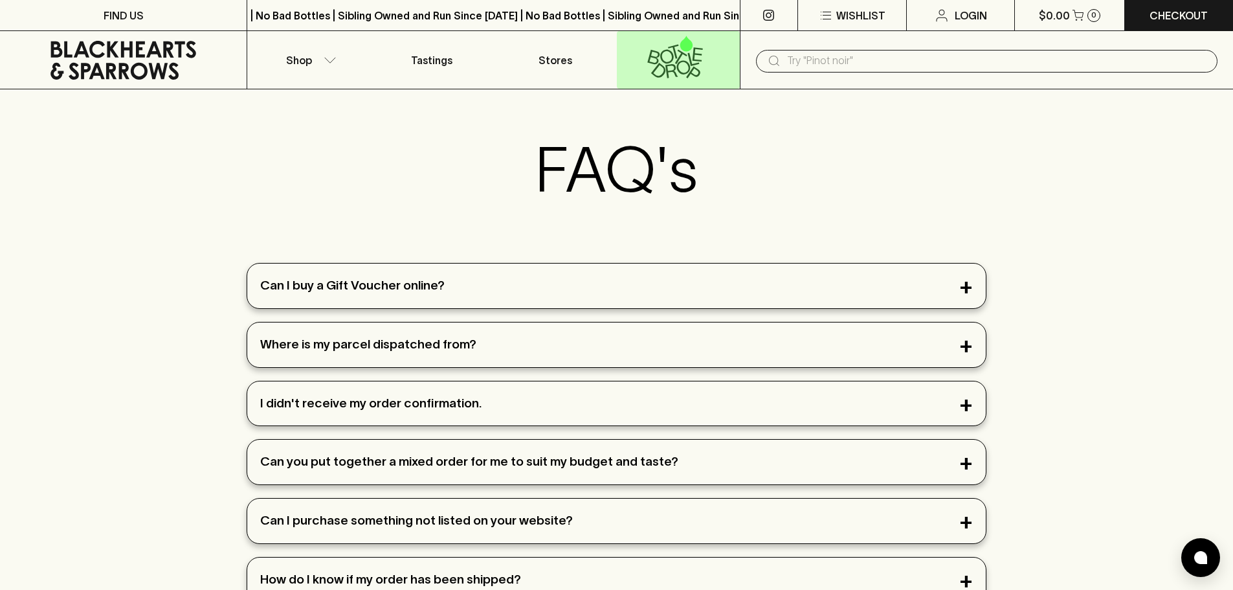
click at [662, 57] on icon at bounding box center [675, 57] width 106 height 43
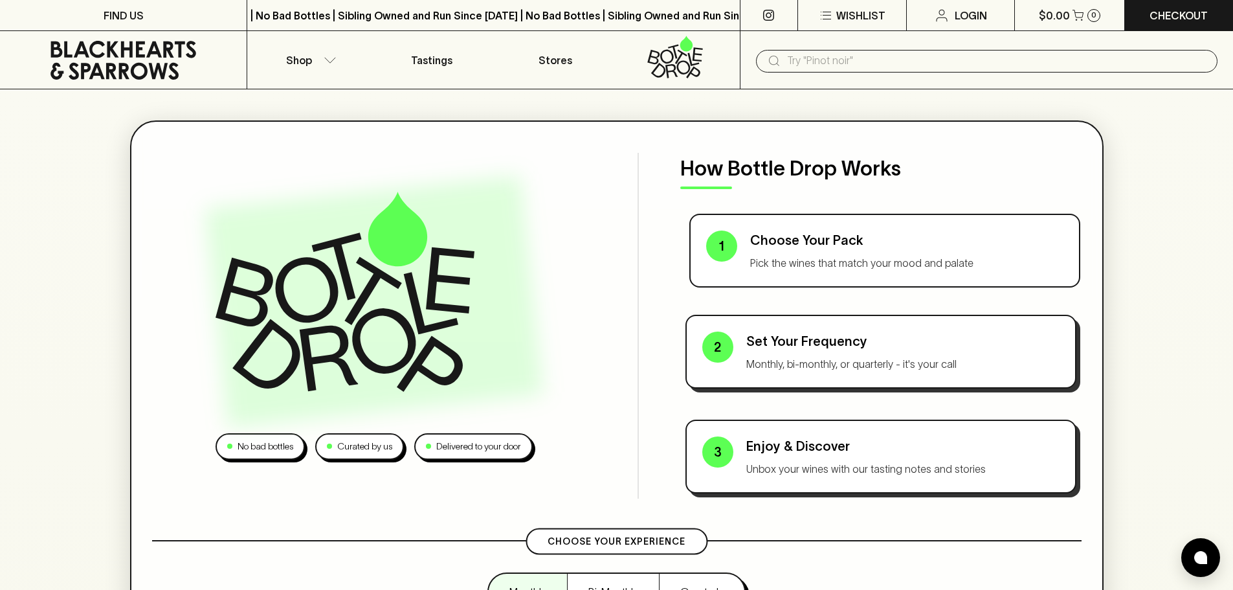
drag, startPoint x: 780, startPoint y: 267, endPoint x: 1036, endPoint y: 282, distance: 256.2
click at [1036, 282] on div "1 Choose Your Pack Pick the wines that match your mood and palate" at bounding box center [884, 251] width 391 height 74
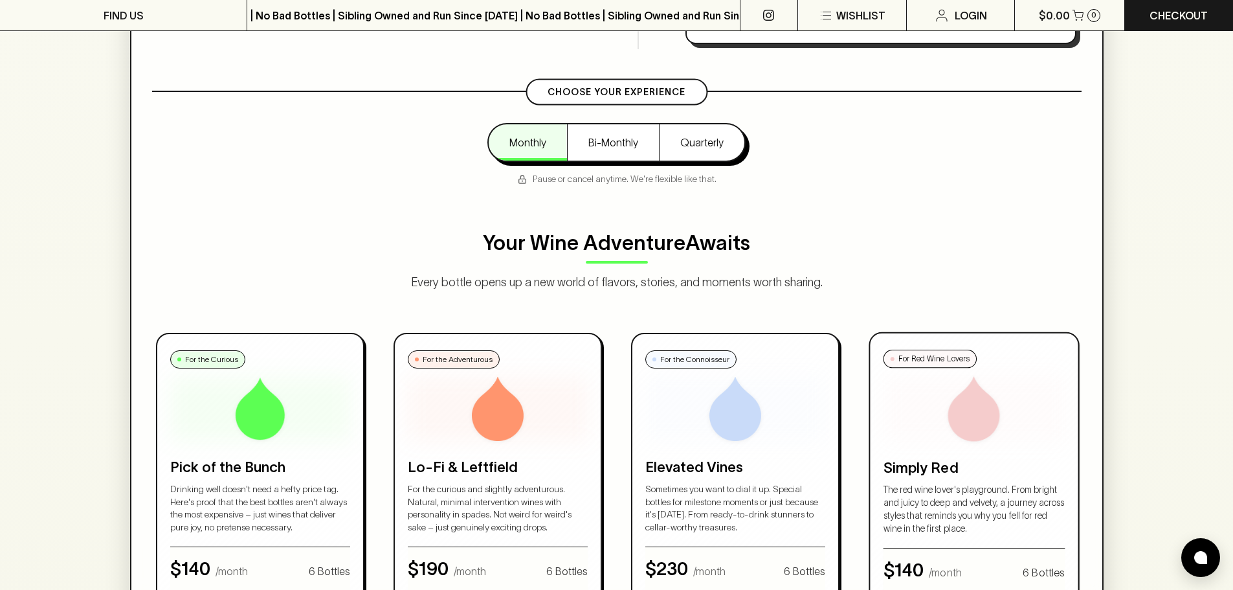
scroll to position [388, 0]
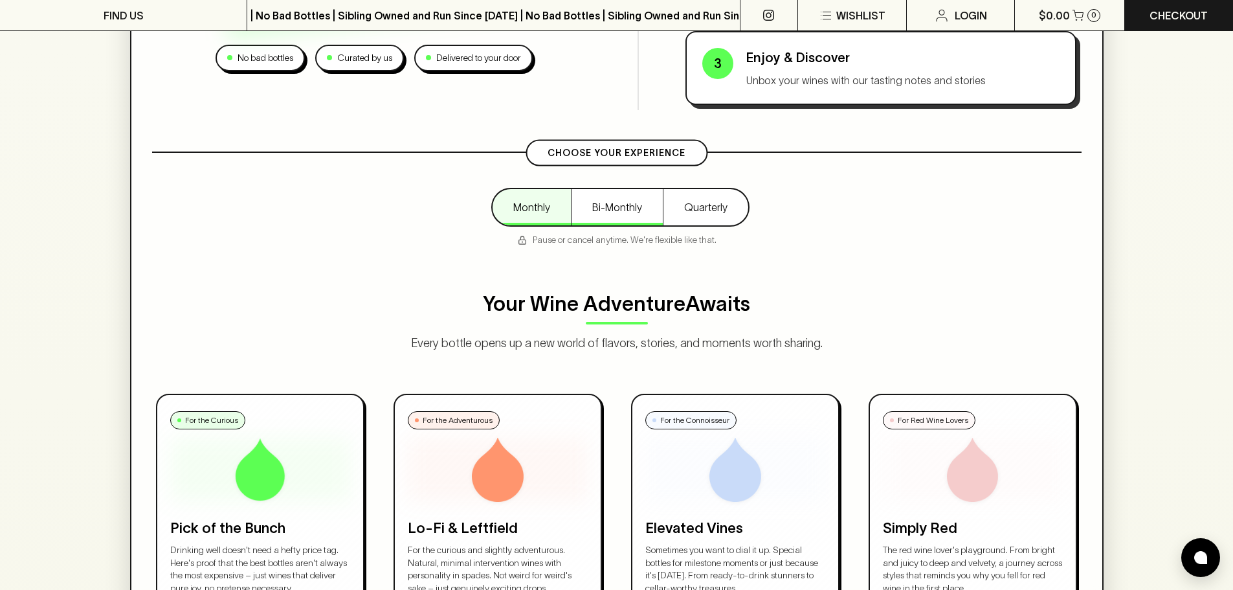
click at [640, 208] on button "Bi-Monthly" at bounding box center [617, 207] width 92 height 36
click at [731, 217] on button "Quarterly" at bounding box center [705, 207] width 85 height 36
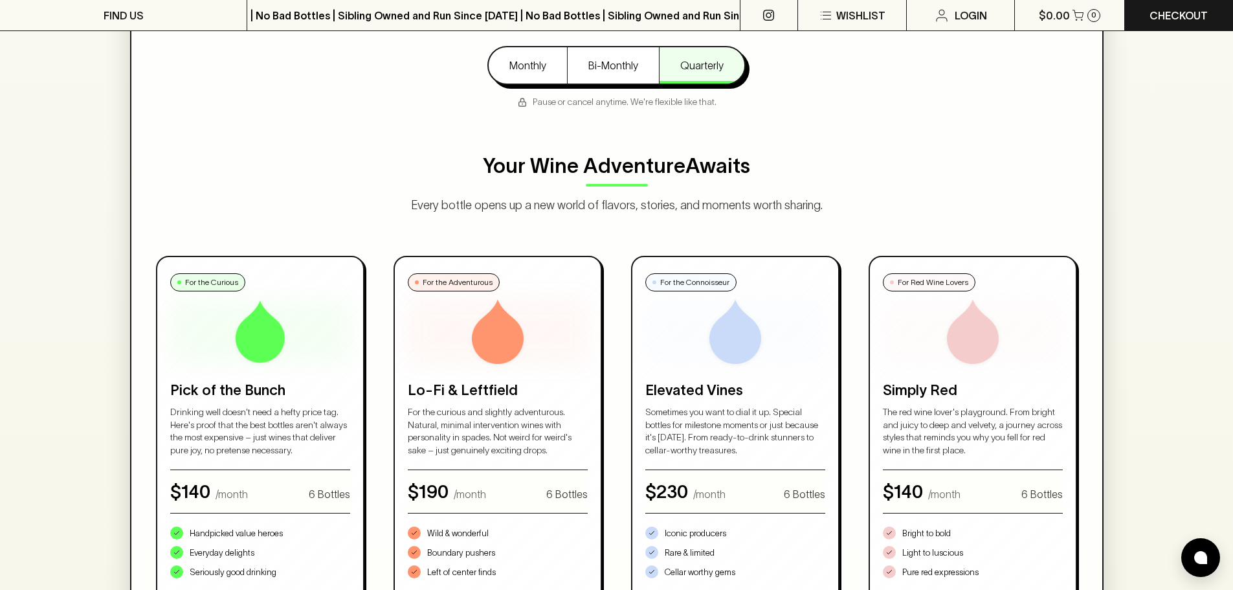
scroll to position [712, 0]
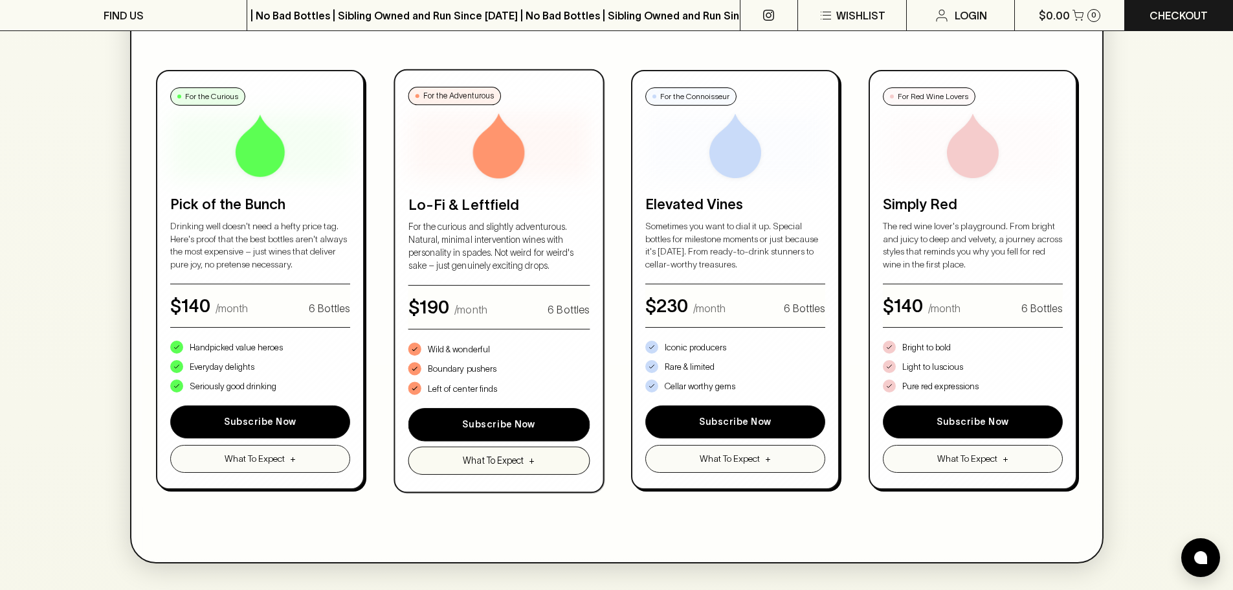
click at [476, 464] on span "What To Expect" at bounding box center [493, 461] width 61 height 14
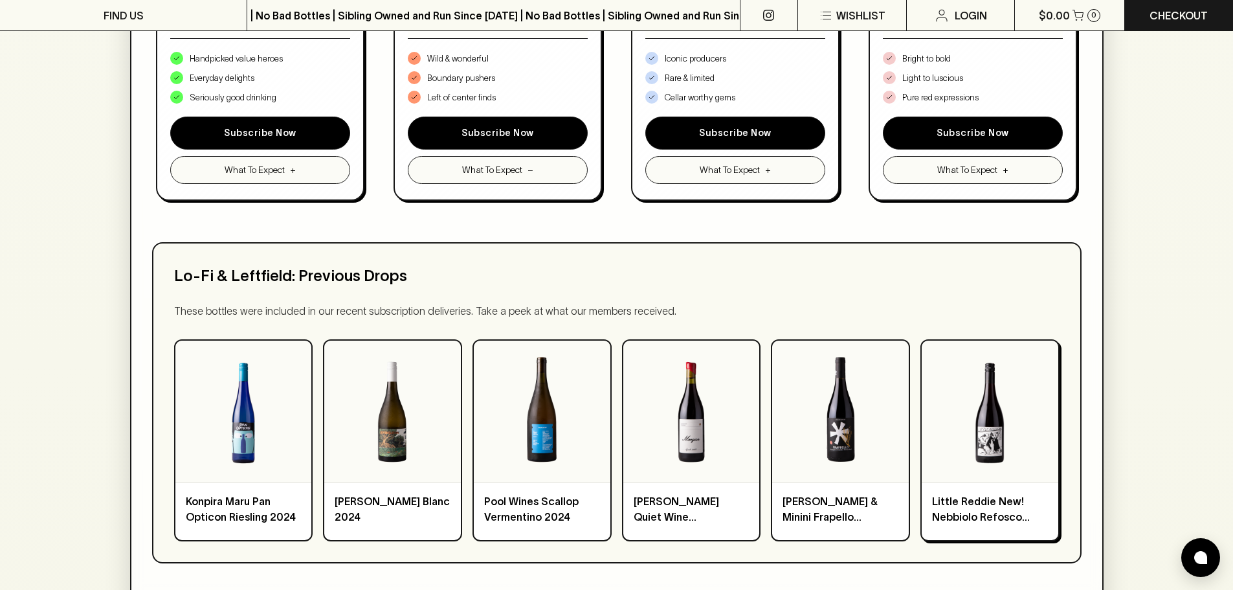
scroll to position [971, 0]
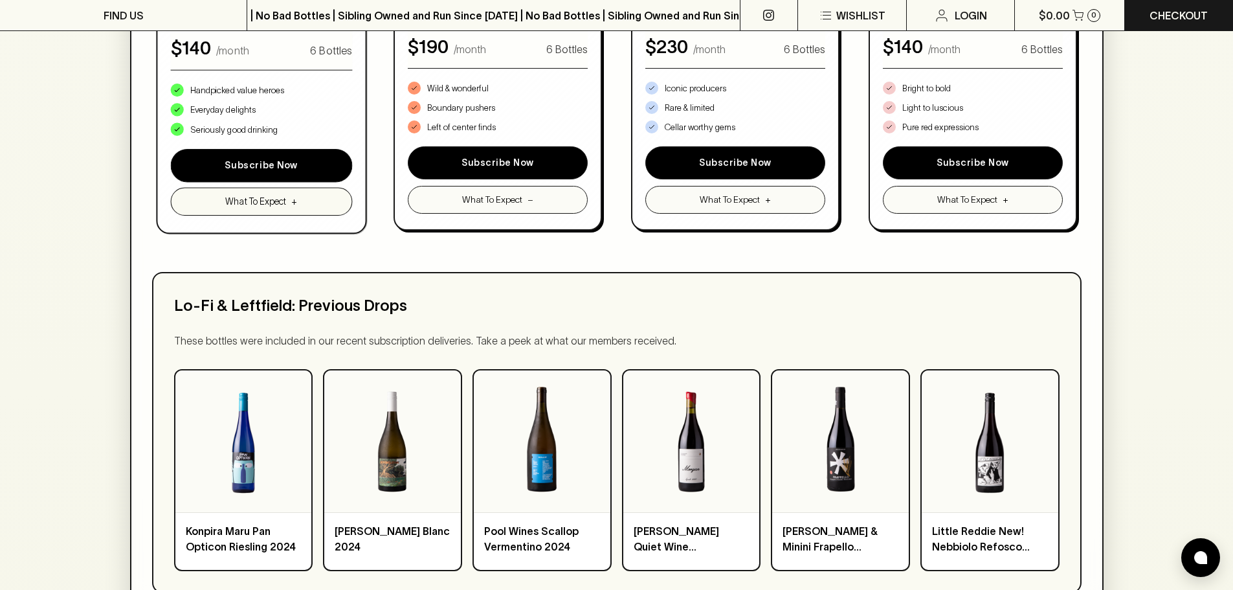
click at [265, 212] on button "What To Expect +" at bounding box center [261, 202] width 181 height 28
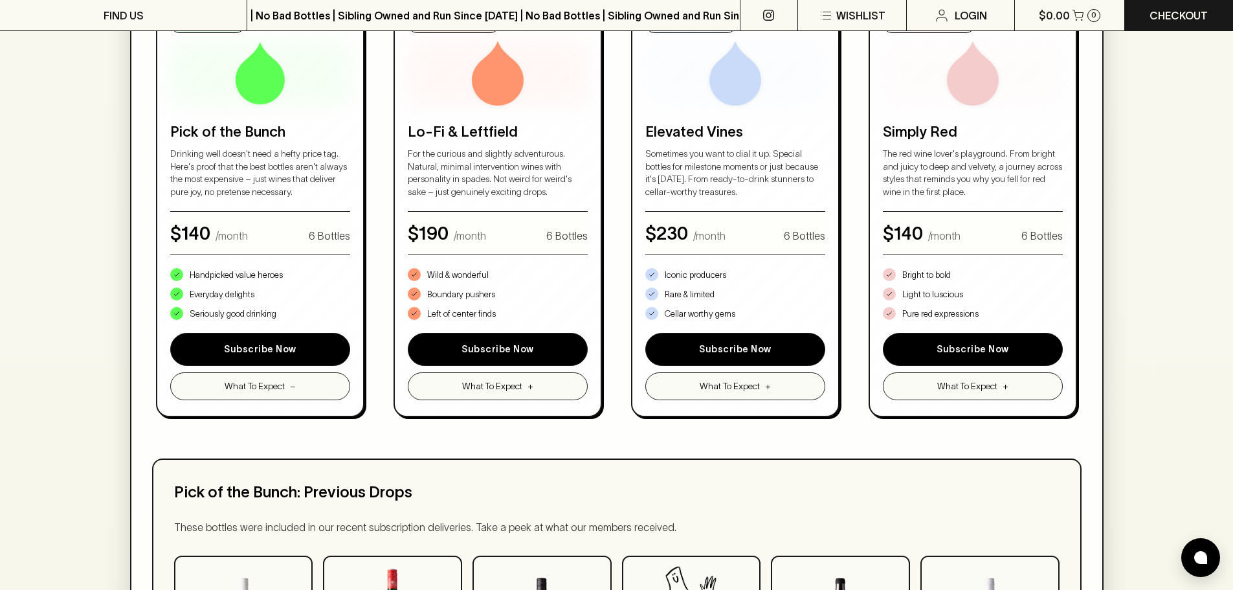
scroll to position [777, 0]
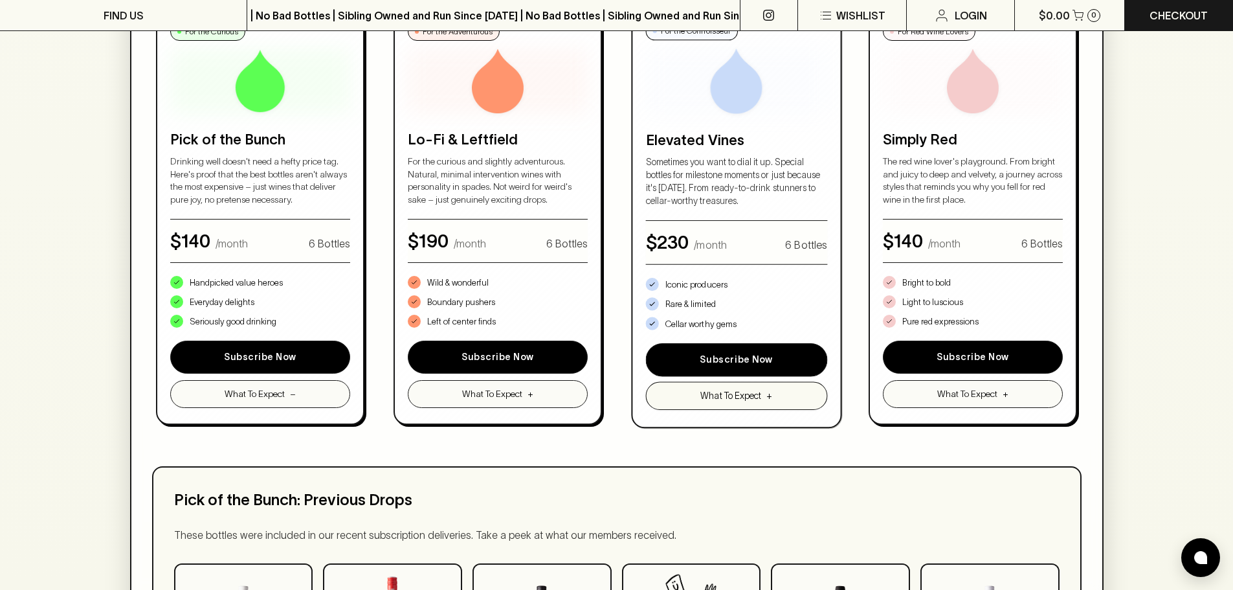
drag, startPoint x: 705, startPoint y: 394, endPoint x: 711, endPoint y: 387, distance: 9.7
click at [706, 395] on span "What To Expect" at bounding box center [730, 396] width 61 height 14
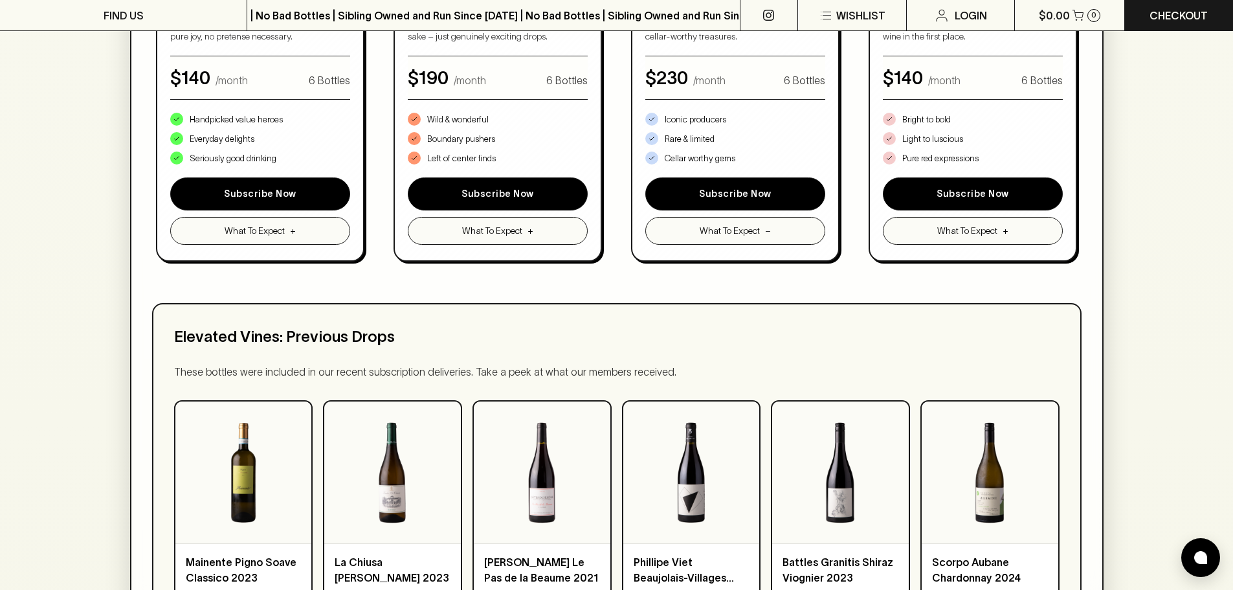
scroll to position [842, 0]
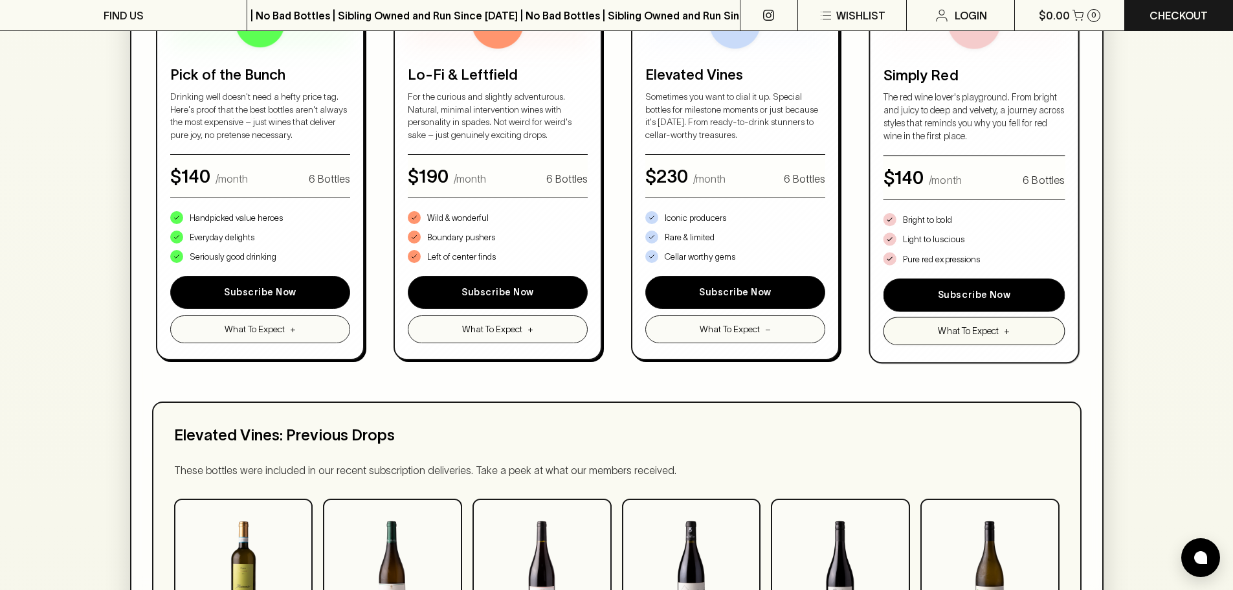
click at [974, 332] on span "What To Expect" at bounding box center [968, 331] width 61 height 14
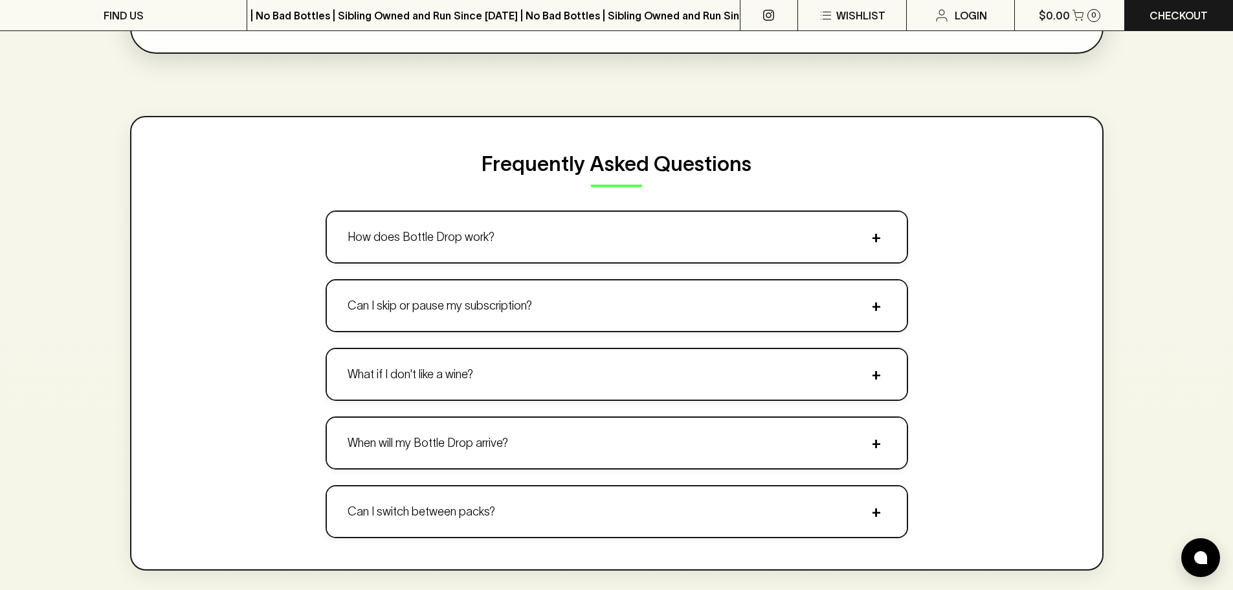
scroll to position [1748, 0]
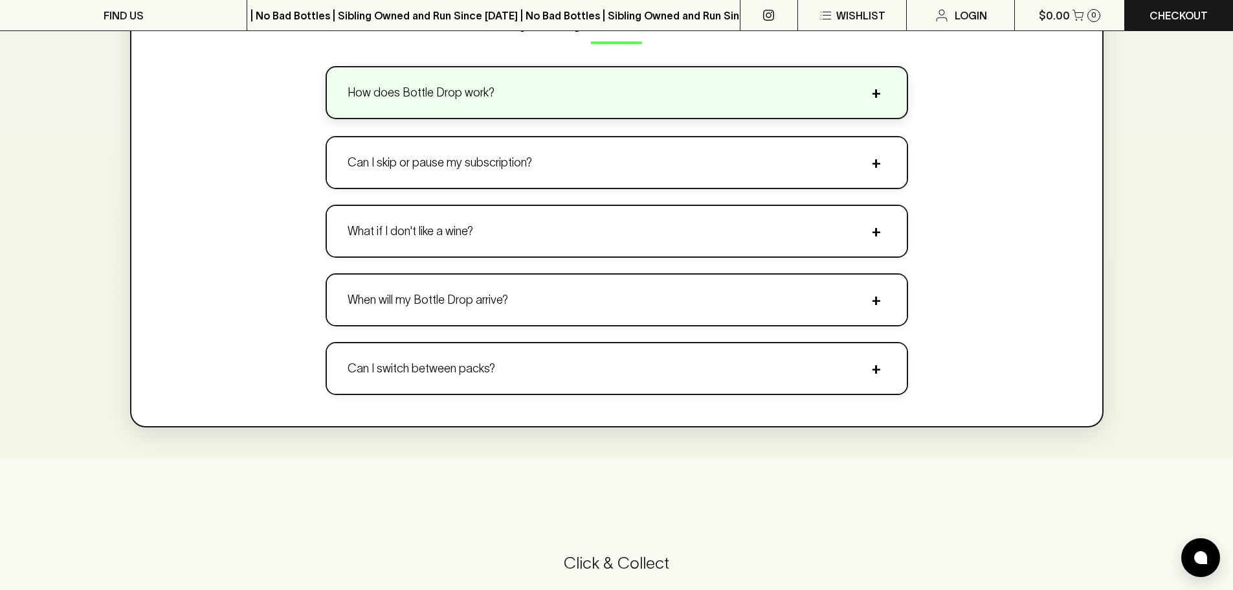
click at [410, 98] on p "How does Bottle Drop work?" at bounding box center [421, 92] width 147 height 17
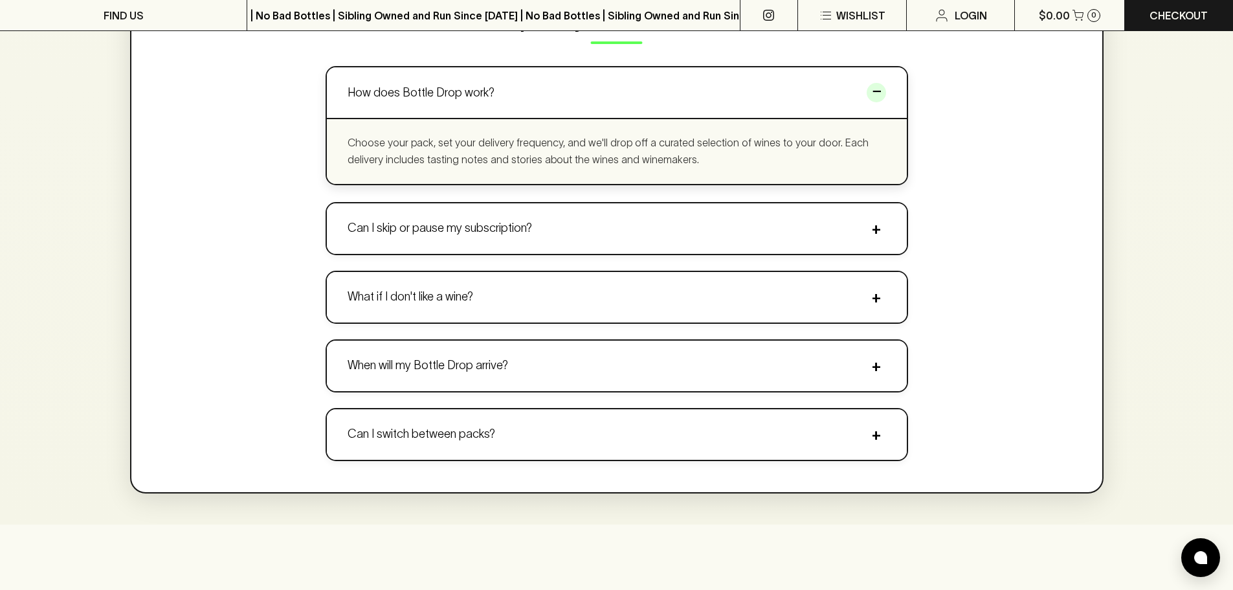
drag, startPoint x: 356, startPoint y: 150, endPoint x: 669, endPoint y: 164, distance: 313.6
click at [669, 164] on p "Choose your pack, set your delivery frequency, and we'll drop off a curated sel…" at bounding box center [617, 151] width 539 height 33
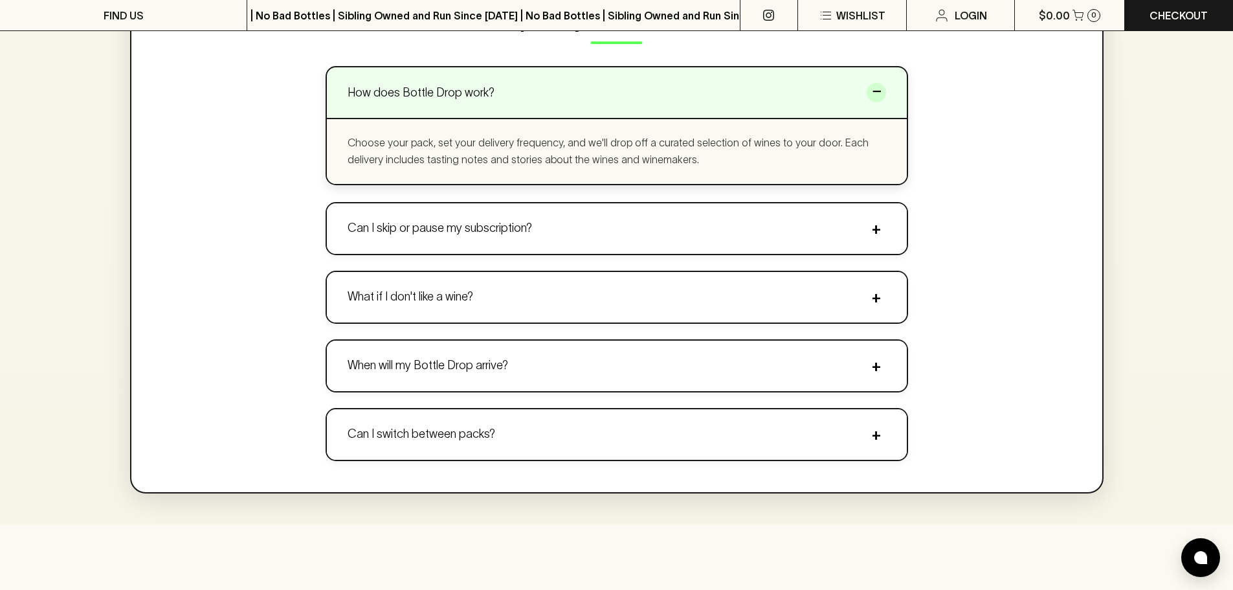
drag, startPoint x: 711, startPoint y: 164, endPoint x: 369, endPoint y: 117, distance: 345.6
click at [369, 117] on div "How does Bottle Drop work? − Choose your pack, set your delivery frequency, and…" at bounding box center [617, 125] width 583 height 118
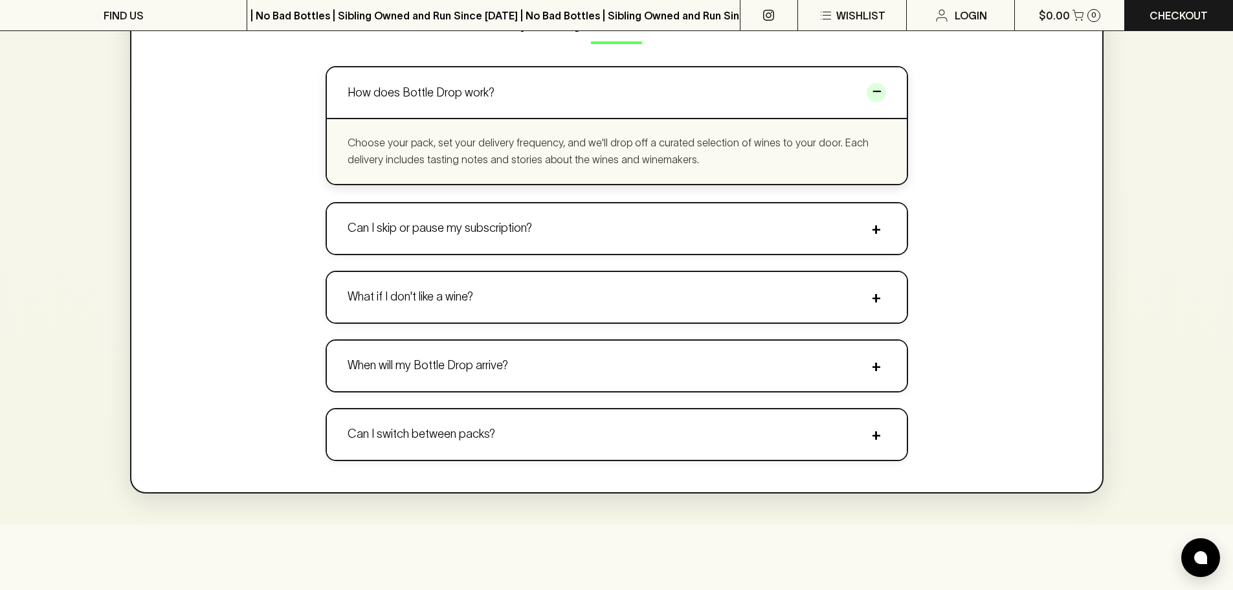
click at [339, 142] on div "Choose your pack, set your delivery frequency, and we'll drop off a curated sel…" at bounding box center [617, 150] width 580 height 65
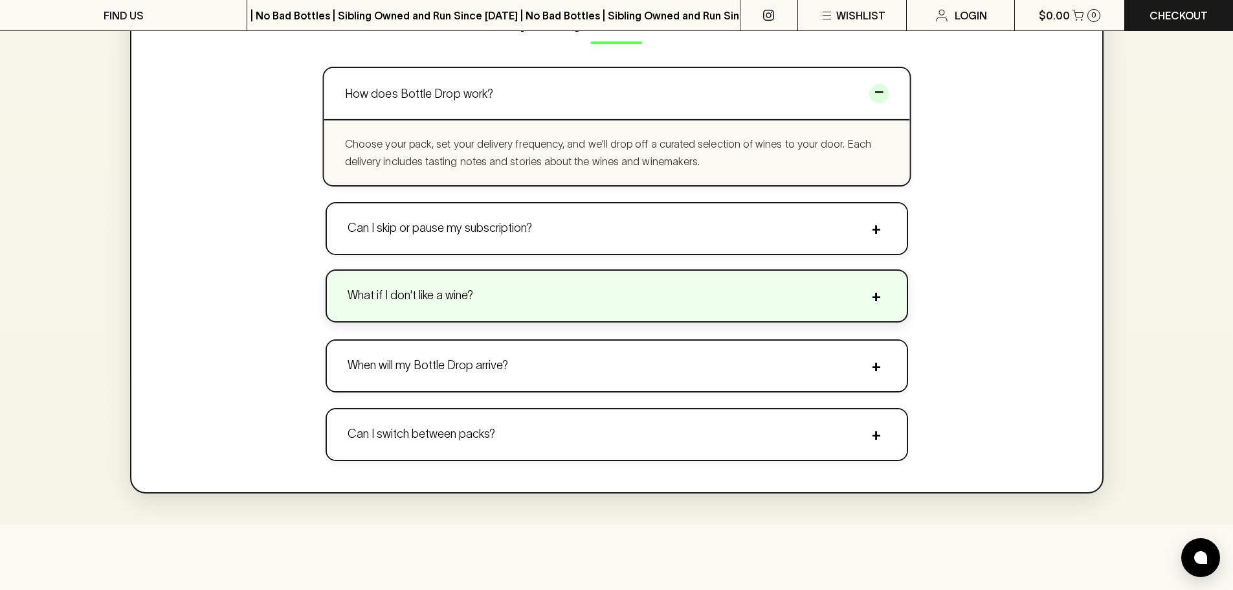
click at [382, 309] on button "What if I don't like a wine? +" at bounding box center [617, 296] width 580 height 50
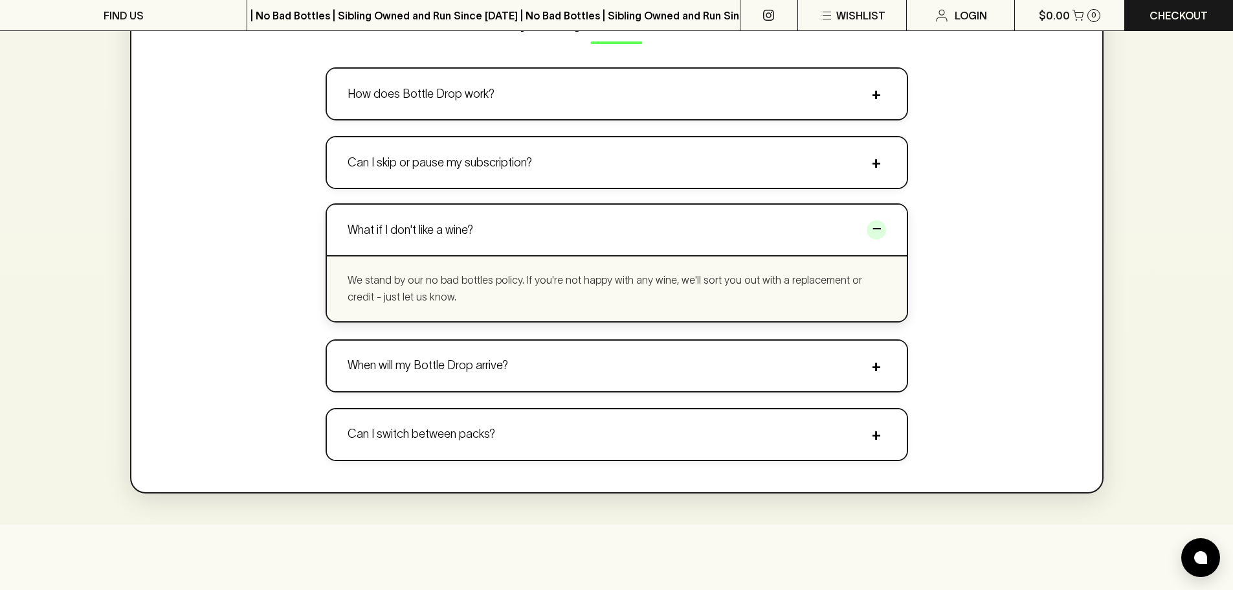
drag, startPoint x: 341, startPoint y: 276, endPoint x: 435, endPoint y: 306, distance: 99.3
click at [435, 306] on div "We stand by our no bad bottles policy. If you're not happy with any wine, we'll…" at bounding box center [617, 287] width 580 height 65
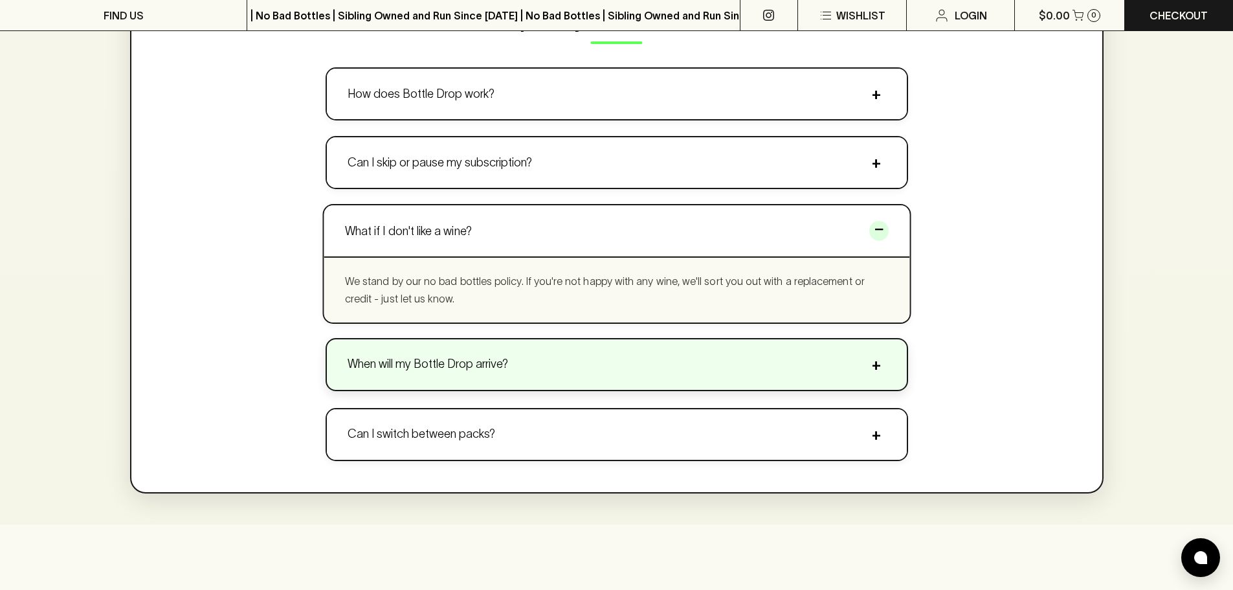
click at [403, 366] on p "When will my Bottle Drop arrive?" at bounding box center [428, 363] width 161 height 17
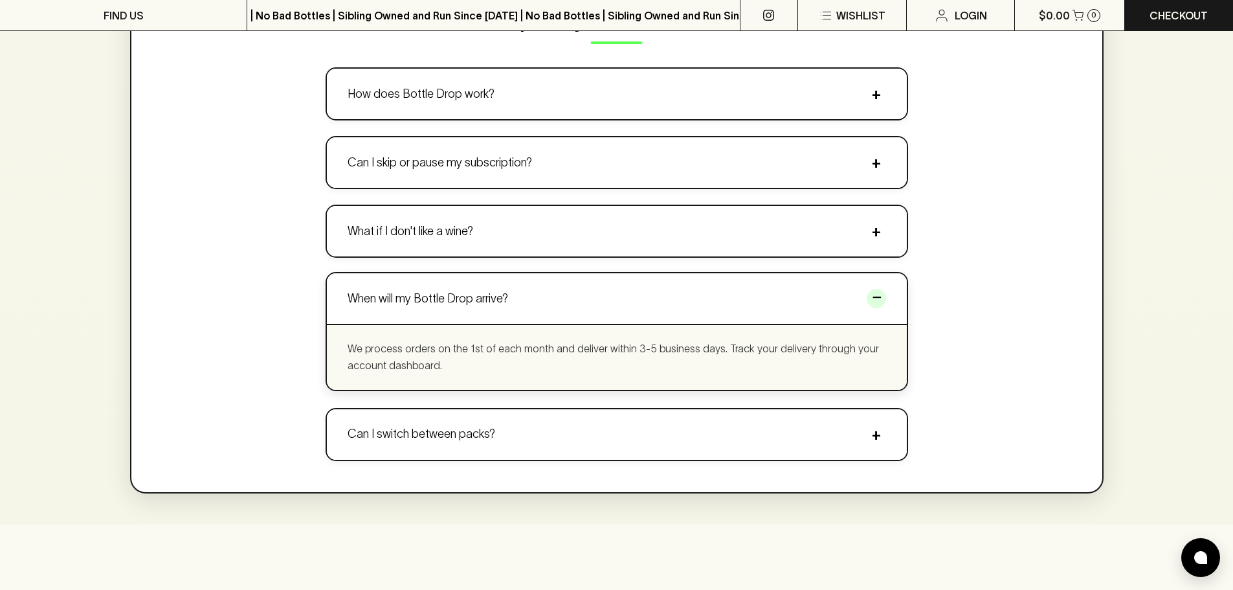
drag, startPoint x: 349, startPoint y: 347, endPoint x: 436, endPoint y: 372, distance: 90.8
click at [436, 372] on p "We process orders on the 1st of each month and deliver within 3-5 business days…" at bounding box center [617, 357] width 539 height 33
click at [437, 372] on p "We process orders on the 1st of each month and deliver within 3-5 business days…" at bounding box center [617, 357] width 539 height 33
drag, startPoint x: 436, startPoint y: 368, endPoint x: 302, endPoint y: 336, distance: 137.7
click at [302, 336] on div "Frequently Asked Questions How does Bottle Drop work? + Choose your pack, set y…" at bounding box center [617, 233] width 974 height 520
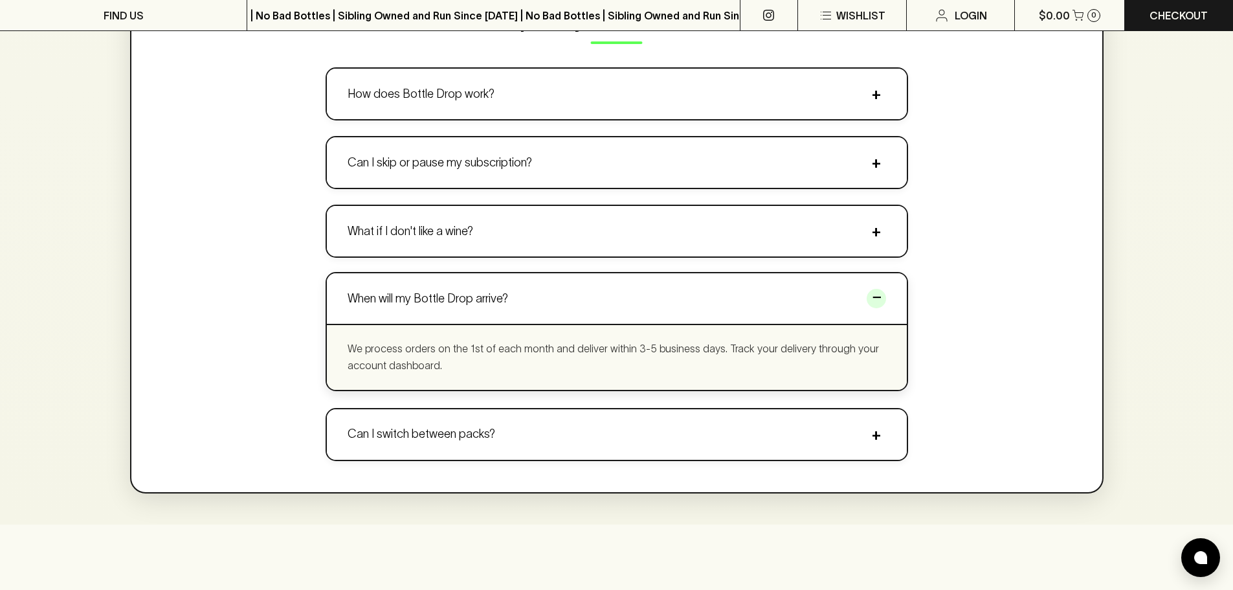
click at [450, 357] on p "We process orders on the 1st of each month and deliver within 3-5 business days…" at bounding box center [617, 357] width 539 height 33
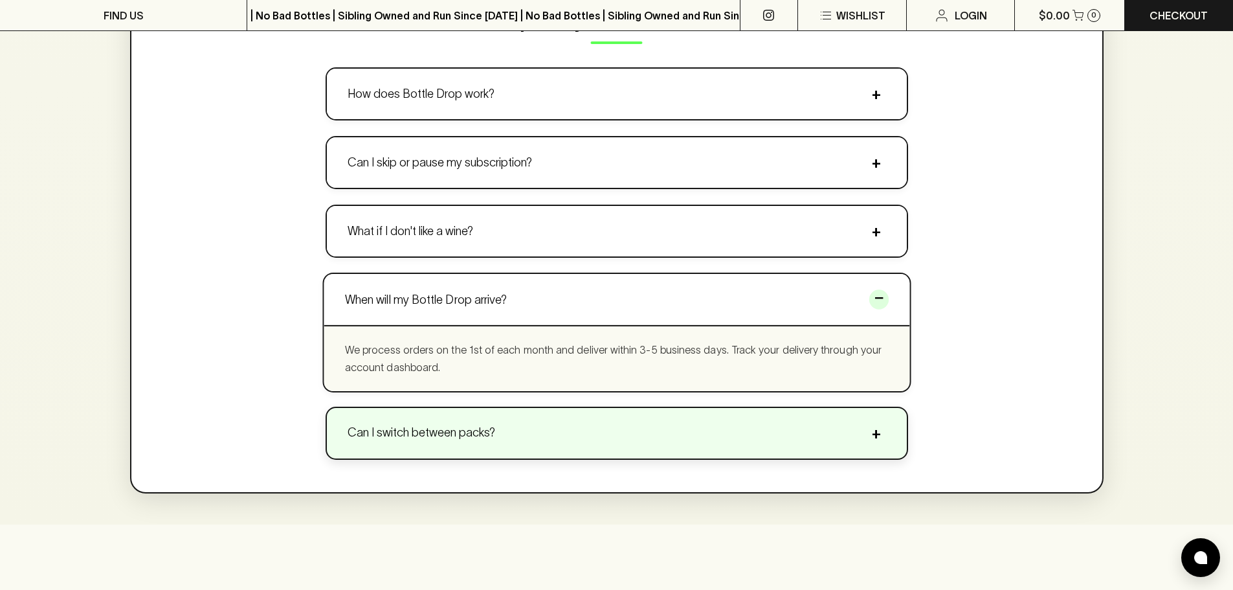
click at [444, 422] on button "Can I switch between packs? +" at bounding box center [617, 433] width 580 height 50
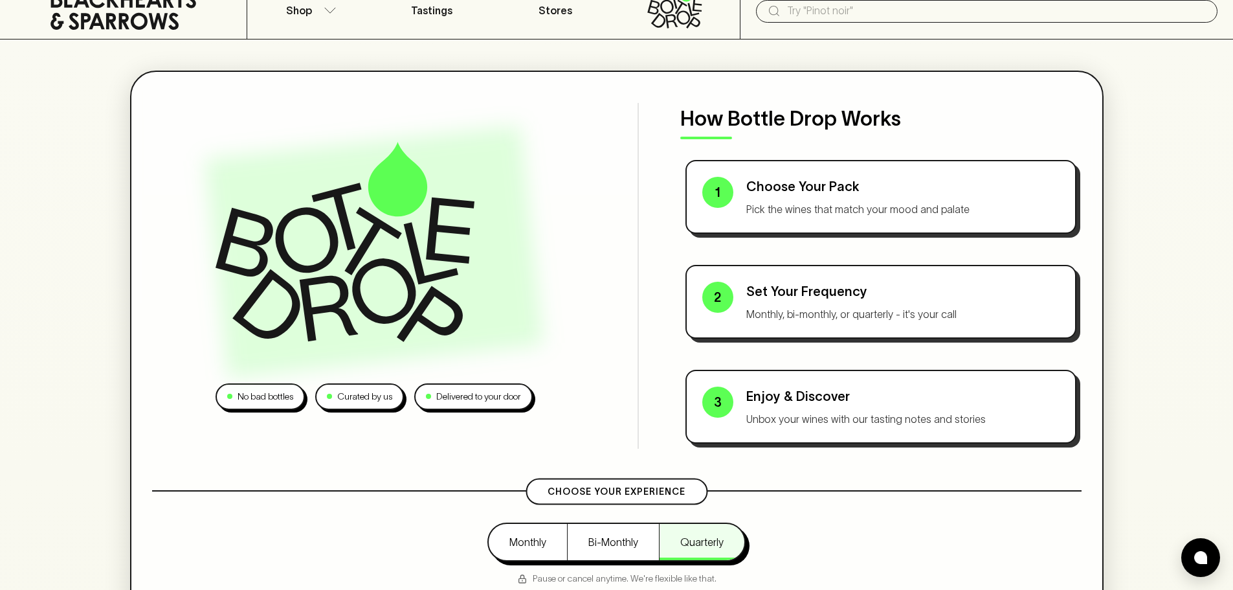
scroll to position [0, 0]
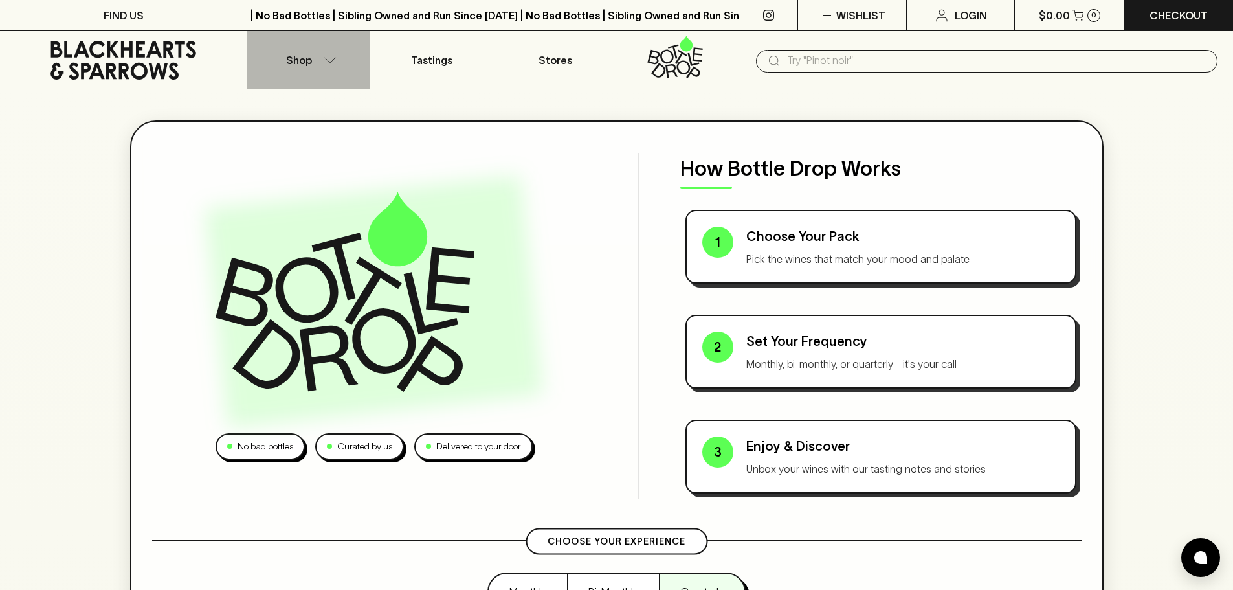
click at [298, 69] on button "Shop" at bounding box center [308, 60] width 123 height 58
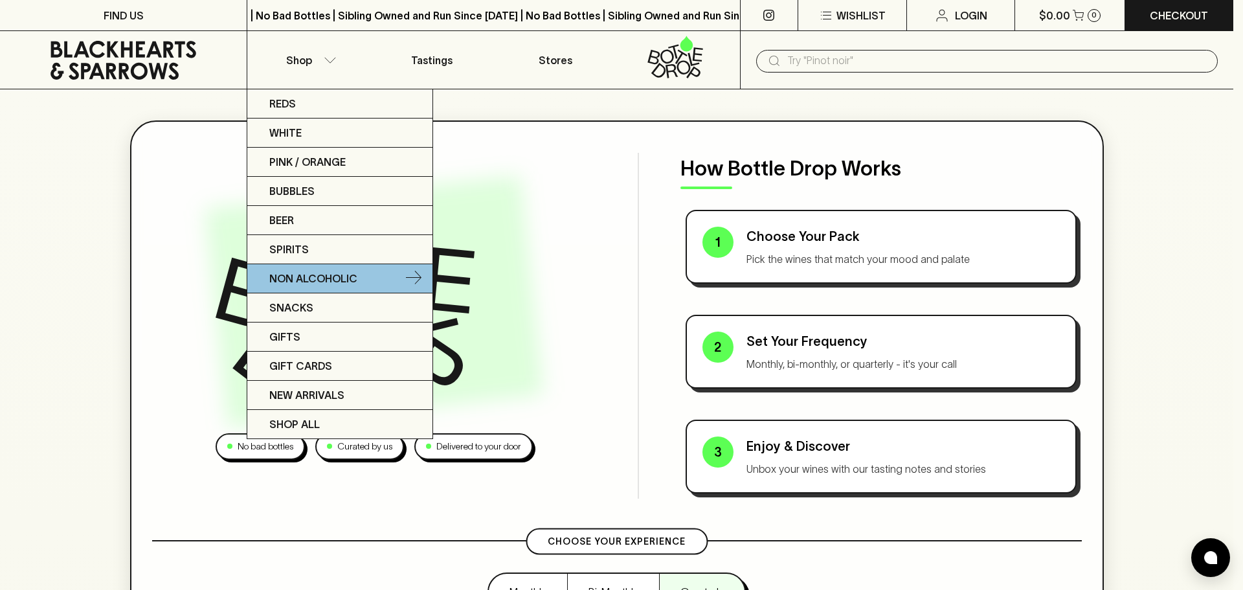
click at [311, 273] on p "Non Alcoholic" at bounding box center [313, 279] width 88 height 16
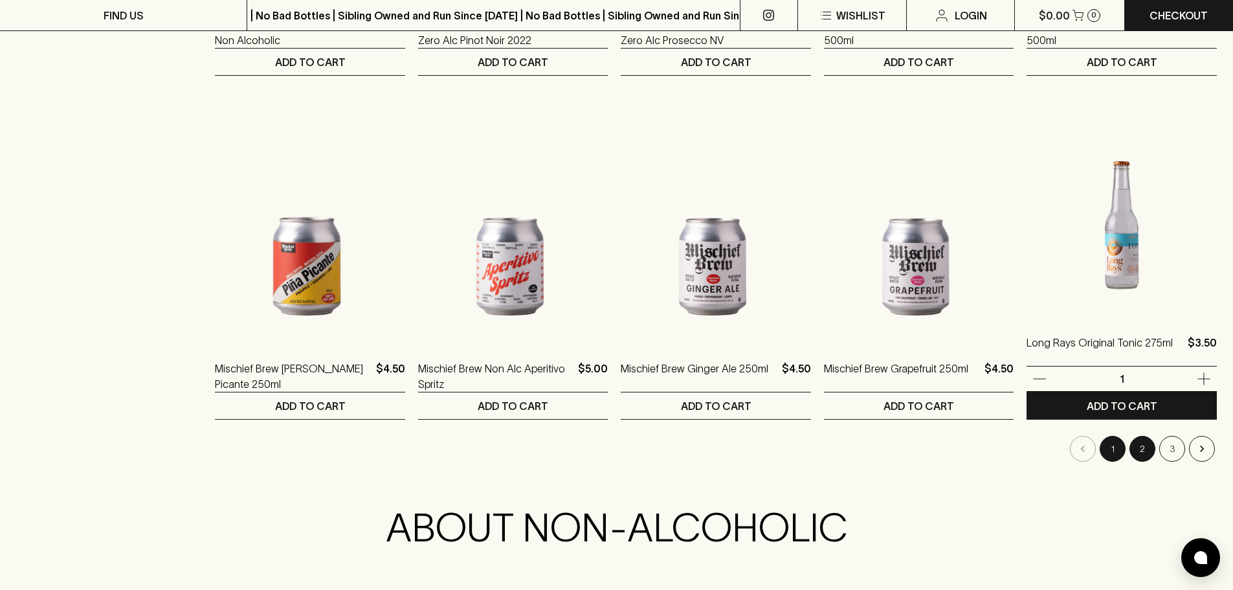
scroll to position [1295, 0]
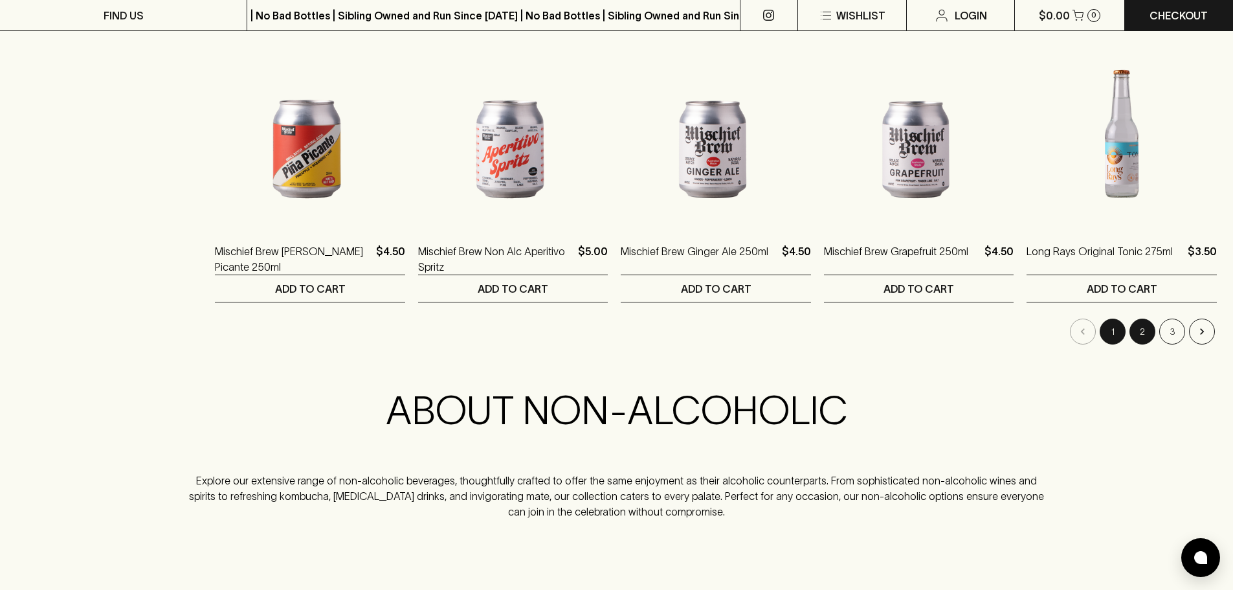
click at [1148, 333] on button "2" at bounding box center [1143, 332] width 26 height 26
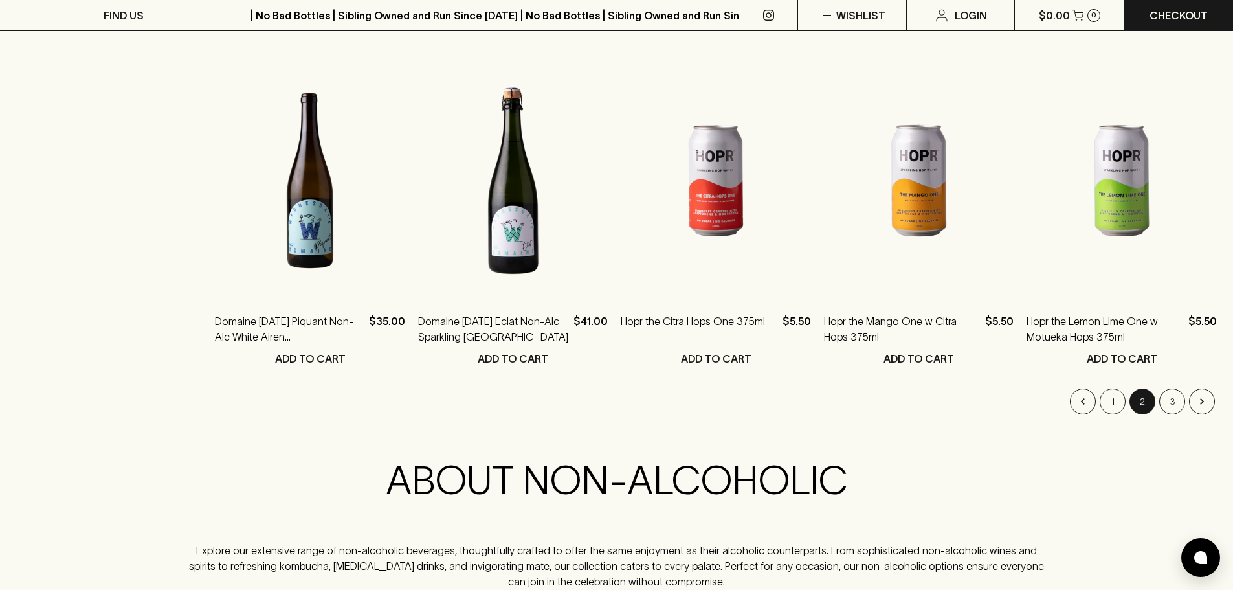
scroll to position [1230, 0]
